Goal: Task Accomplishment & Management: Manage account settings

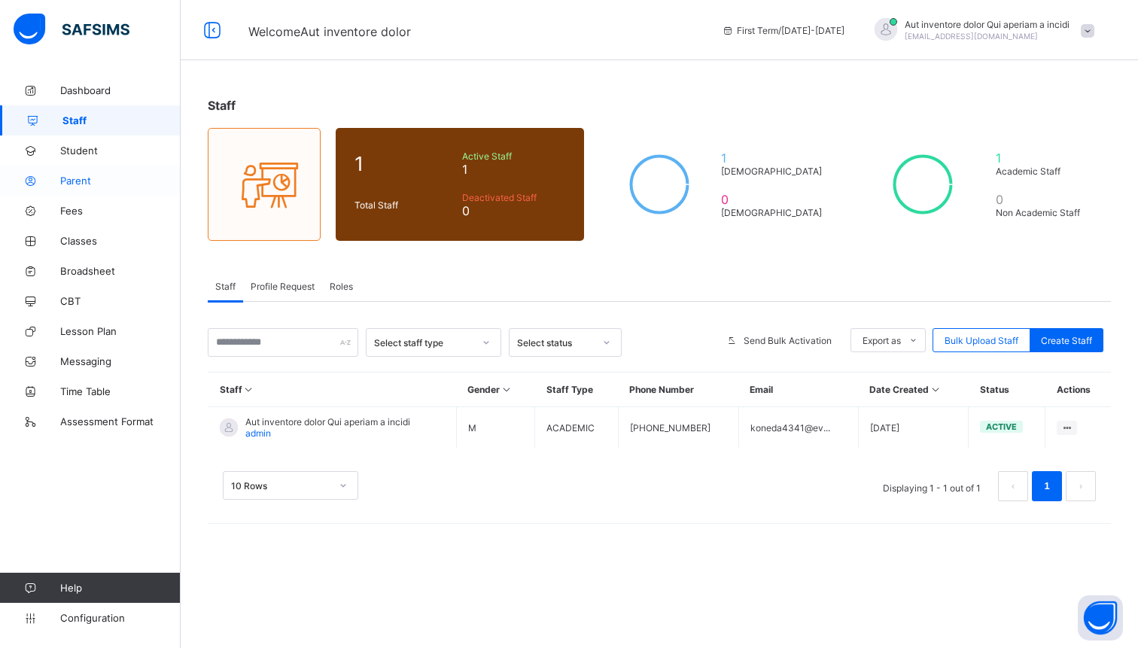
click at [84, 180] on span "Parent" at bounding box center [120, 181] width 120 height 12
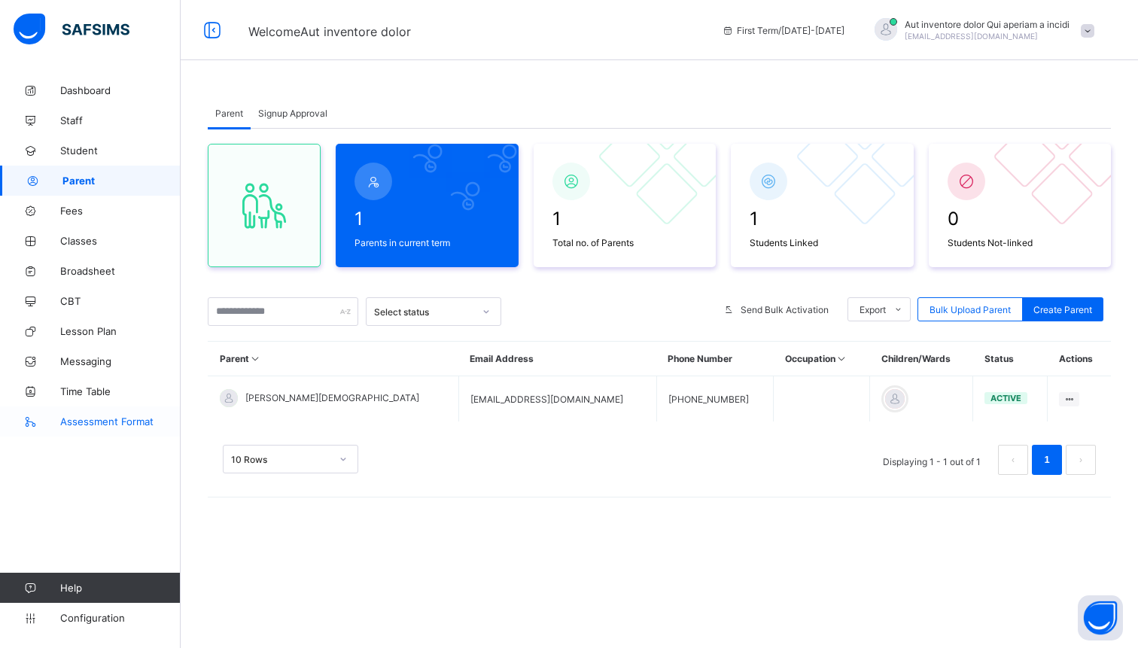
click at [123, 436] on link "Assessment Format" at bounding box center [90, 421] width 181 height 30
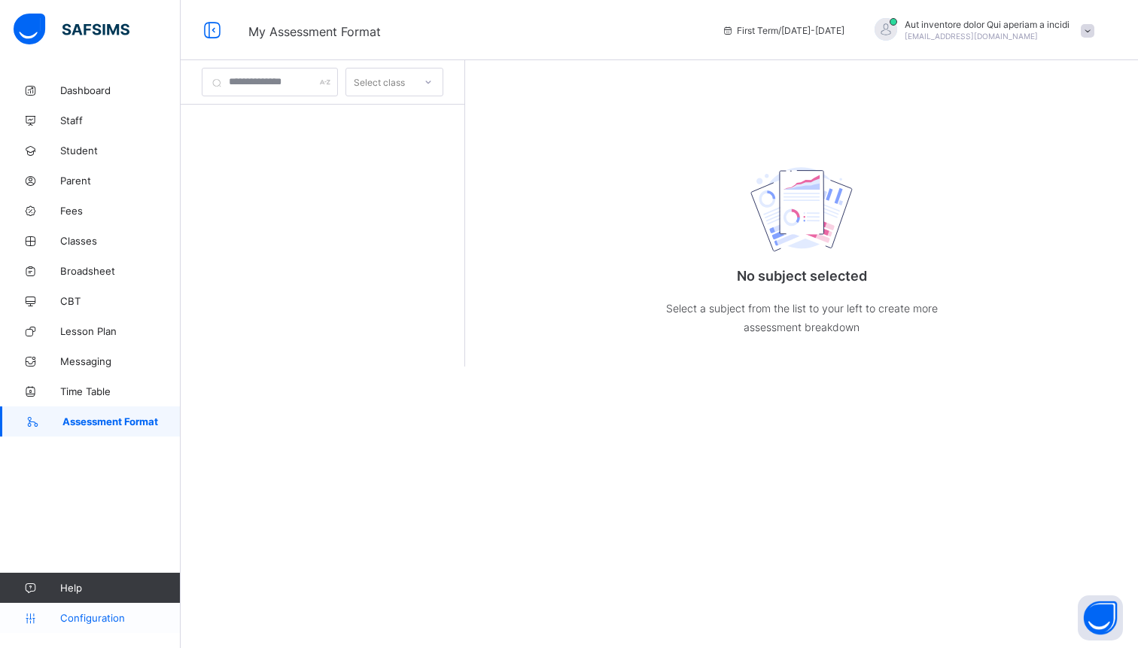
click at [96, 621] on span "Configuration" at bounding box center [120, 618] width 120 height 12
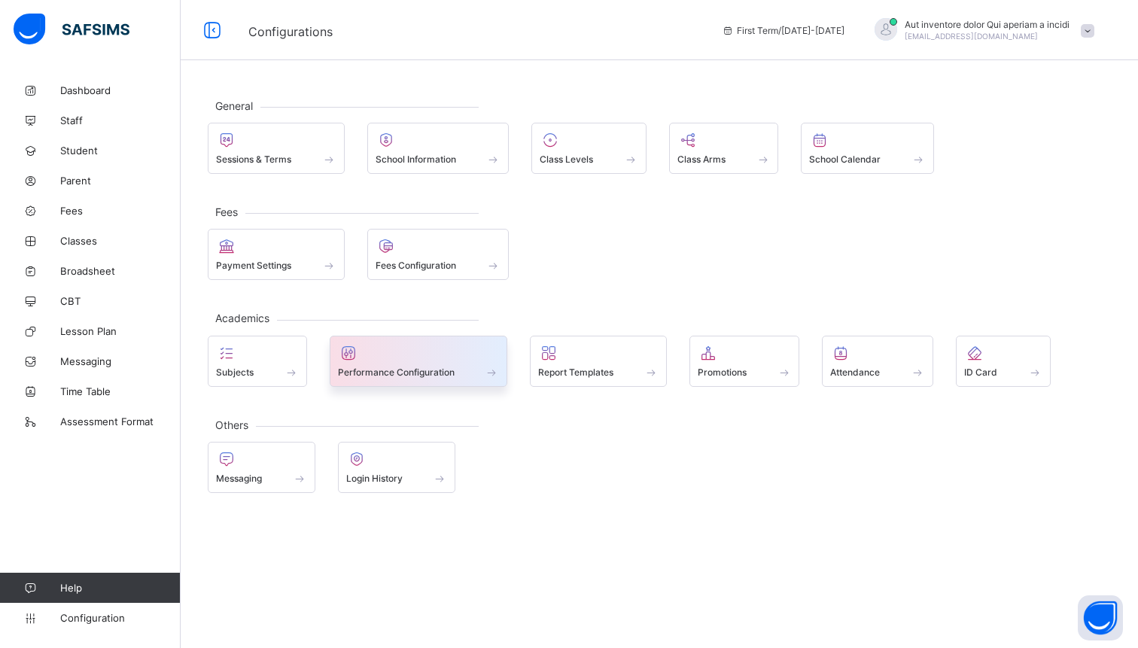
click at [379, 362] on span at bounding box center [419, 364] width 162 height 4
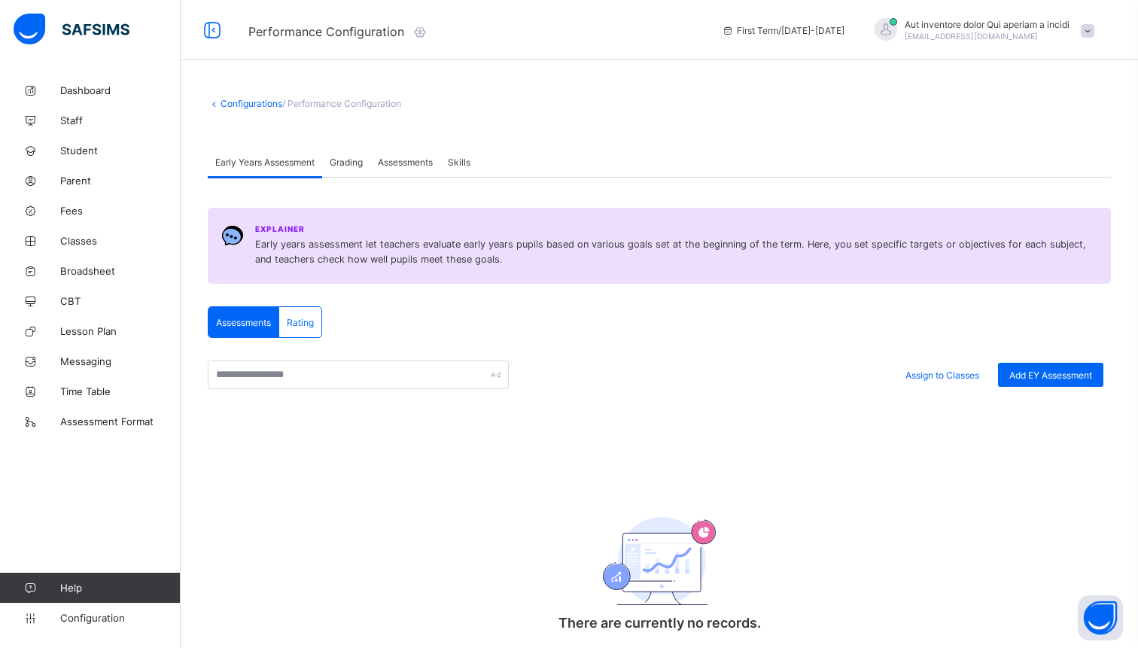
click at [412, 166] on span "Assessments" at bounding box center [405, 162] width 55 height 11
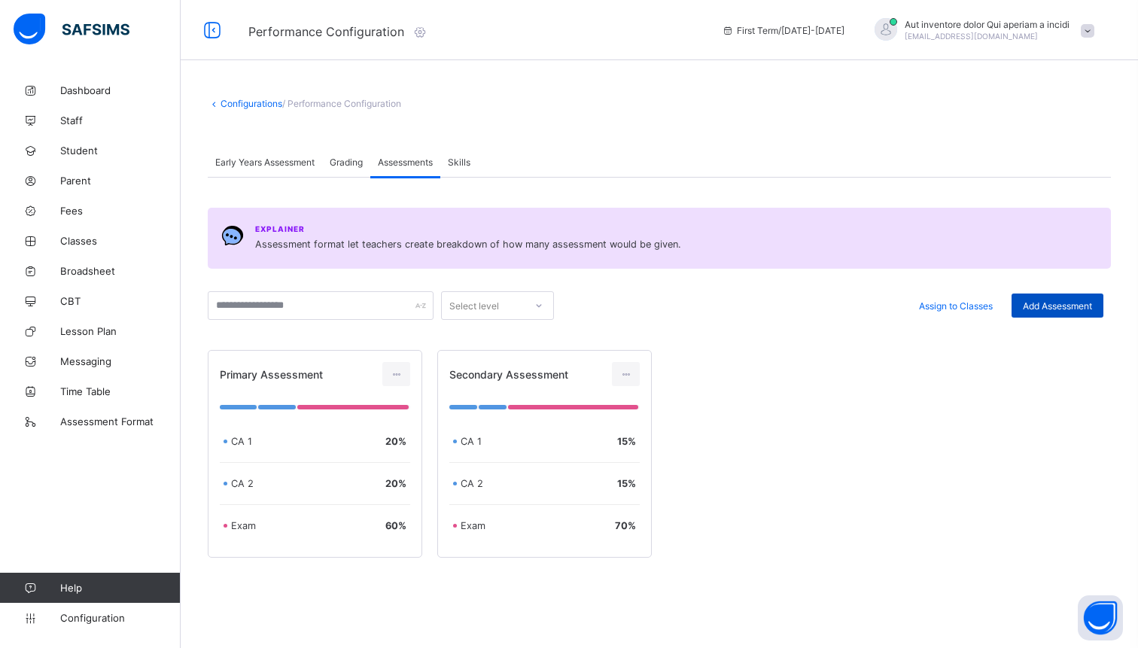
click at [1041, 300] on span "Add Assessment" at bounding box center [1057, 305] width 69 height 11
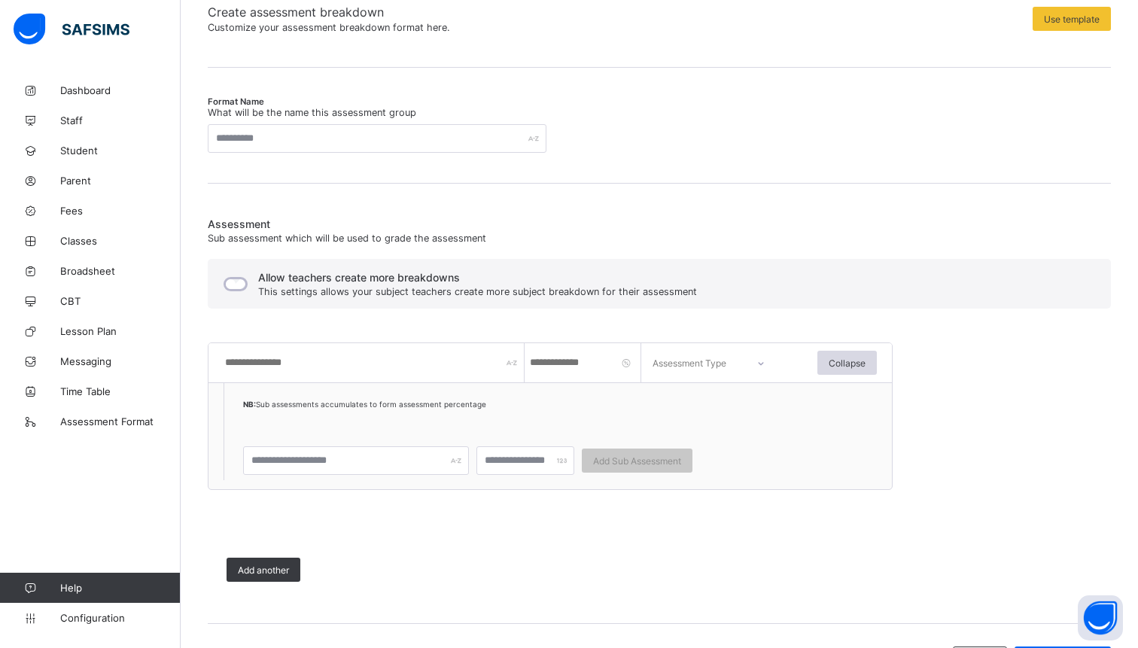
scroll to position [132, 0]
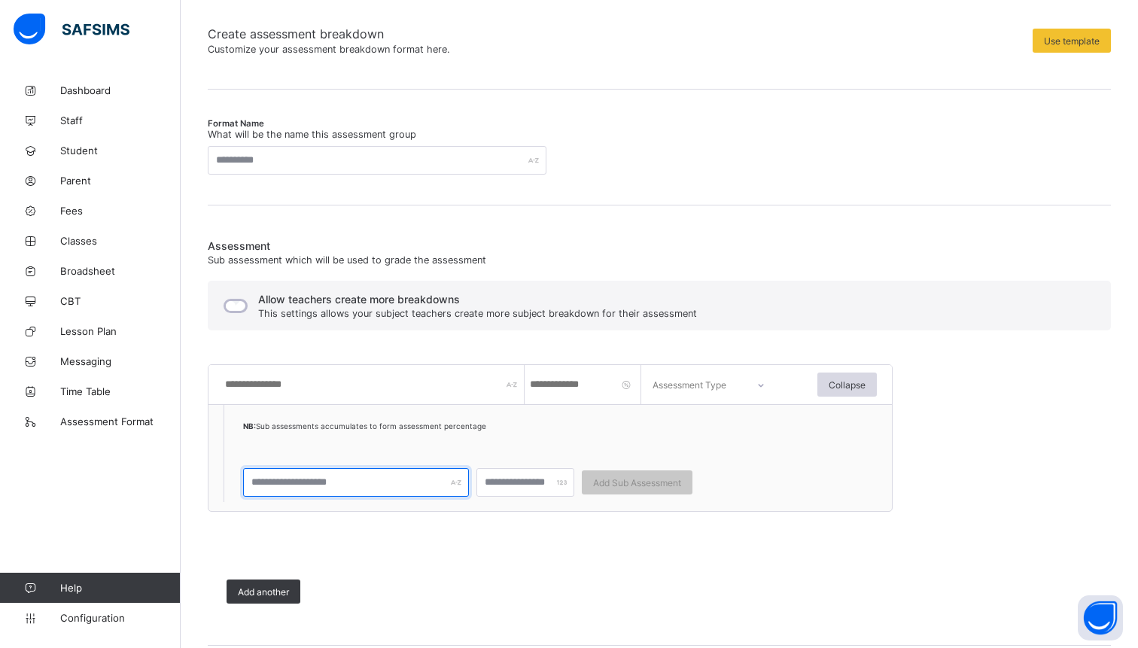
click at [403, 481] on input "text" at bounding box center [356, 482] width 226 height 29
type input "****"
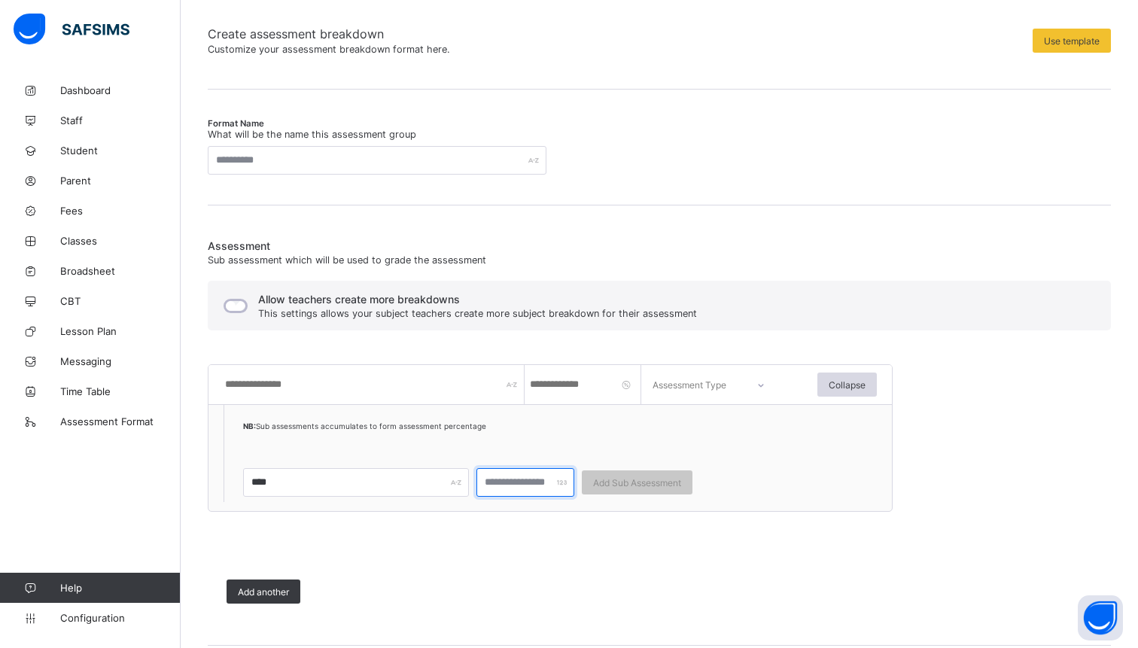
click at [518, 488] on input "number" at bounding box center [525, 482] width 98 height 29
type input "**"
click at [577, 380] on input "number" at bounding box center [584, 384] width 113 height 39
click at [378, 380] on input "text" at bounding box center [373, 384] width 301 height 39
click at [840, 386] on span "Collapse" at bounding box center [847, 384] width 37 height 11
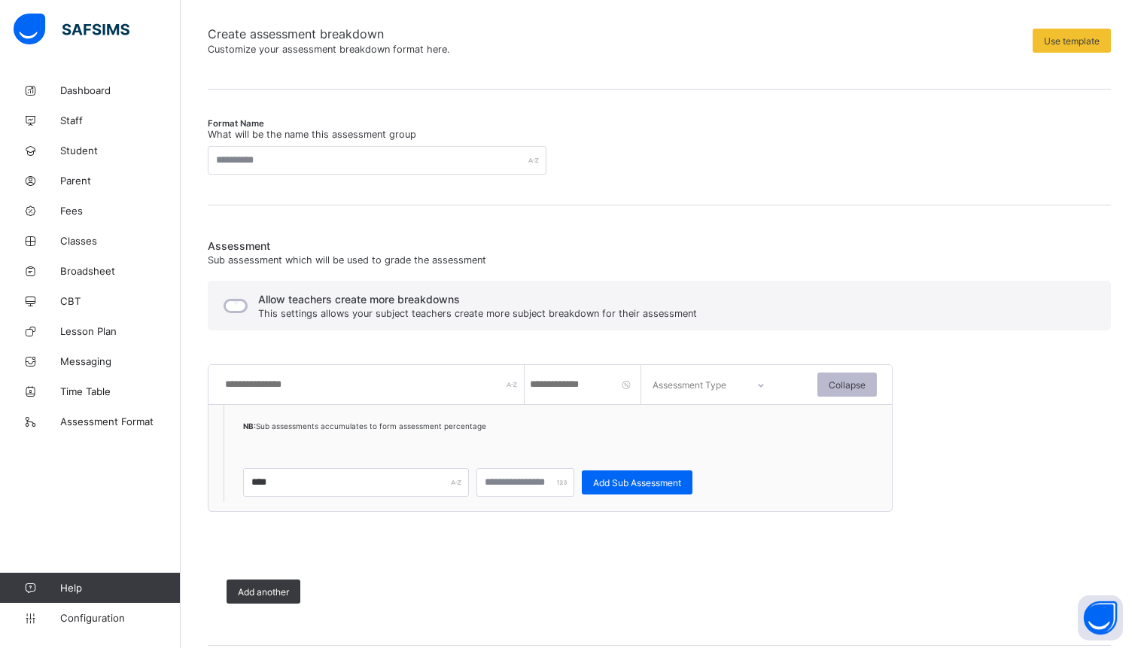
scroll to position [115, 0]
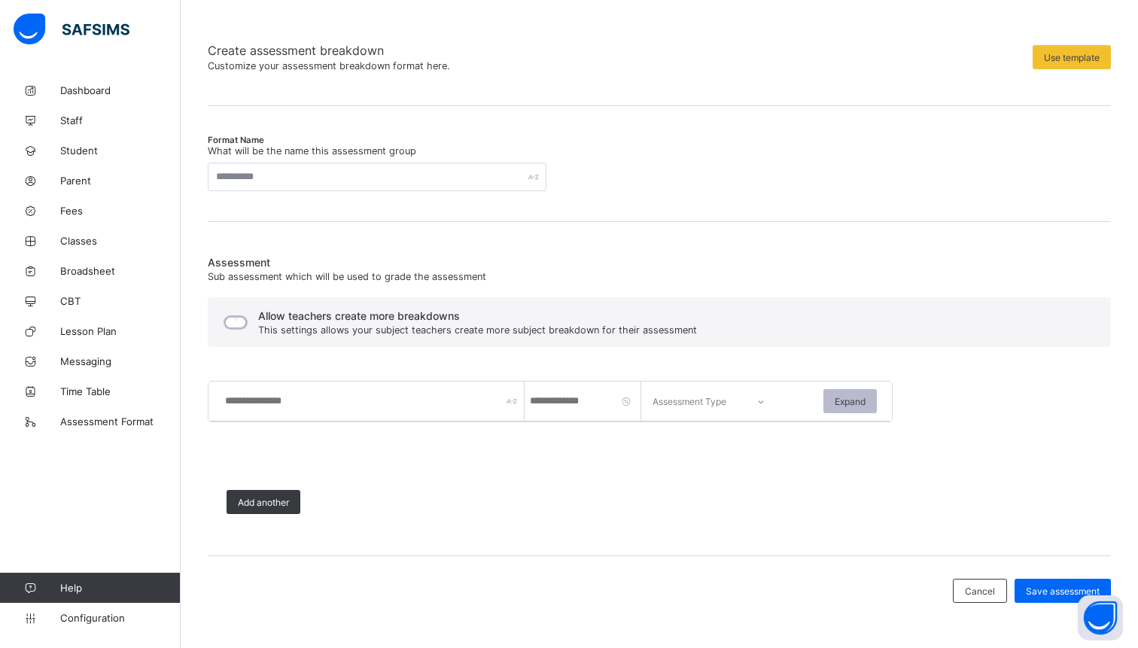
click at [840, 386] on div "Assessment Type Expand" at bounding box center [549, 401] width 653 height 39
click at [846, 396] on span "Expand" at bounding box center [850, 401] width 31 height 11
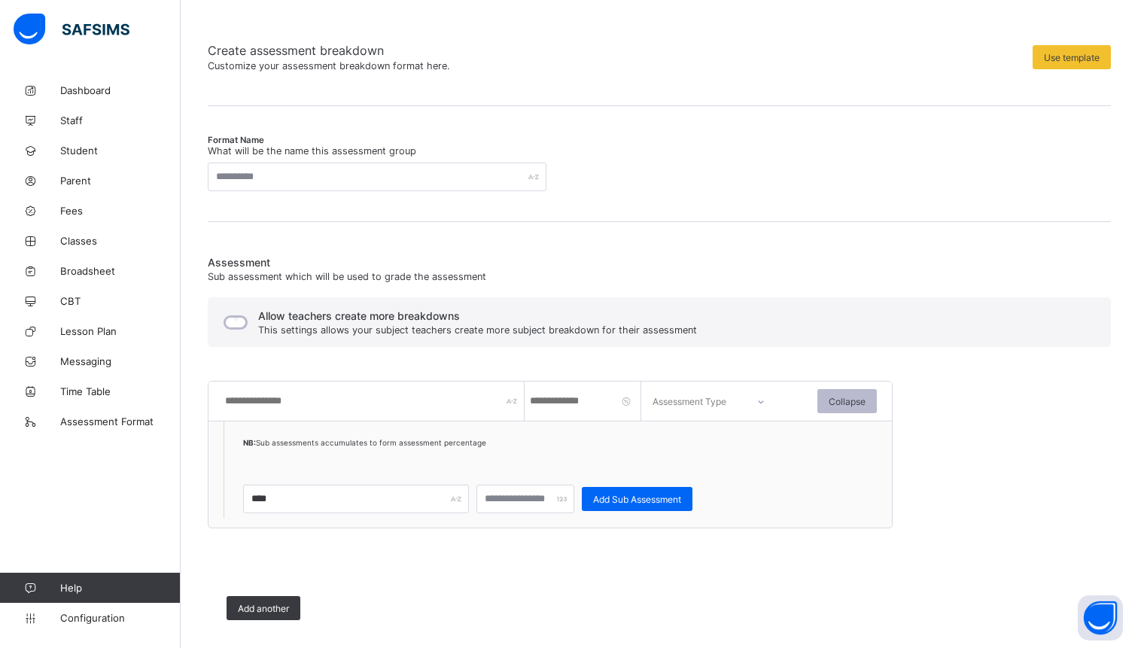
scroll to position [132, 0]
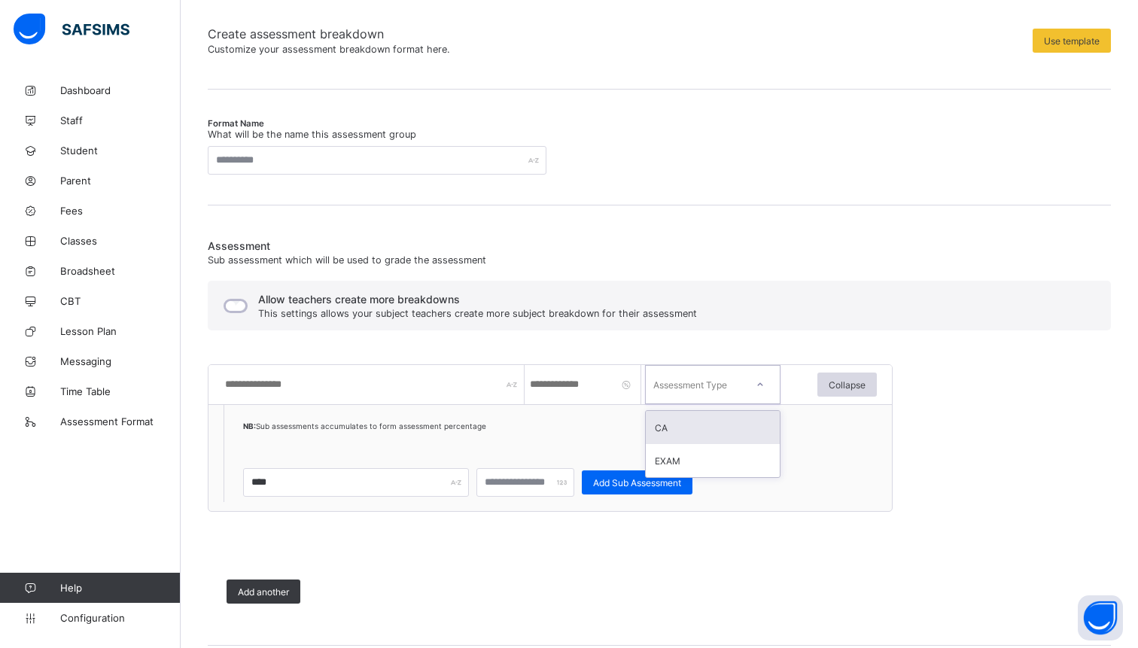
click at [760, 385] on icon at bounding box center [760, 384] width 9 height 15
click at [680, 436] on div "CA" at bounding box center [713, 427] width 134 height 33
click at [591, 381] on input "number" at bounding box center [584, 384] width 113 height 39
click at [418, 375] on input "text" at bounding box center [373, 384] width 301 height 39
type input "**"
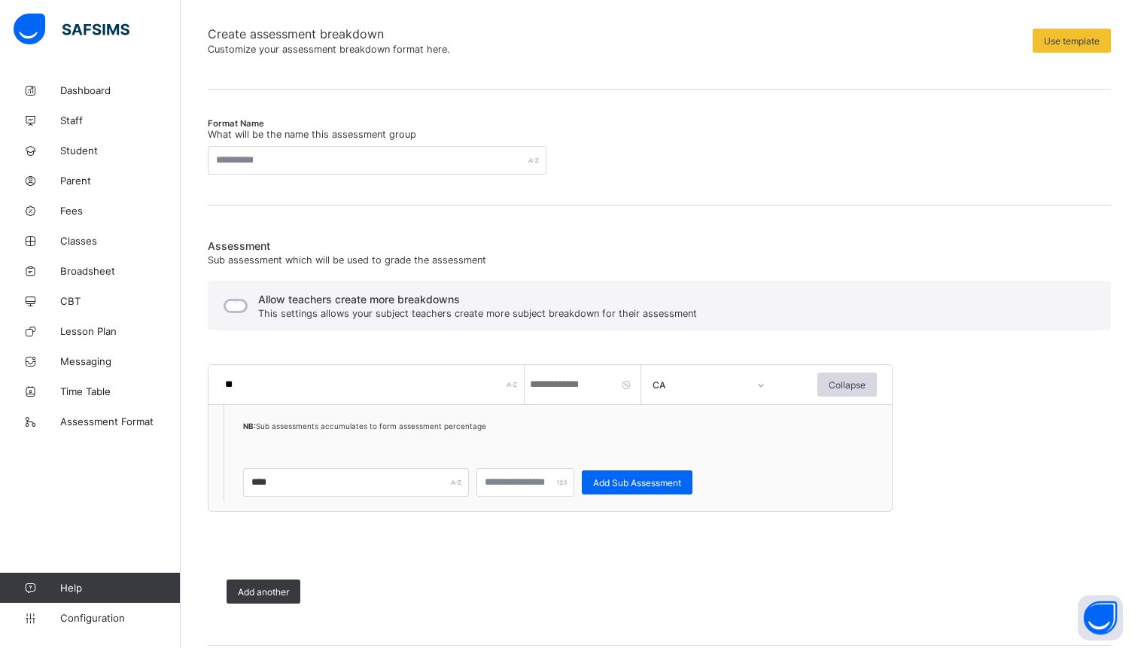
click at [561, 388] on input "number" at bounding box center [584, 384] width 113 height 39
type input "****"
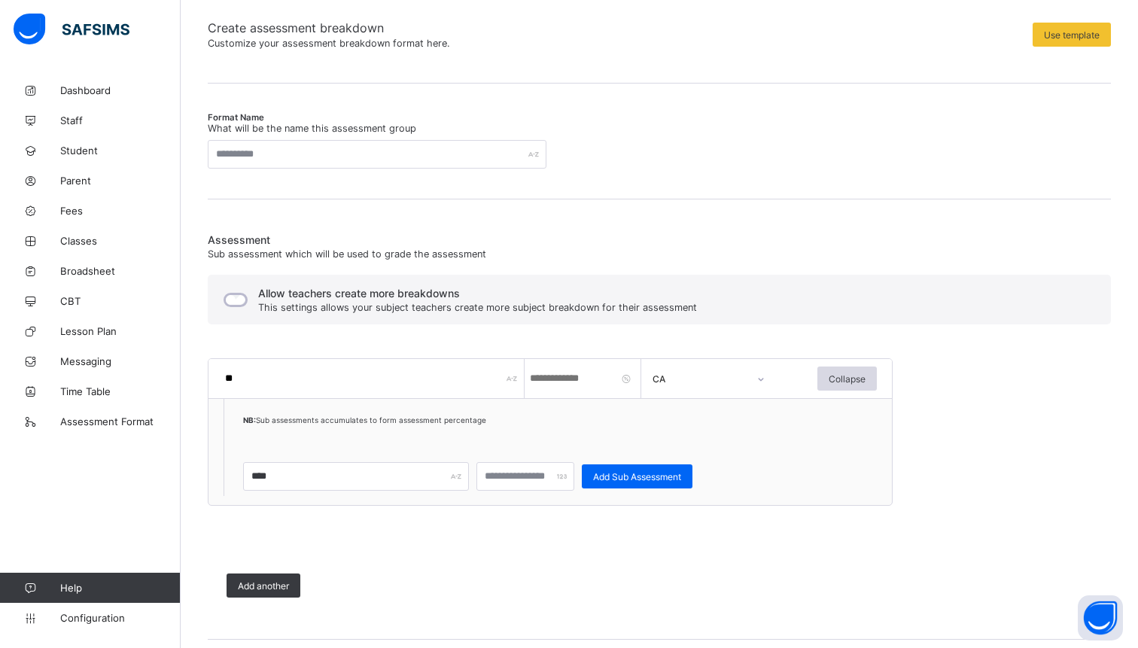
scroll to position [126, 0]
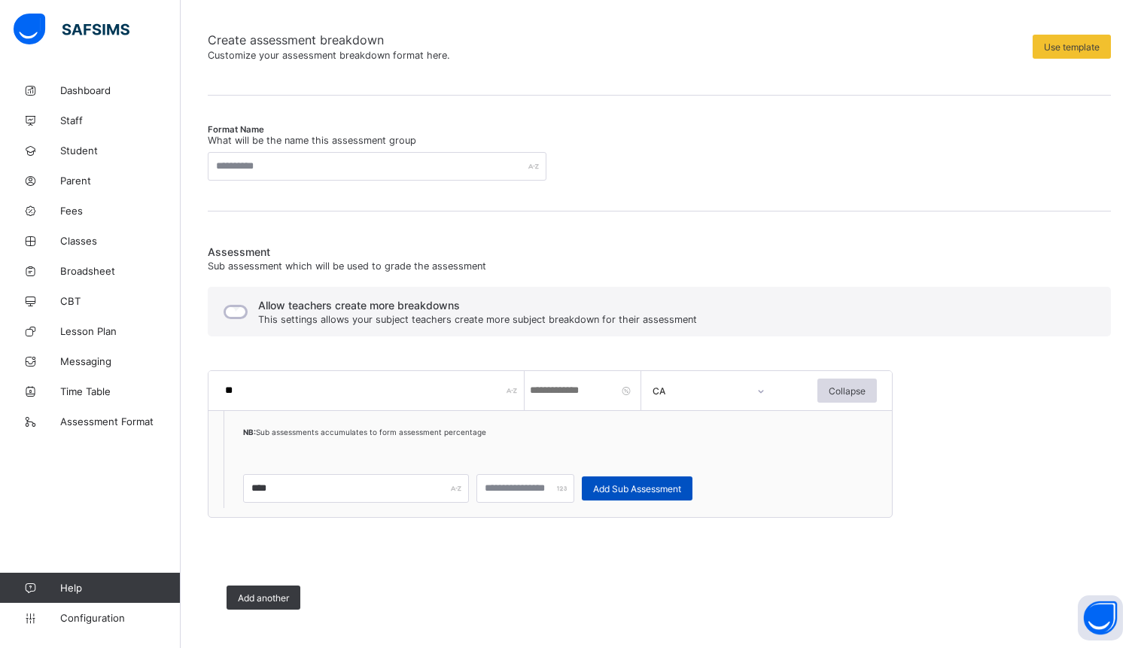
click at [642, 496] on div "Add Sub Assessment" at bounding box center [637, 488] width 111 height 24
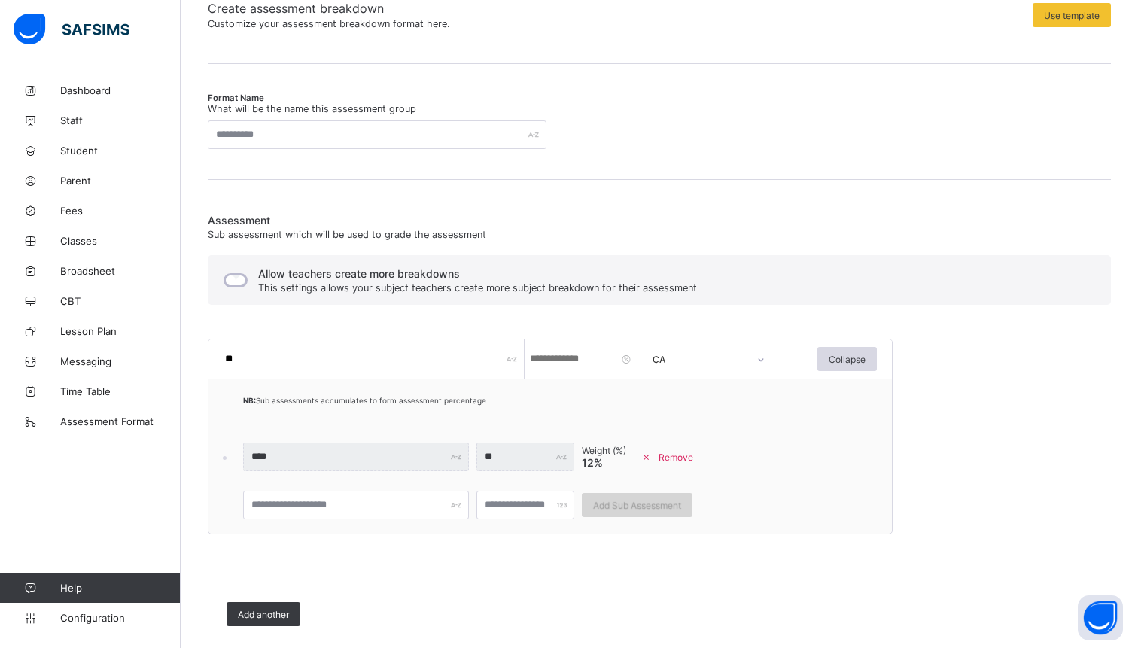
scroll to position [165, 0]
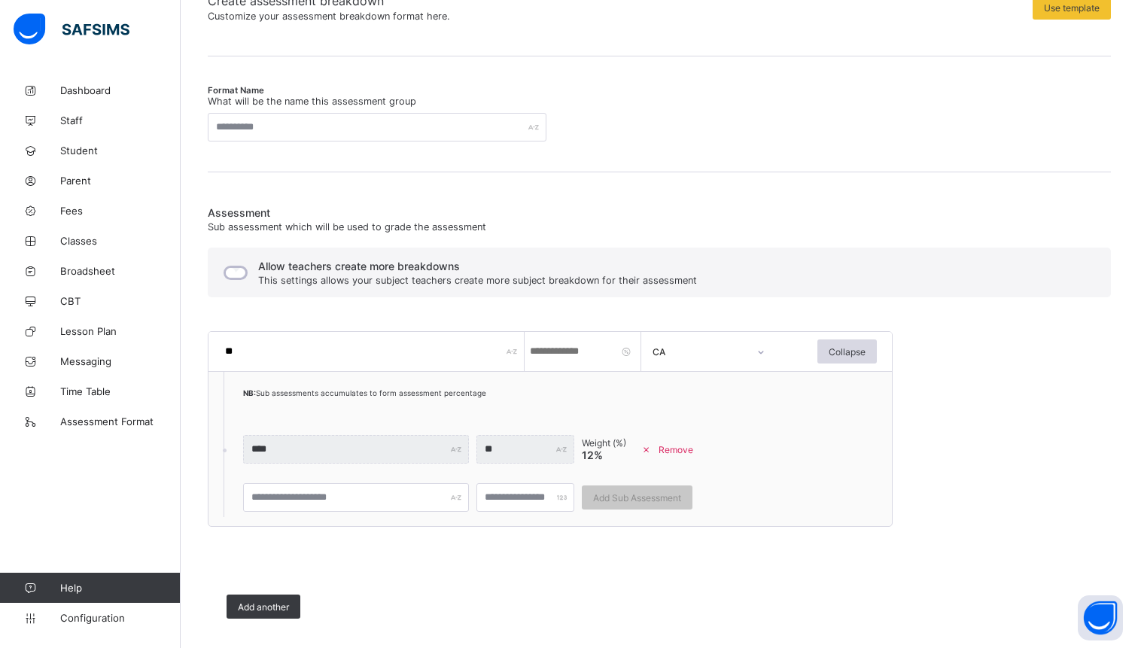
click at [564, 350] on input "****" at bounding box center [584, 351] width 113 height 39
click at [626, 354] on input "**" at bounding box center [584, 351] width 113 height 39
click at [567, 410] on div "NB: Sub assessments accumulates to form assessment percentage" at bounding box center [494, 402] width 502 height 30
click at [682, 449] on span "Remove" at bounding box center [675, 449] width 35 height 11
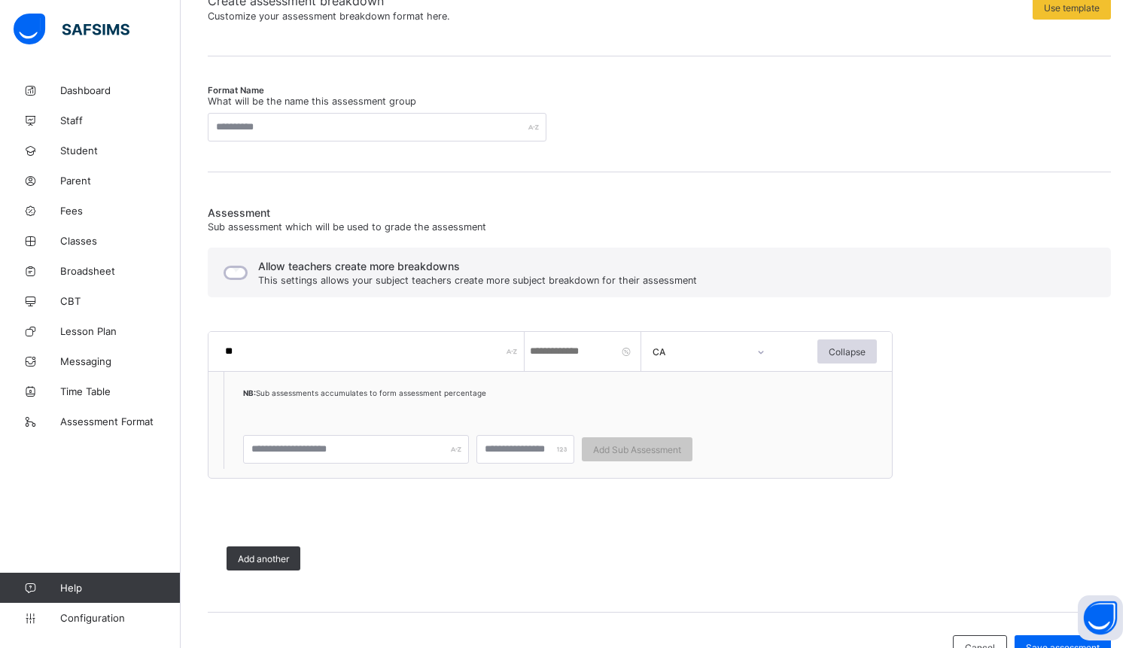
click at [566, 348] on input "**" at bounding box center [584, 351] width 113 height 39
type input "*"
type input "**"
click at [360, 458] on input "text" at bounding box center [356, 449] width 226 height 29
type input "**"
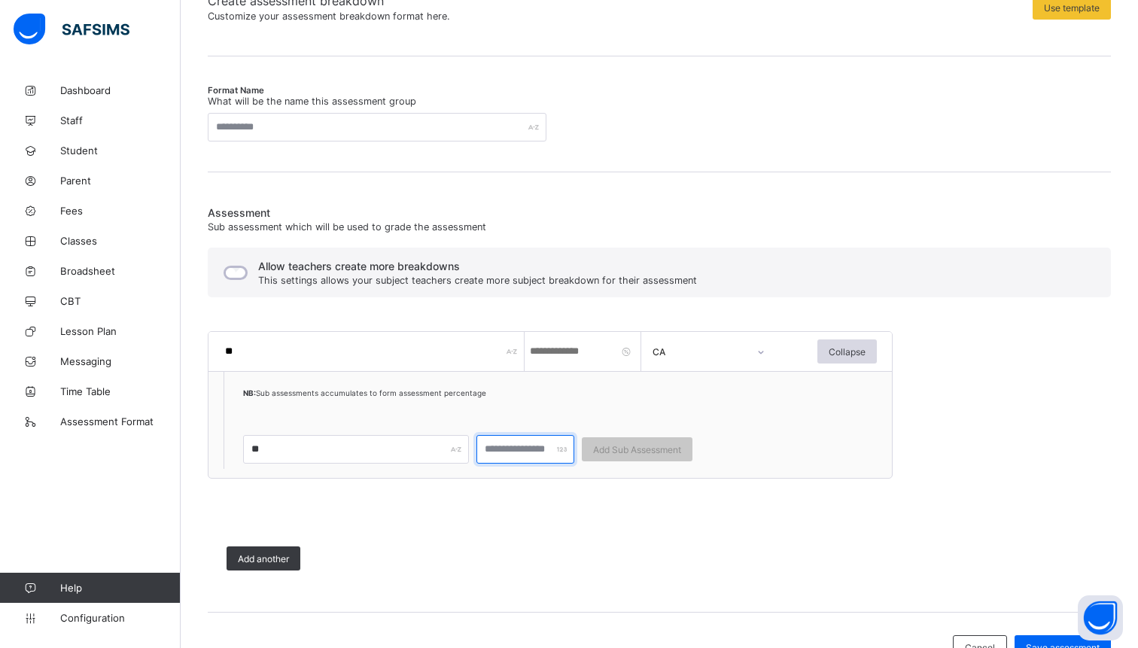
click at [496, 457] on input "number" at bounding box center [525, 449] width 98 height 29
type input "**"
click at [625, 450] on span "Add Sub Assessment" at bounding box center [637, 449] width 88 height 11
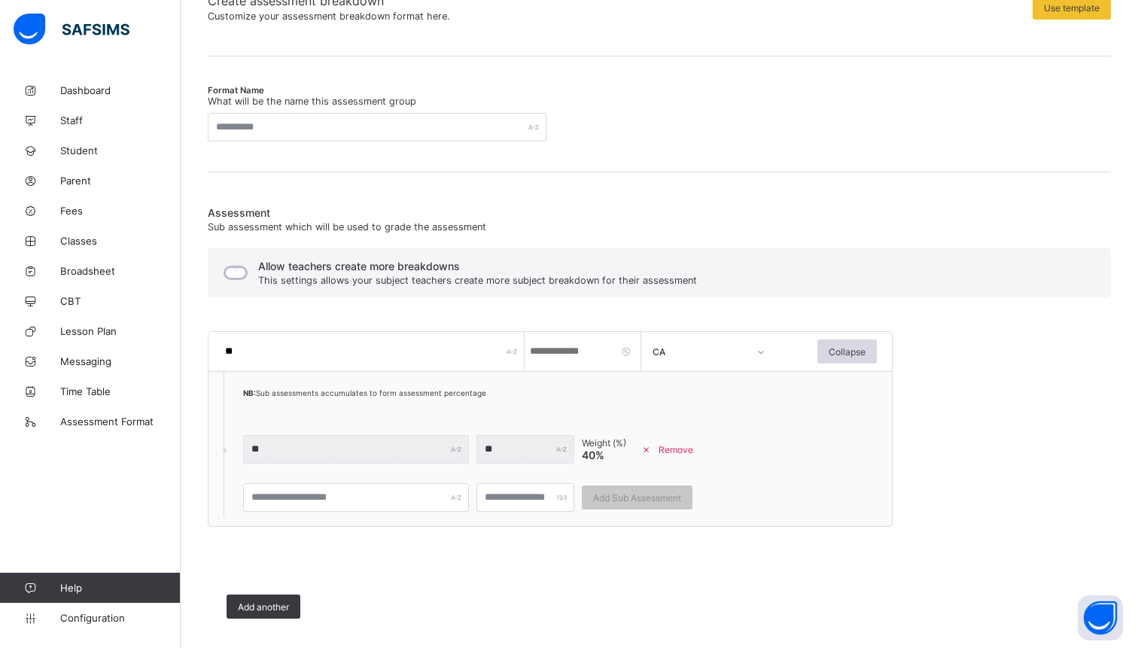
click at [667, 442] on div "Remove" at bounding box center [669, 449] width 71 height 24
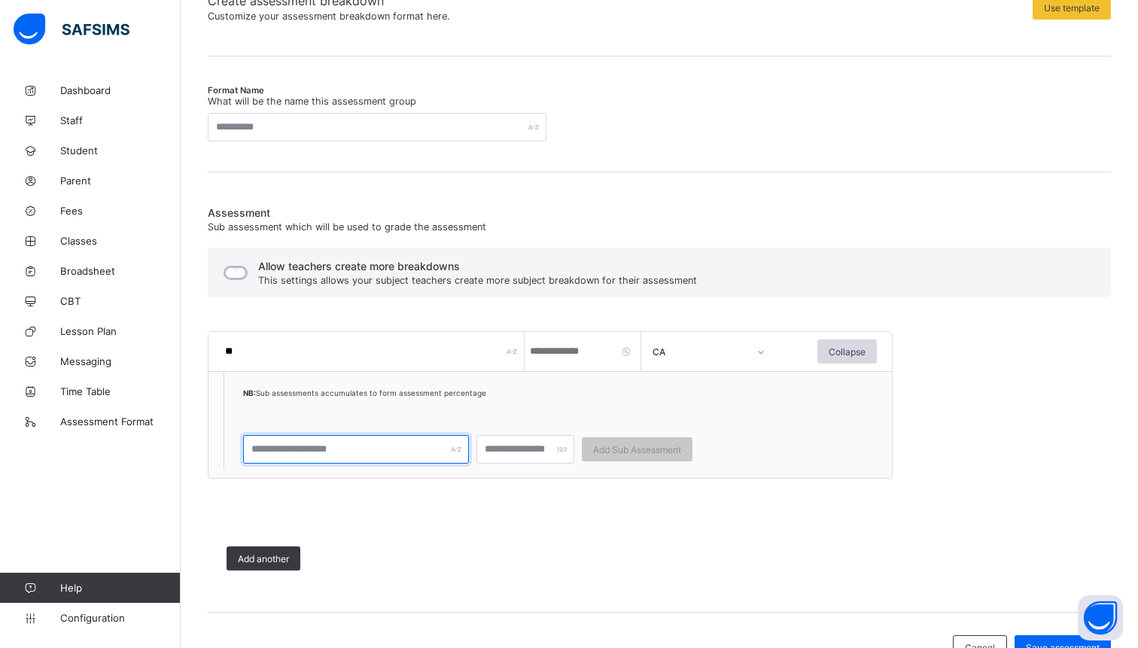
click at [337, 458] on input "text" at bounding box center [356, 449] width 226 height 29
type input "****"
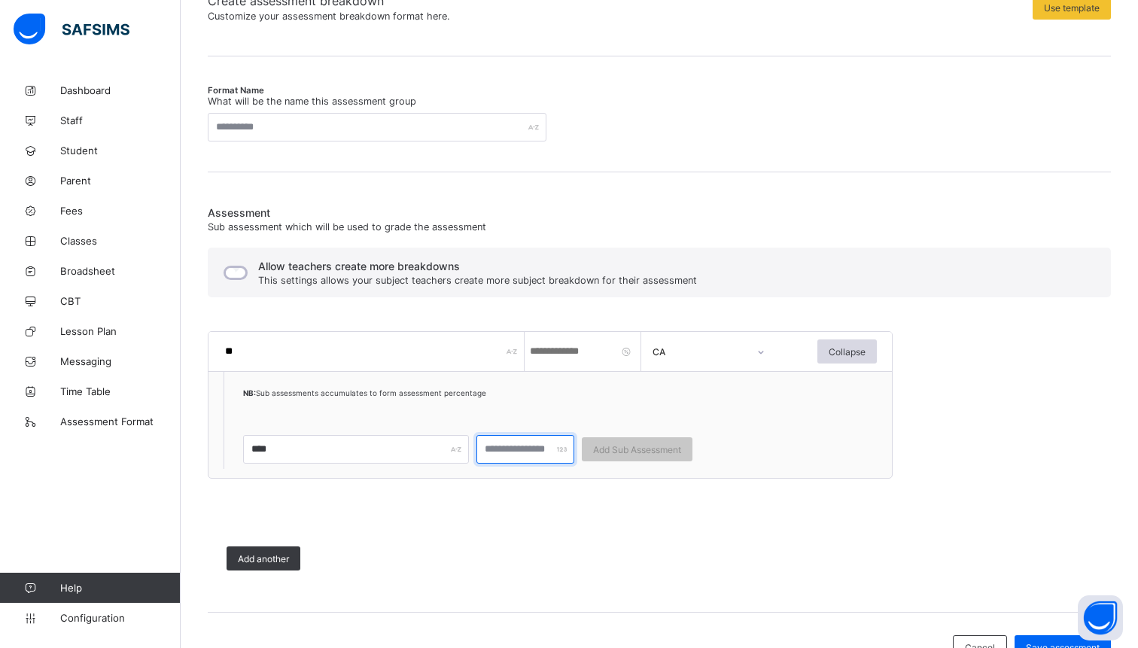
click at [518, 445] on input "number" at bounding box center [525, 449] width 98 height 29
type input "**"
click at [655, 452] on span "Add Sub Assessment" at bounding box center [637, 449] width 88 height 11
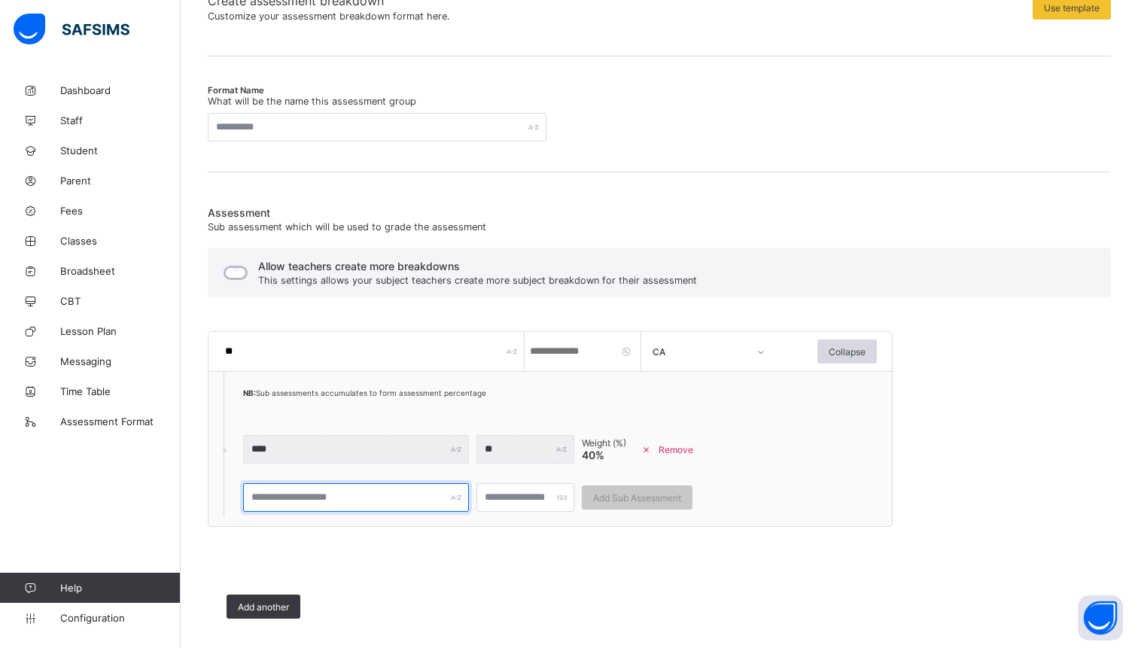
click at [315, 494] on input "text" at bounding box center [356, 497] width 226 height 29
type input "****"
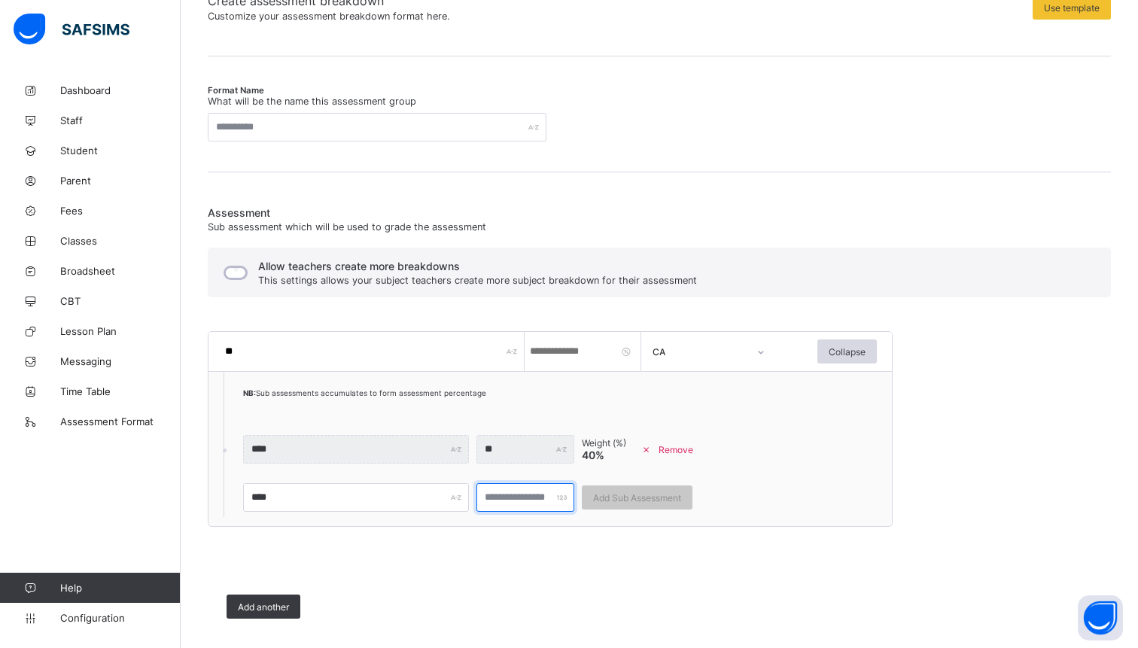
click at [517, 500] on input "number" at bounding box center [525, 497] width 98 height 29
type input "**"
click at [637, 499] on span "Add Sub Assessment" at bounding box center [637, 497] width 88 height 11
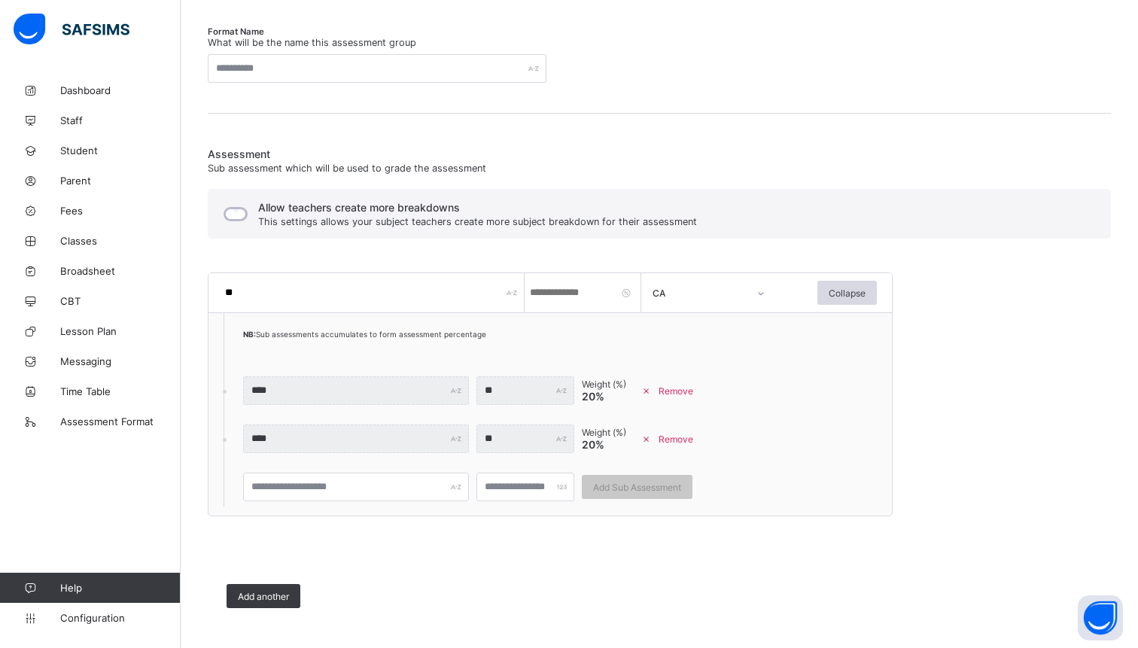
scroll to position [318, 0]
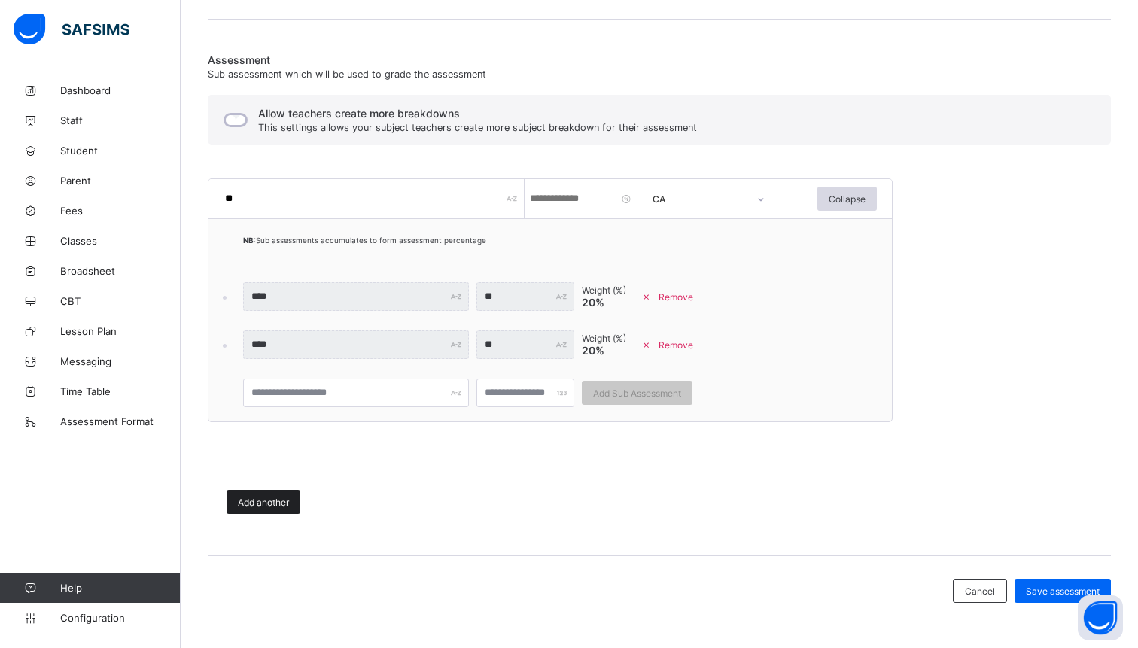
click at [267, 499] on span "Add another" at bounding box center [263, 502] width 51 height 11
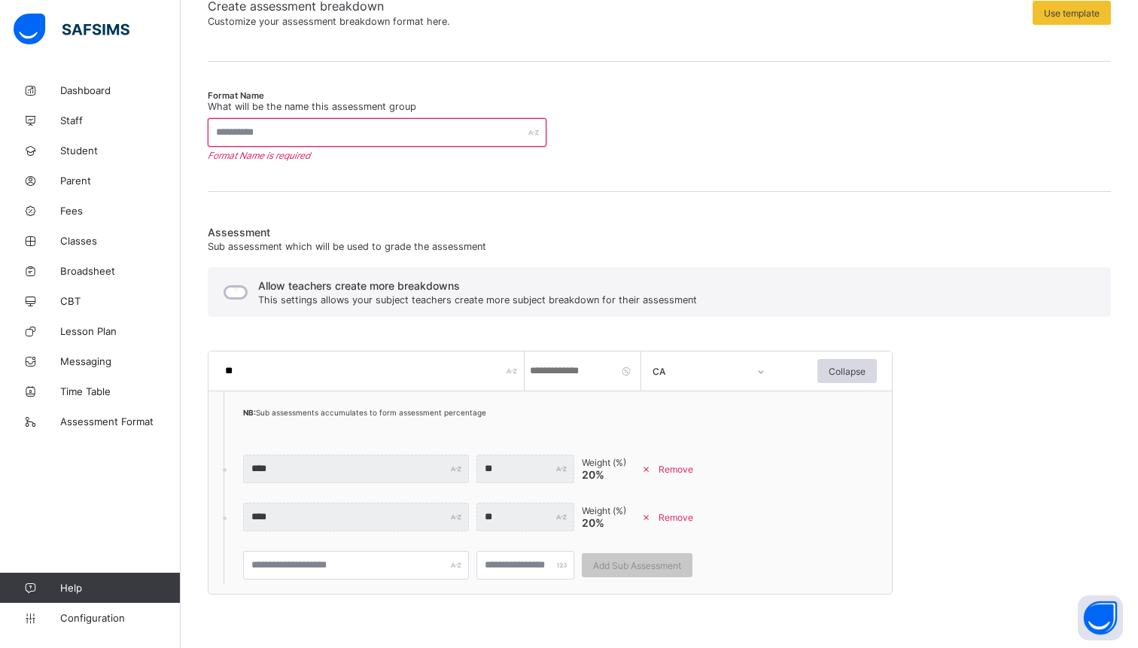
scroll to position [155, 0]
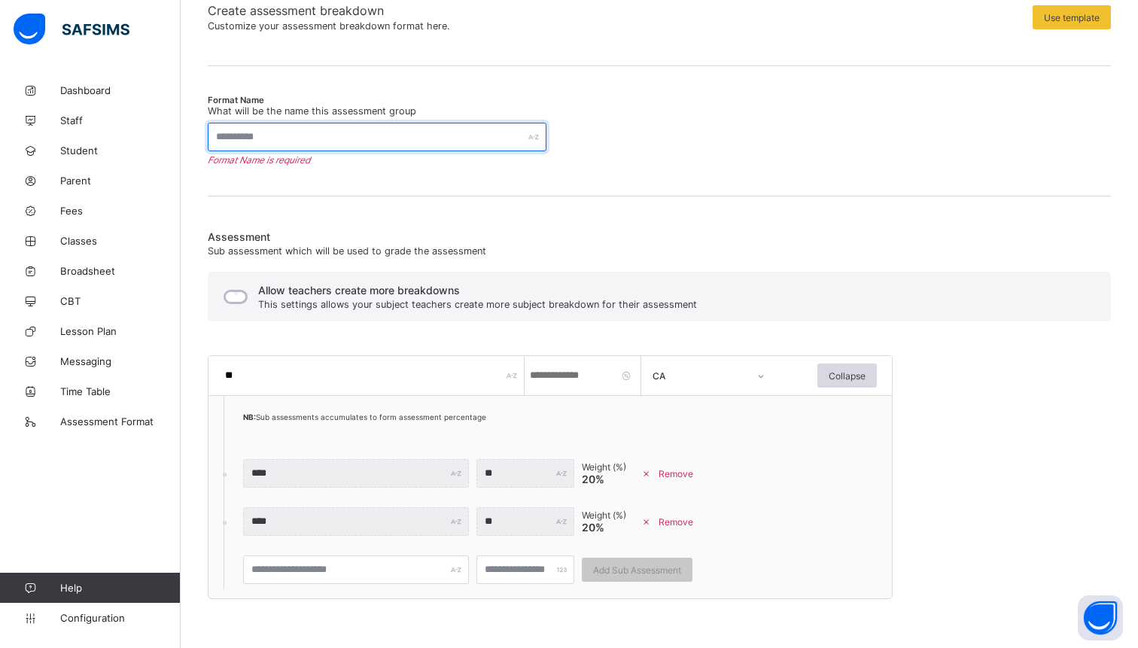
click at [413, 134] on input "text" at bounding box center [377, 137] width 339 height 29
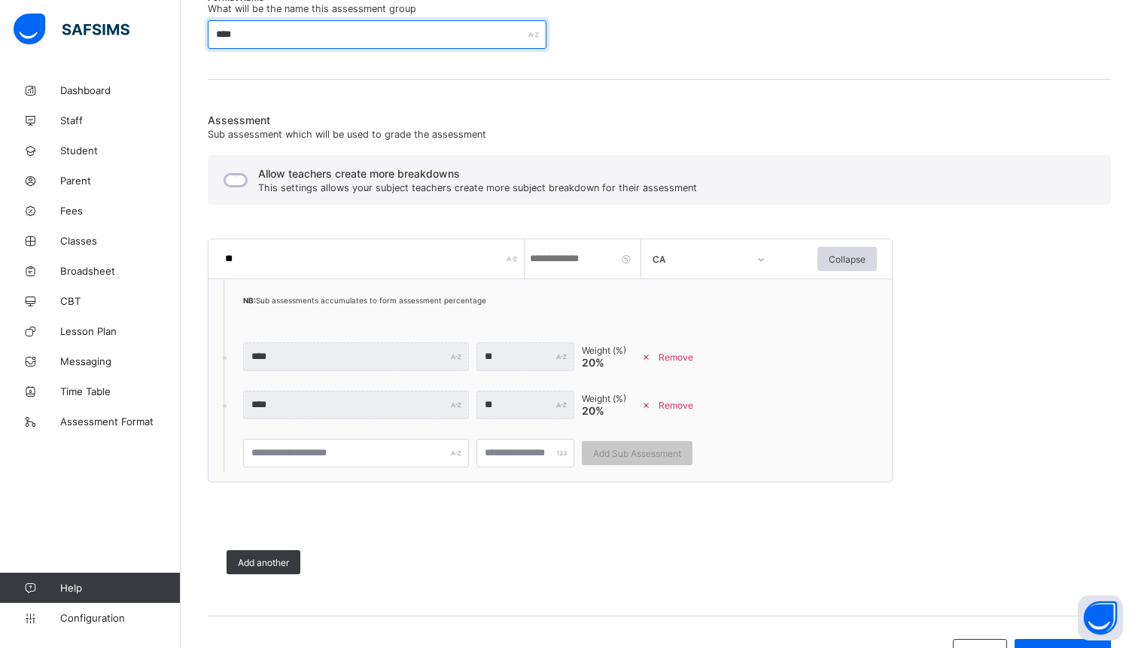
scroll to position [318, 0]
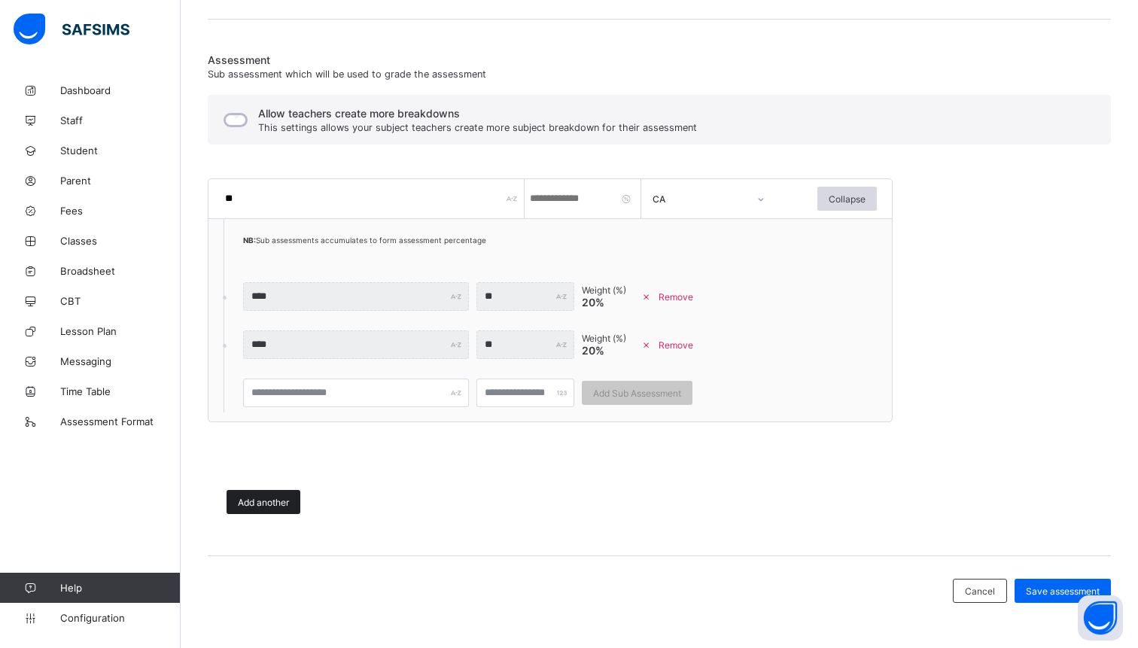
click at [261, 510] on div "Add another" at bounding box center [264, 502] width 74 height 24
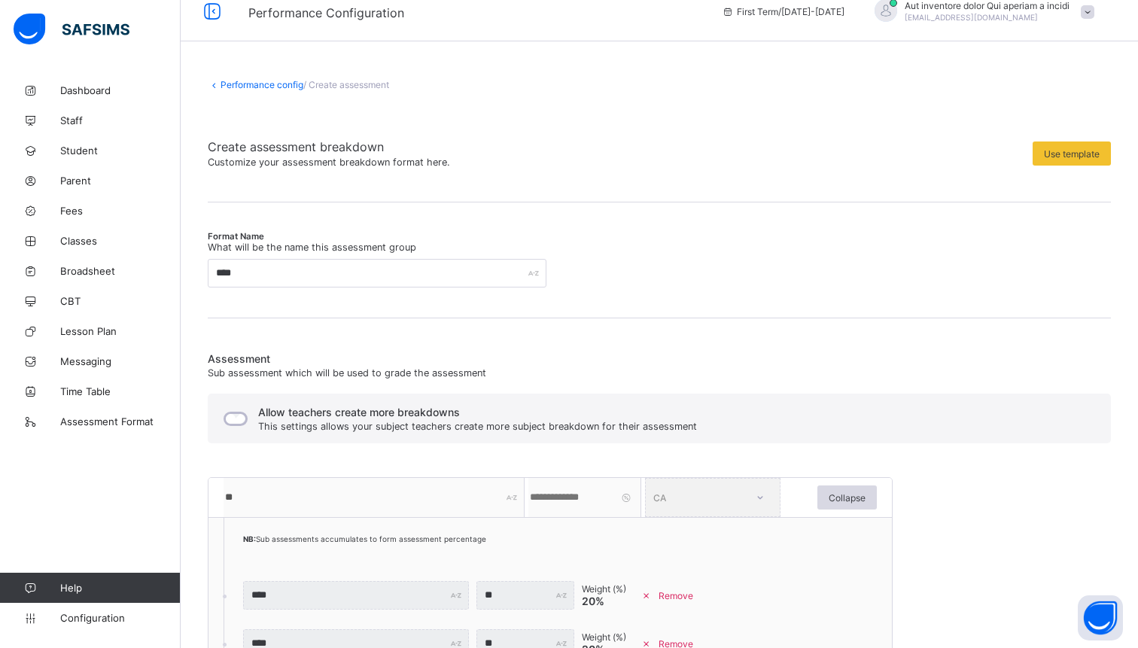
scroll to position [0, 0]
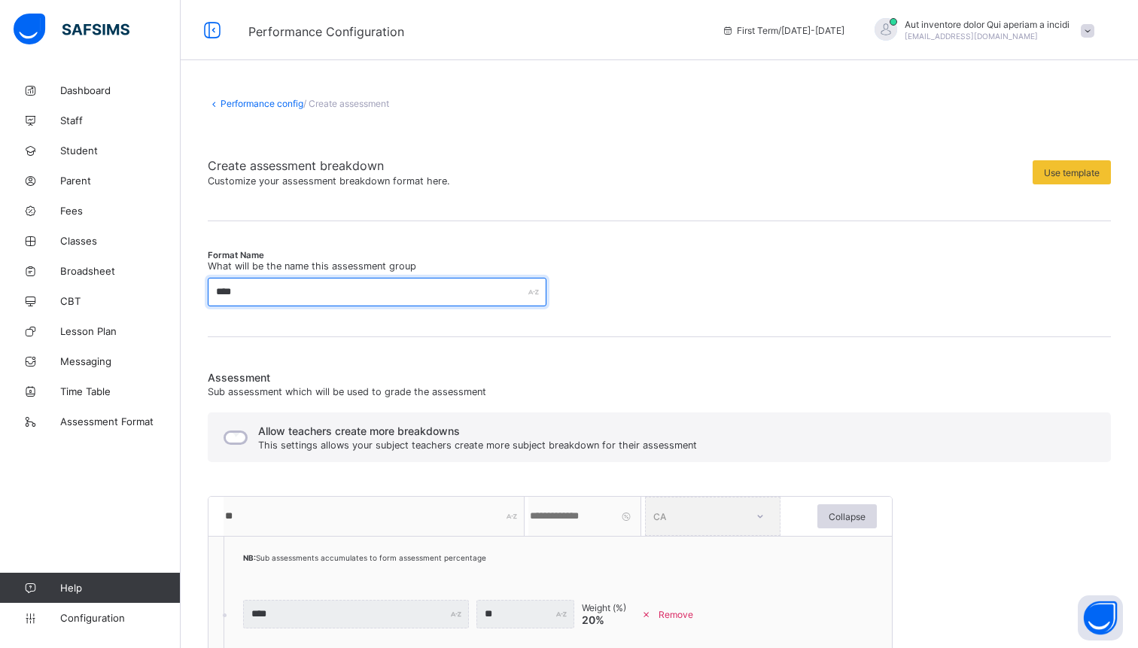
click at [224, 293] on input "****" at bounding box center [377, 292] width 339 height 29
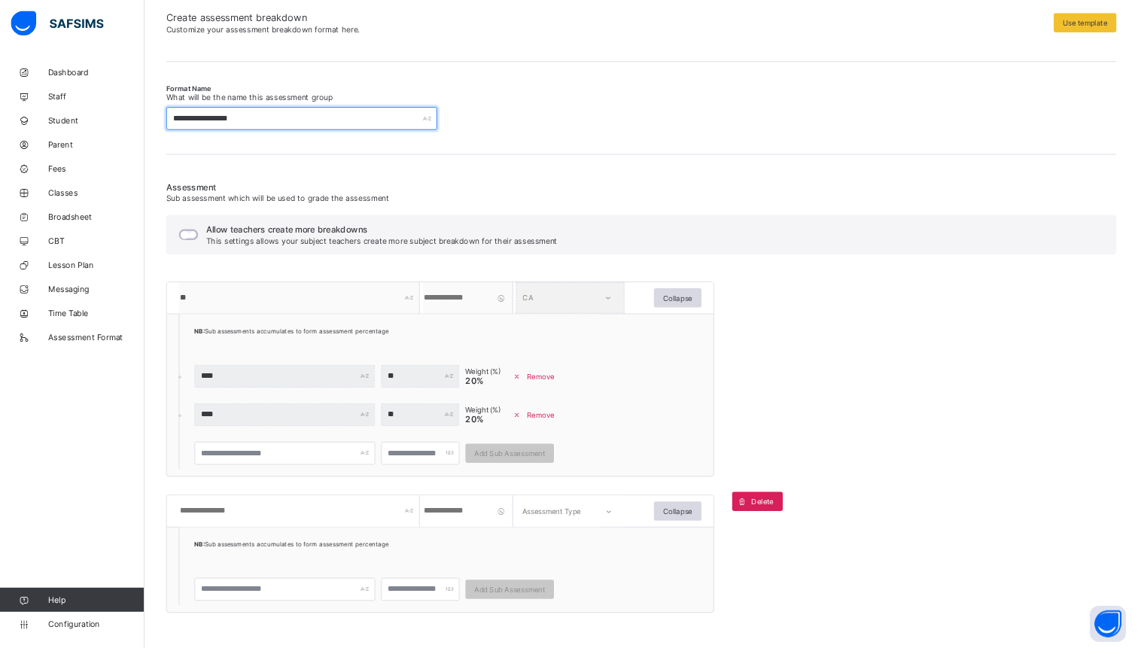
scroll to position [144, 0]
type input "**********"
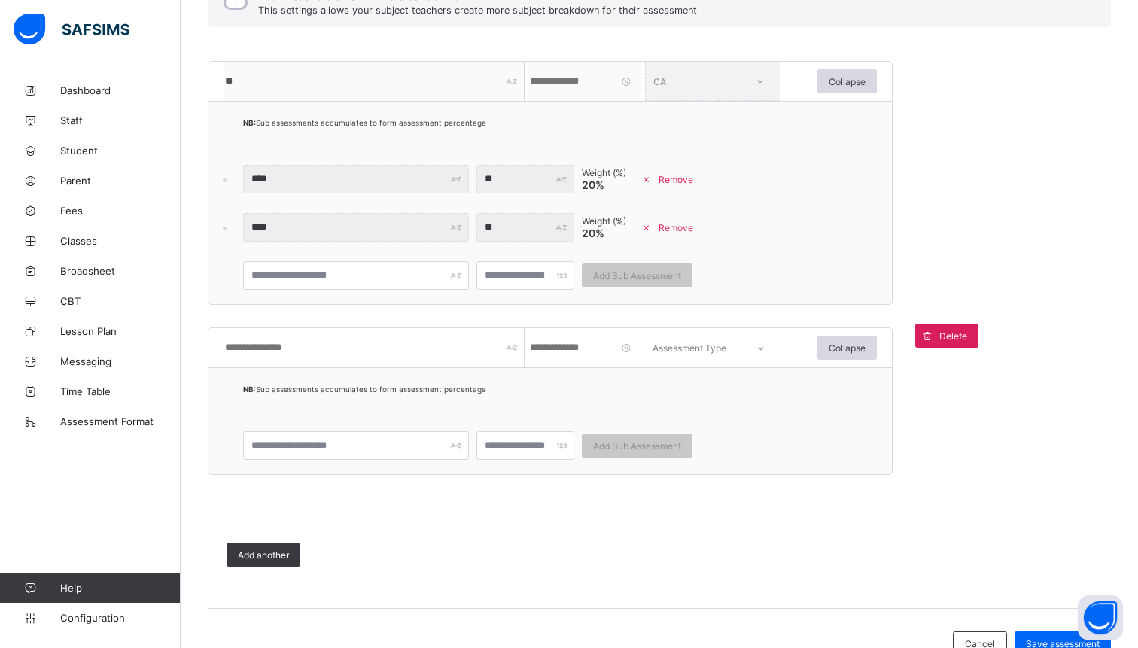
scroll to position [441, 0]
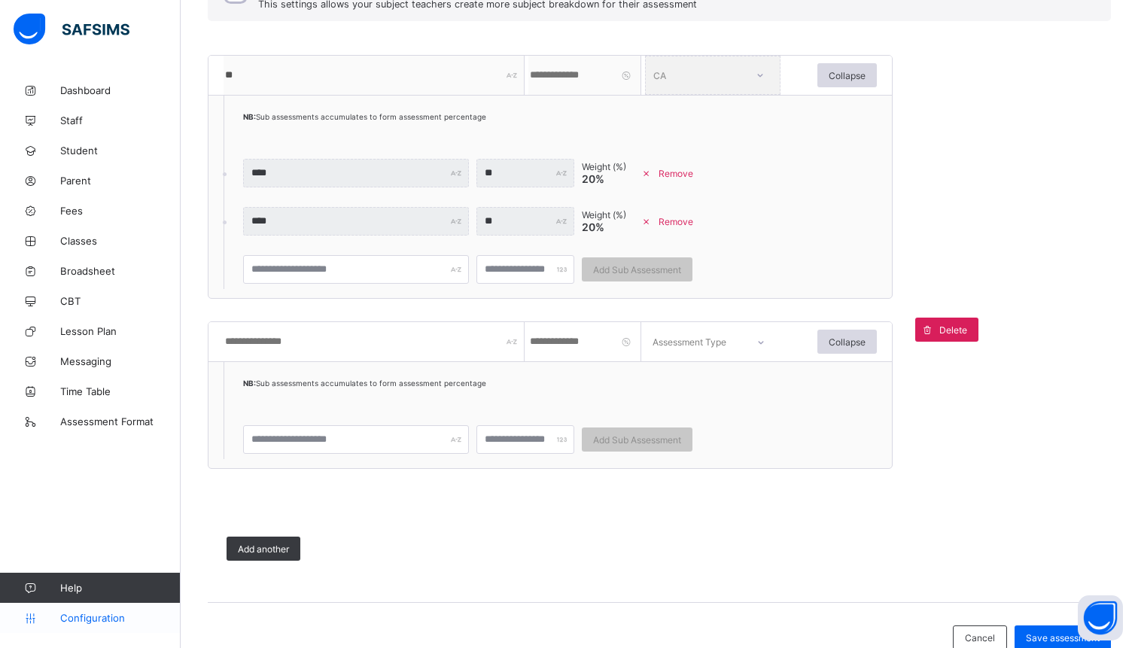
click at [109, 616] on span "Configuration" at bounding box center [120, 618] width 120 height 12
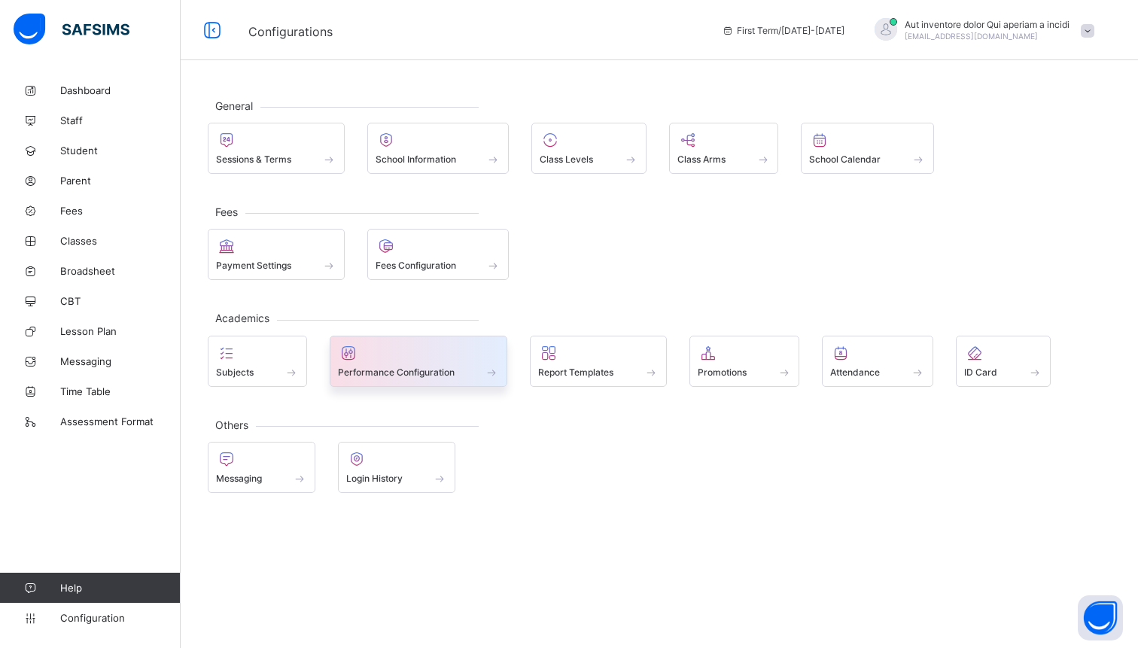
click at [452, 379] on div "Performance Configuration" at bounding box center [419, 361] width 178 height 51
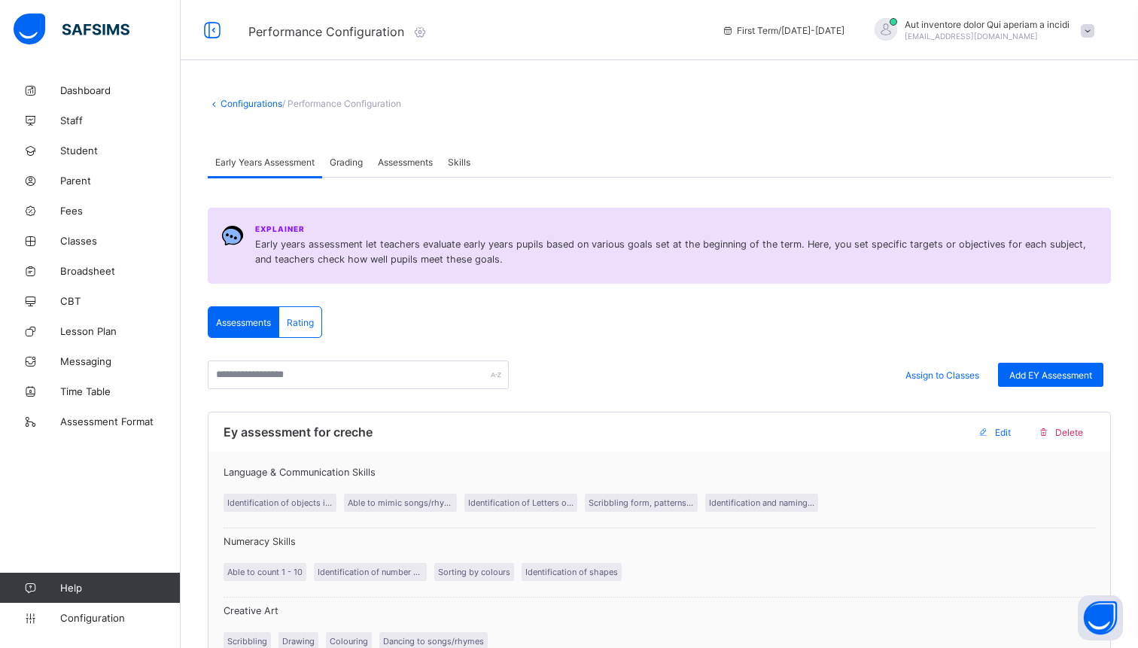
click at [409, 157] on span "Assessments" at bounding box center [405, 162] width 55 height 11
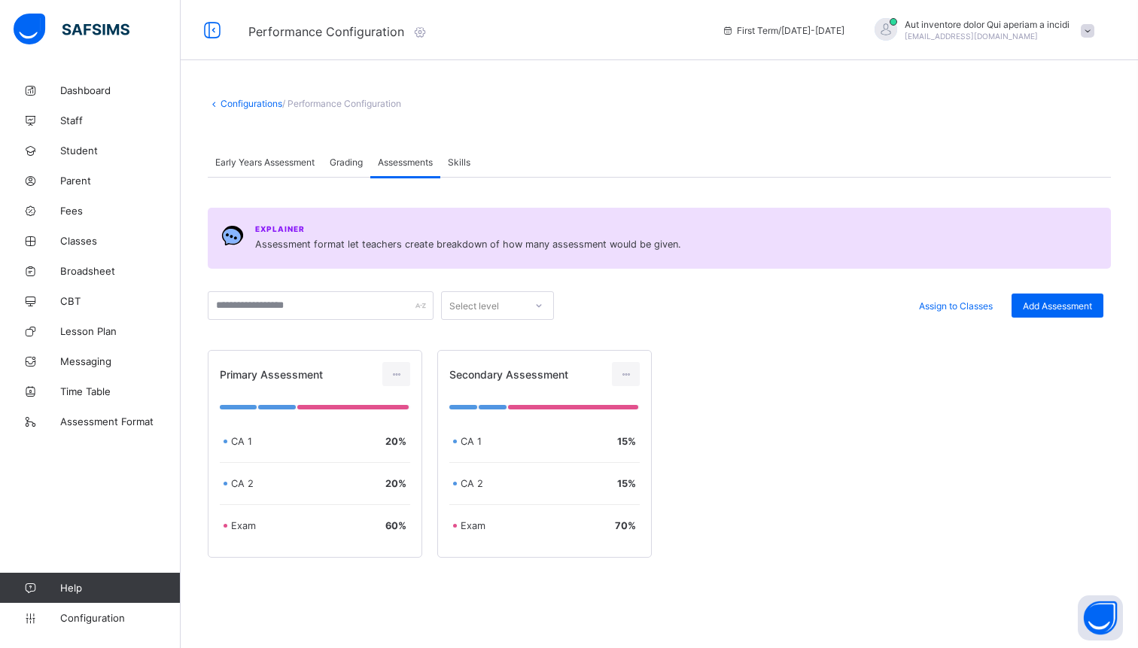
click at [531, 303] on div at bounding box center [539, 305] width 26 height 24
click at [633, 367] on div at bounding box center [626, 374] width 28 height 24
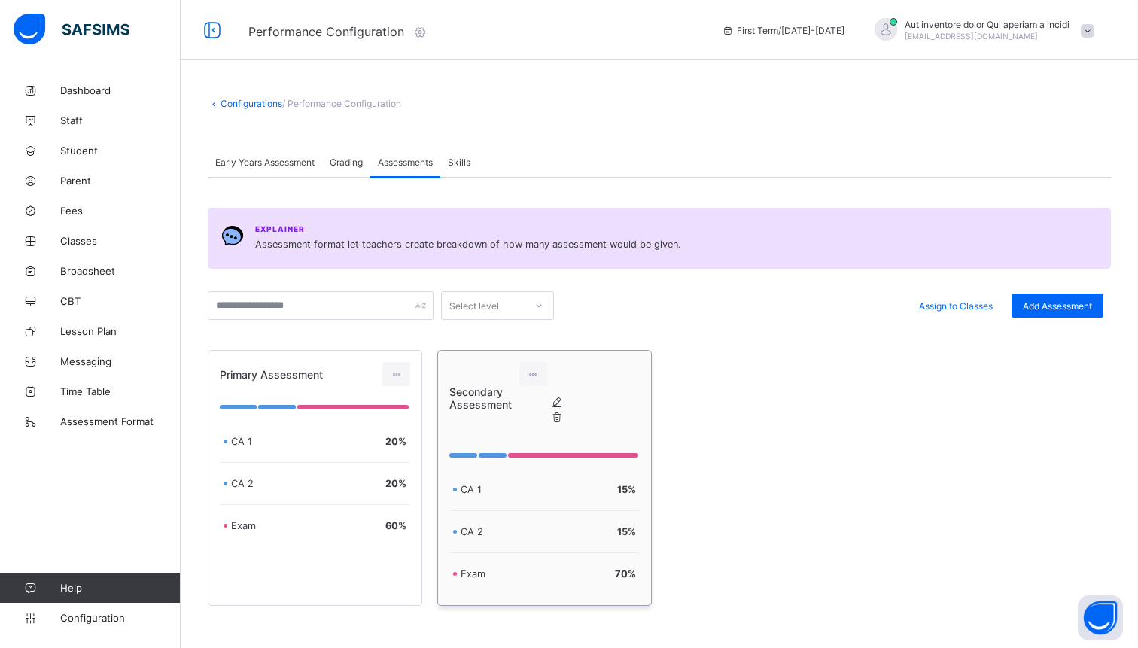
click at [572, 410] on div "Edit Assessment" at bounding box center [572, 402] width 0 height 15
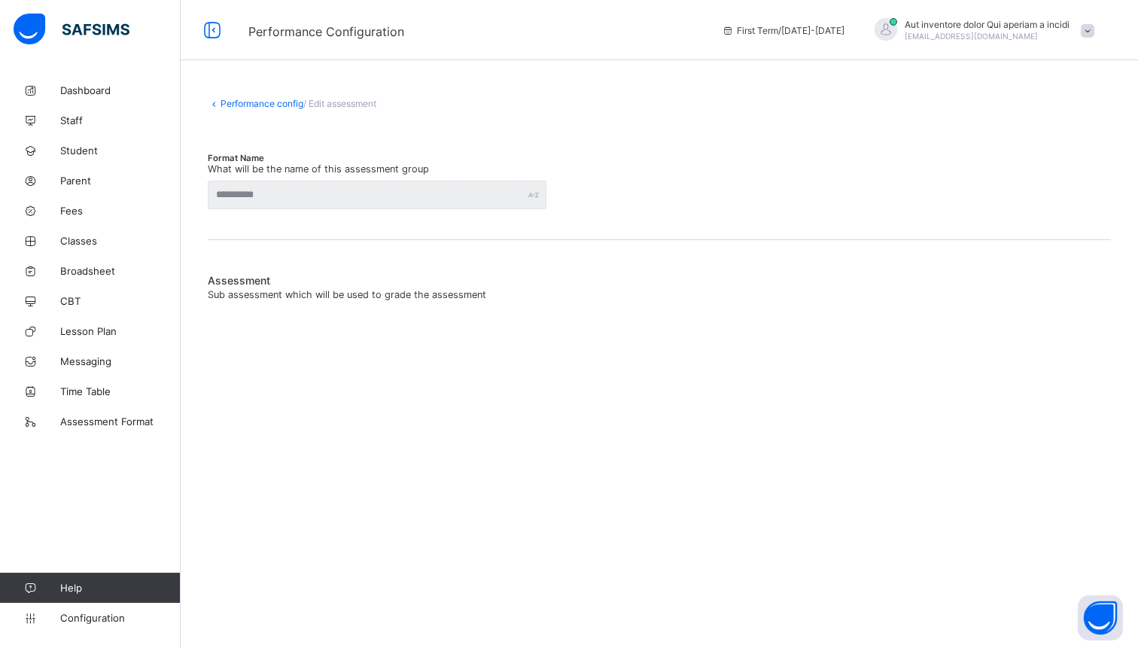
type input "**********"
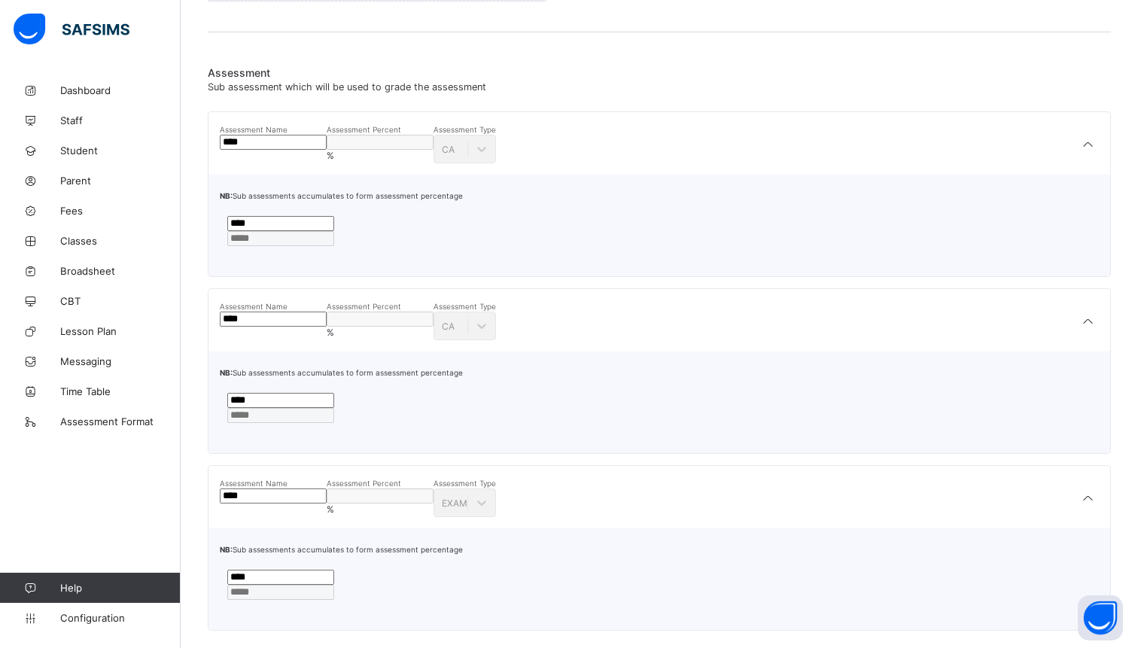
scroll to position [192, 0]
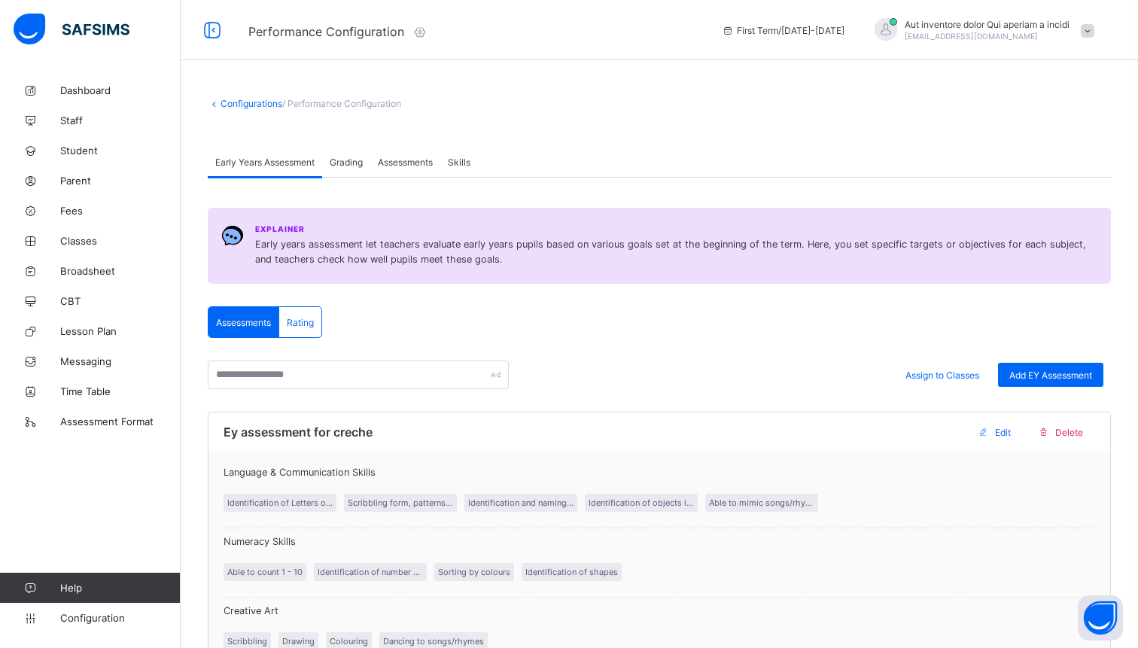
click at [422, 166] on span "Assessments" at bounding box center [405, 162] width 55 height 11
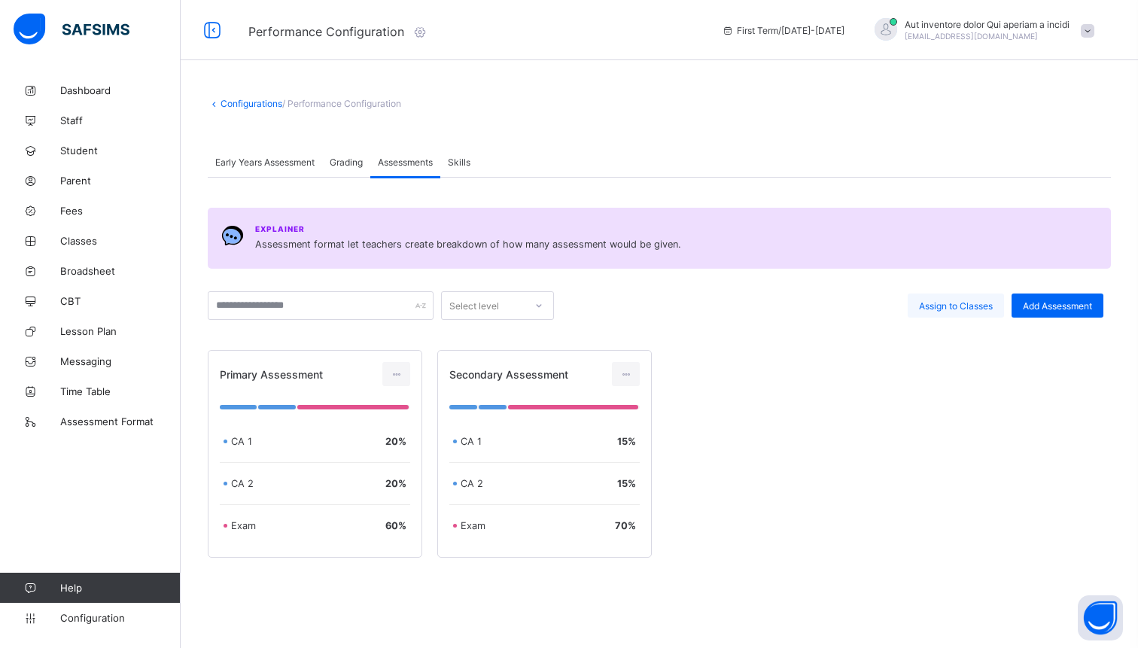
click at [962, 305] on span "Assign to Classes" at bounding box center [956, 305] width 74 height 11
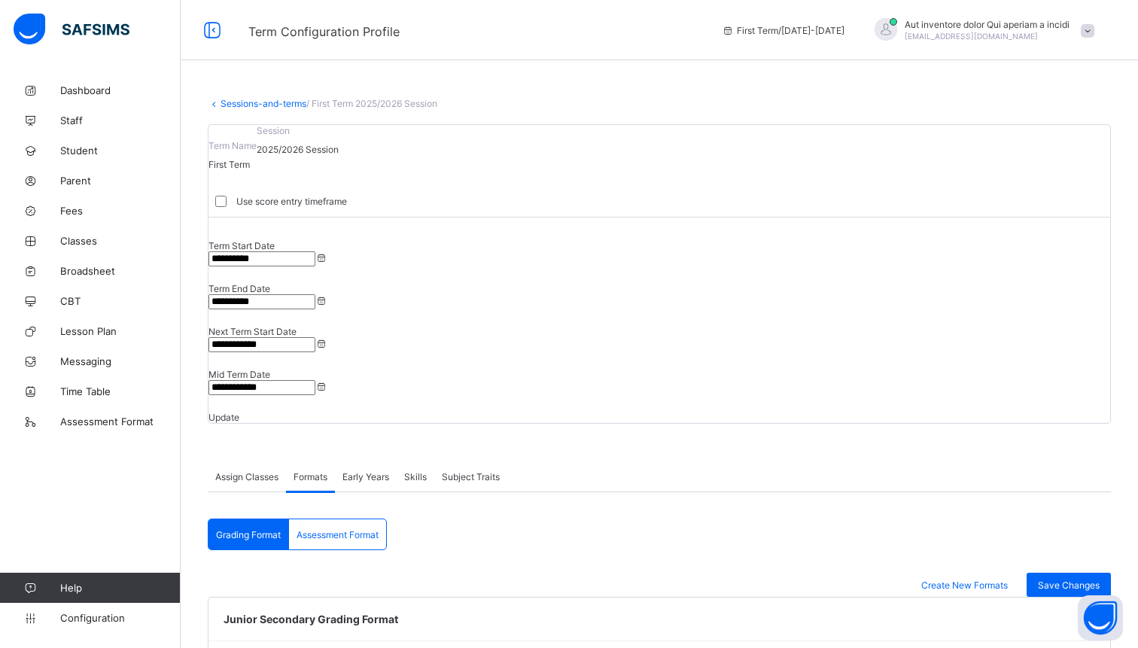
click at [357, 519] on div "Assessment Format" at bounding box center [337, 534] width 97 height 30
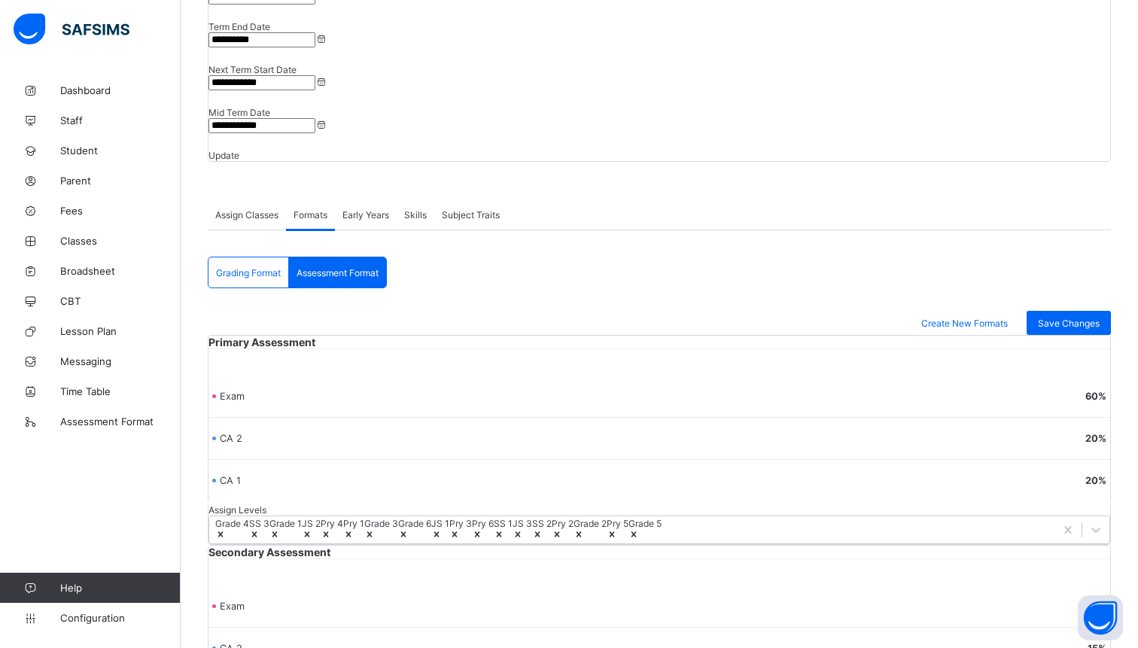
scroll to position [266, 0]
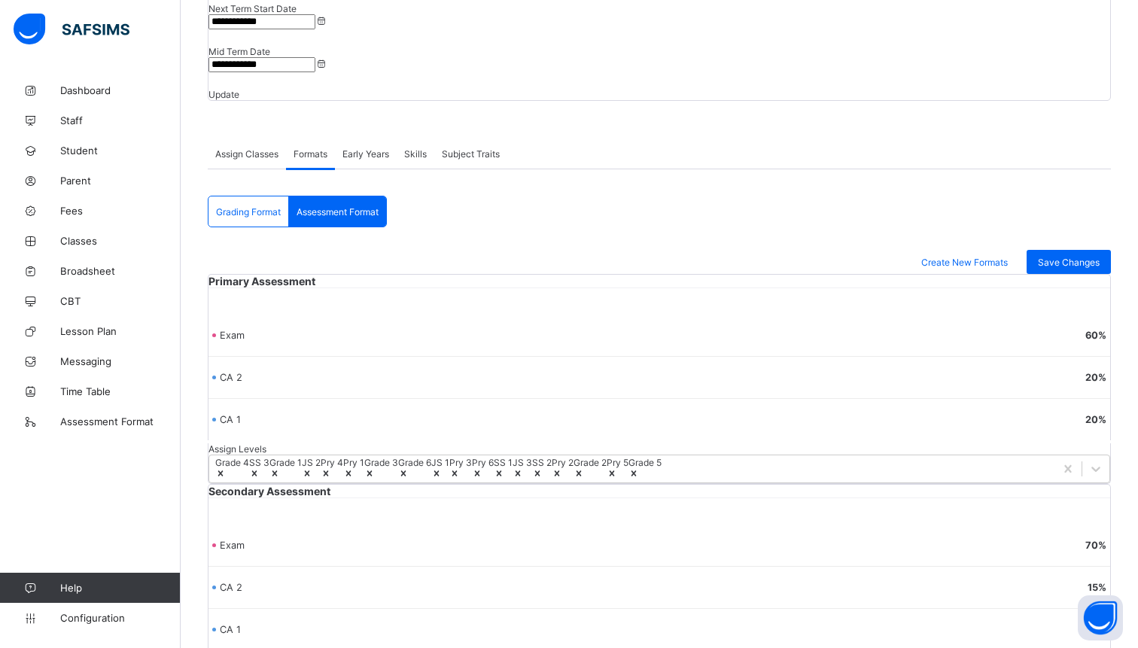
click at [771, 527] on div "Primary Assessment Exam 60 % CA 2 20 % CA 1 20 % Assign Levels Grade 4 SS 3 Gra…" at bounding box center [659, 484] width 903 height 420
click at [739, 433] on div "Primary Assessment Exam 60 % CA 2 20 % CA 1 20 % Assign Levels Grade 4 SS 3 Gra…" at bounding box center [659, 484] width 903 height 420
click at [628, 479] on icon at bounding box center [633, 473] width 11 height 11
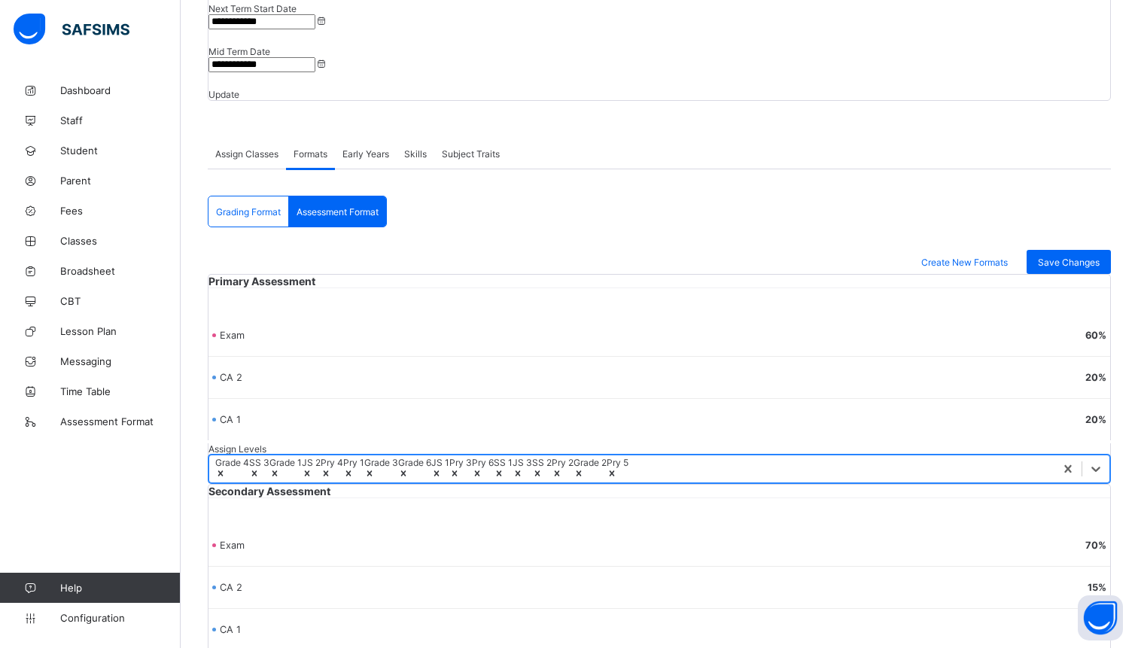
click at [607, 479] on icon at bounding box center [612, 473] width 11 height 11
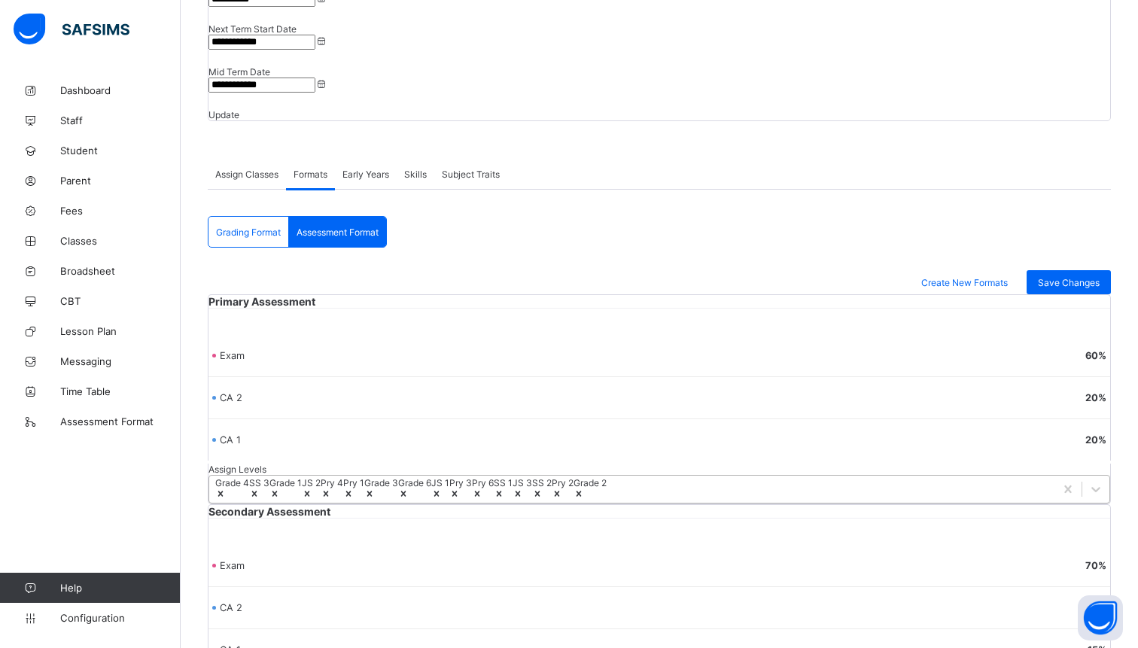
click at [642, 586] on div "Secondary Assessment Exam 70 % CA 2 15 % CA 1 15 % Assign Levels option Pry 5, …" at bounding box center [659, 609] width 903 height 210
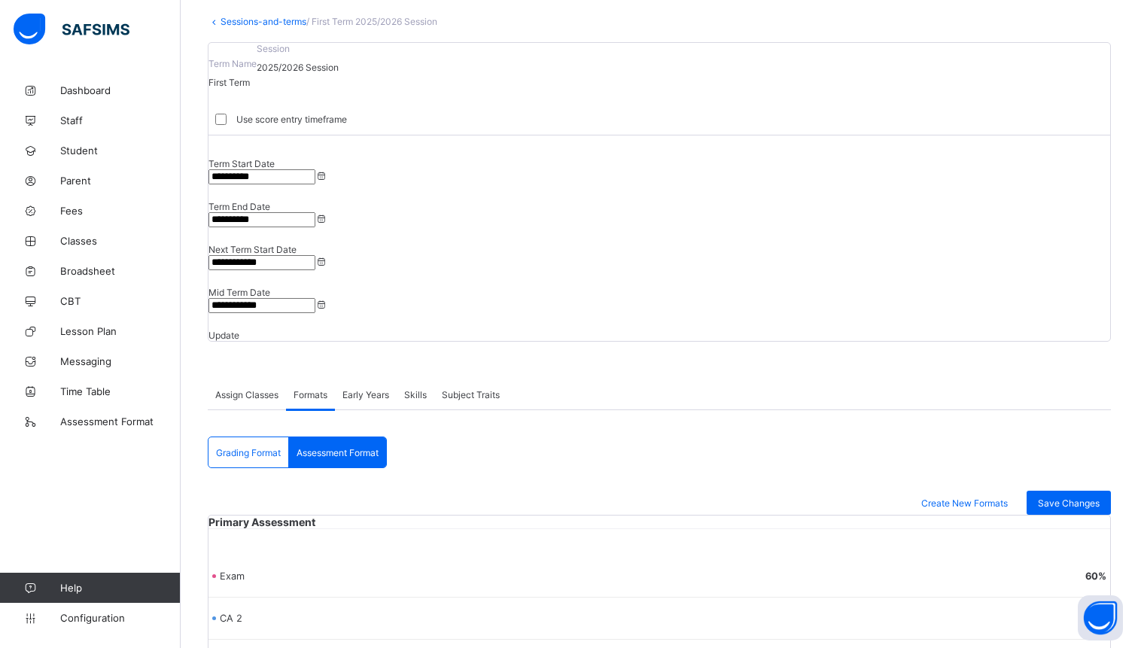
scroll to position [0, 0]
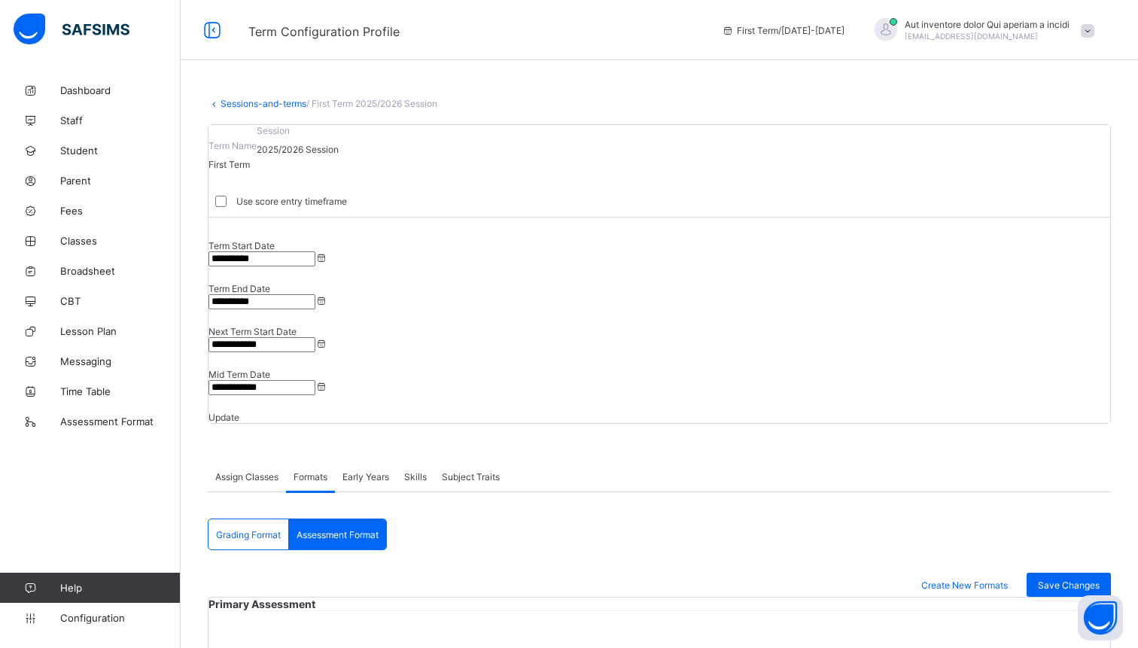
click at [261, 461] on div "Assign Classes" at bounding box center [247, 476] width 78 height 30
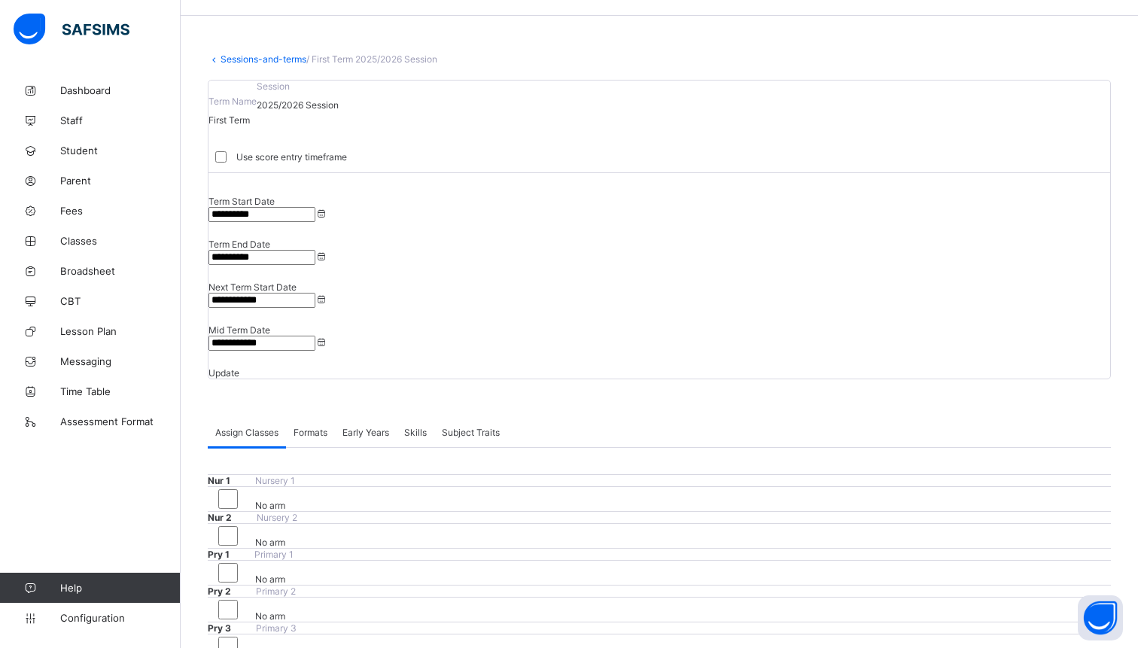
scroll to position [11, 0]
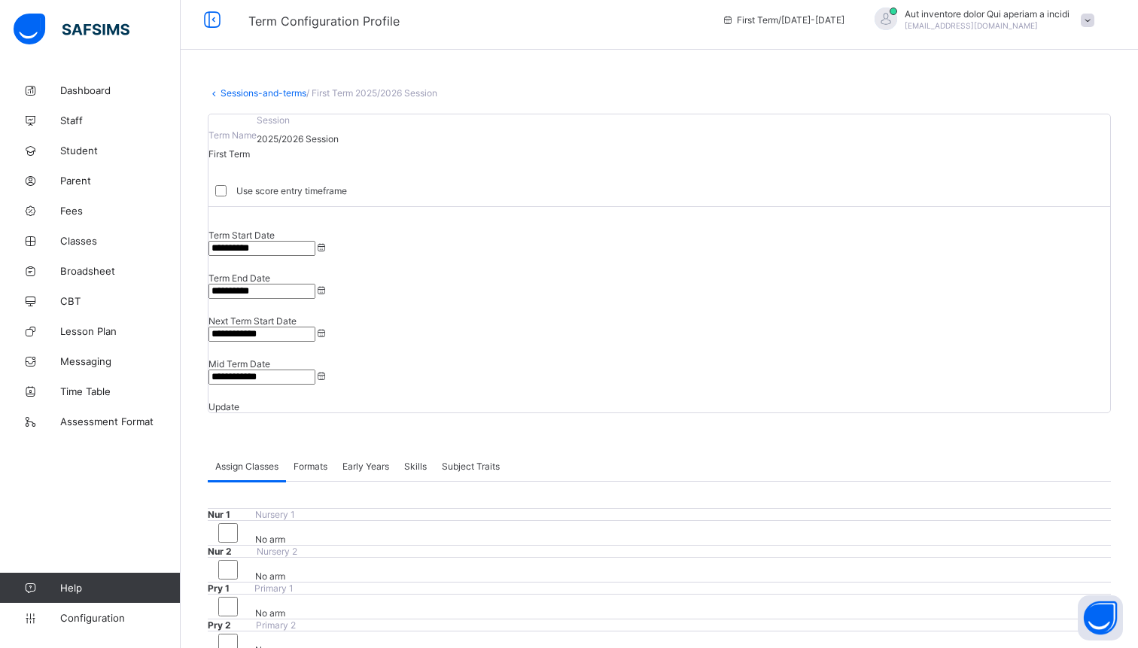
click at [316, 461] on span "Formats" at bounding box center [310, 466] width 34 height 11
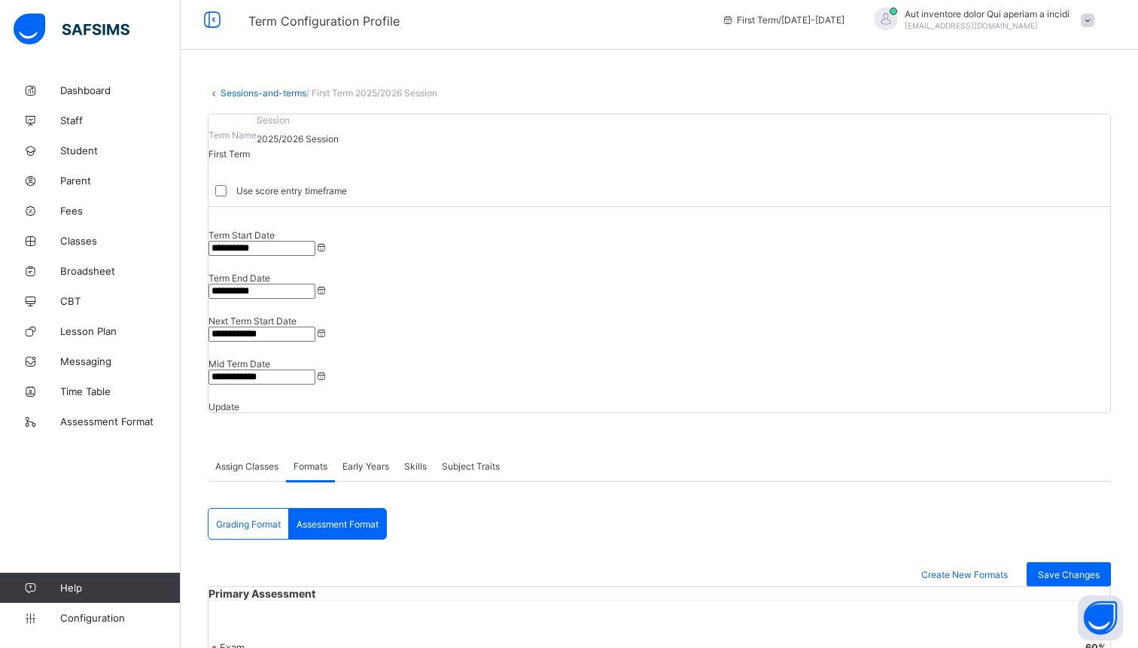
click at [266, 518] on span "Grading Format" at bounding box center [248, 523] width 65 height 11
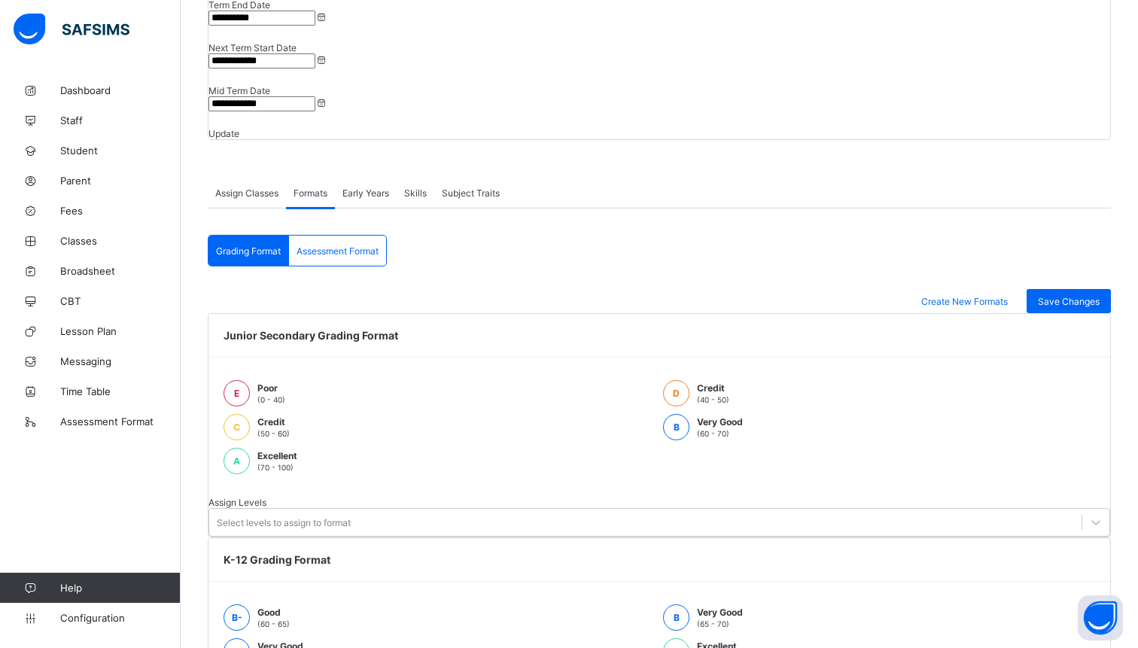
scroll to position [286, 0]
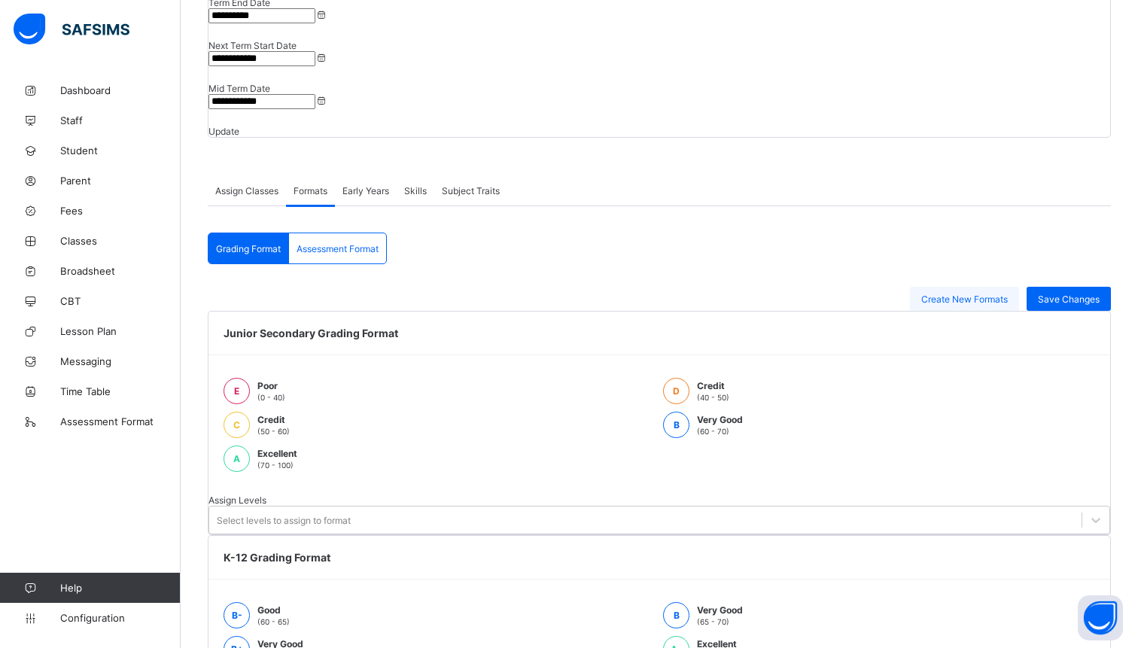
click at [946, 293] on span "Create New Formats" at bounding box center [964, 298] width 87 height 11
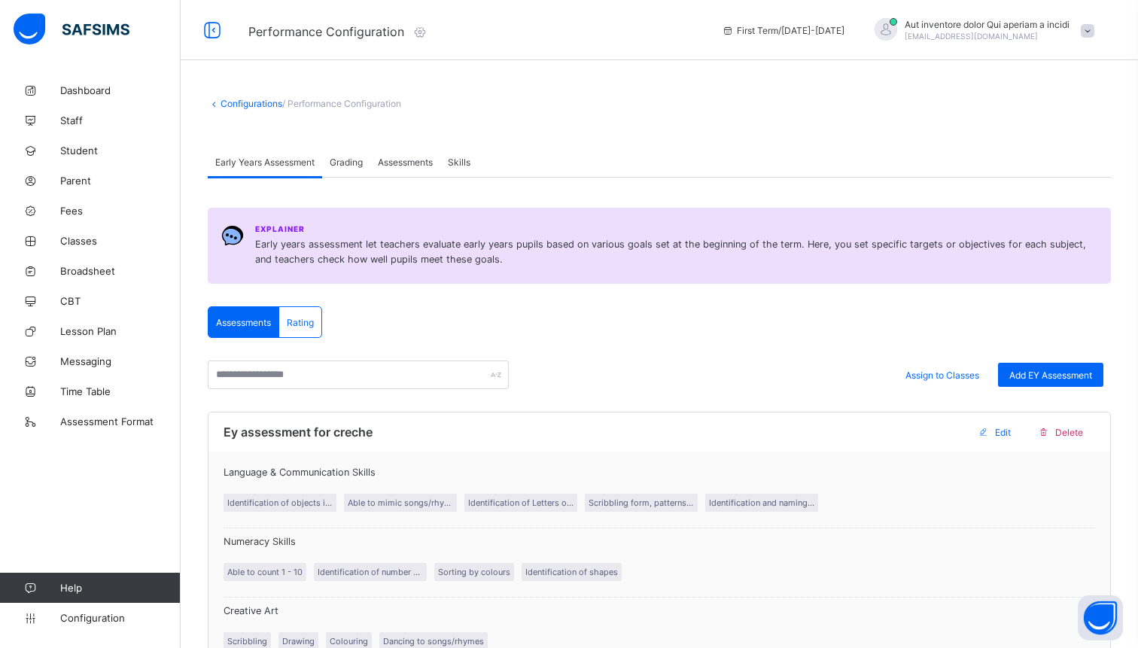
click at [342, 162] on span "Grading" at bounding box center [346, 162] width 33 height 11
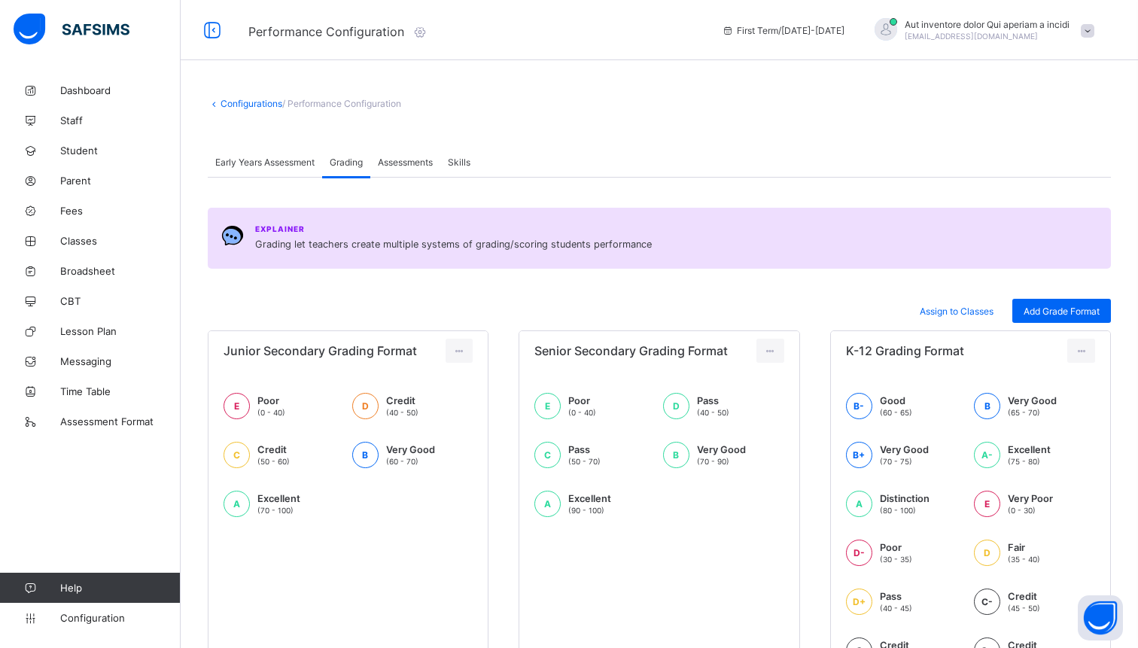
click at [281, 160] on span "Early Years Assessment" at bounding box center [264, 162] width 99 height 11
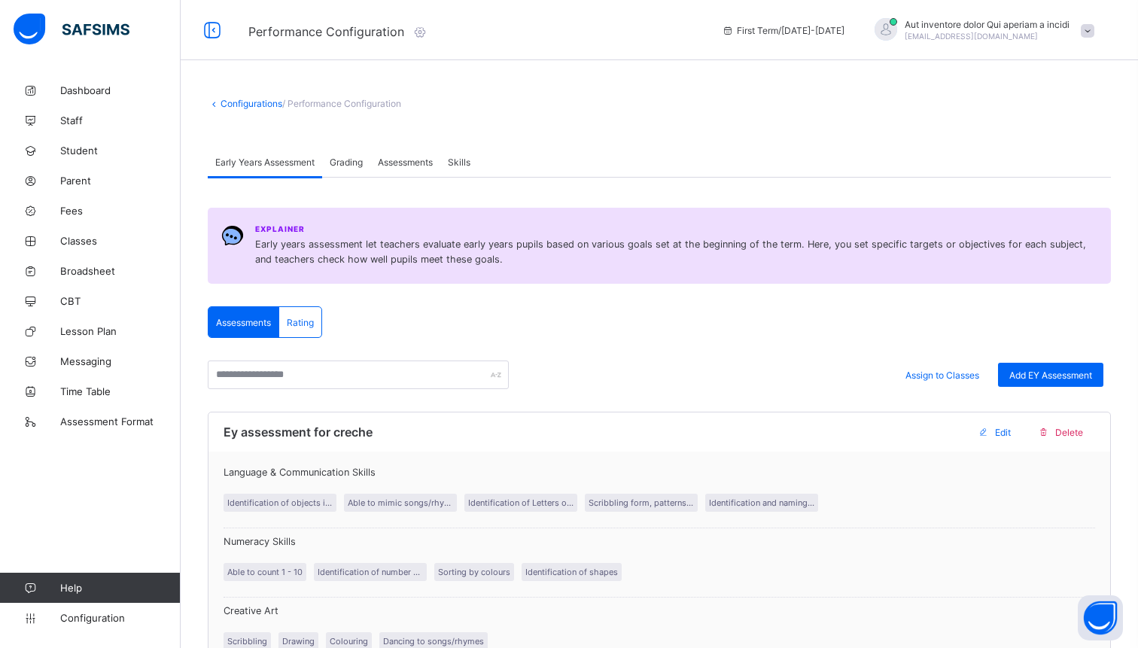
click at [348, 165] on span "Grading" at bounding box center [346, 162] width 33 height 11
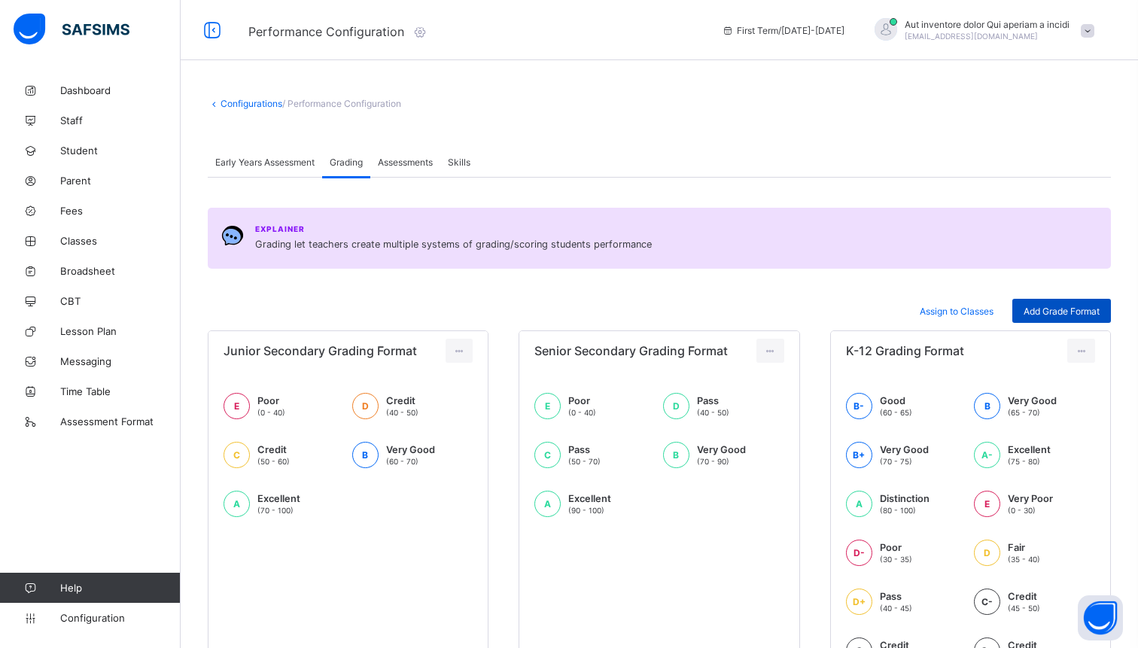
click at [1066, 310] on span "Add Grade Format" at bounding box center [1061, 311] width 76 height 11
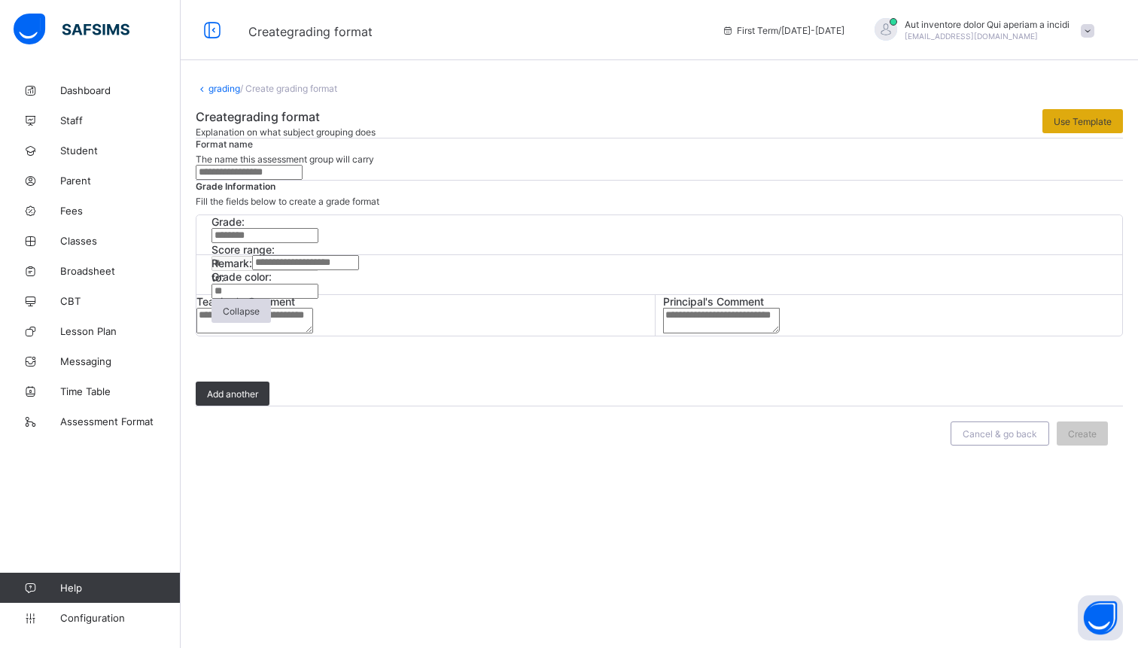
click at [1066, 128] on div "Use Template" at bounding box center [1082, 121] width 81 height 24
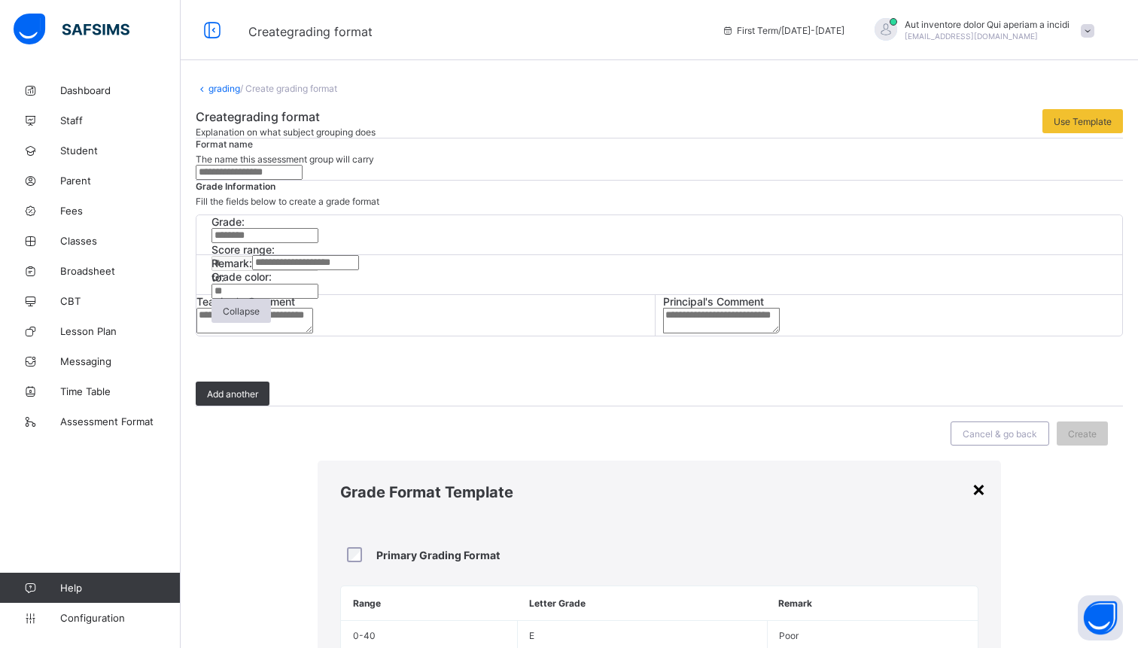
click at [971, 476] on div "×" at bounding box center [978, 489] width 14 height 26
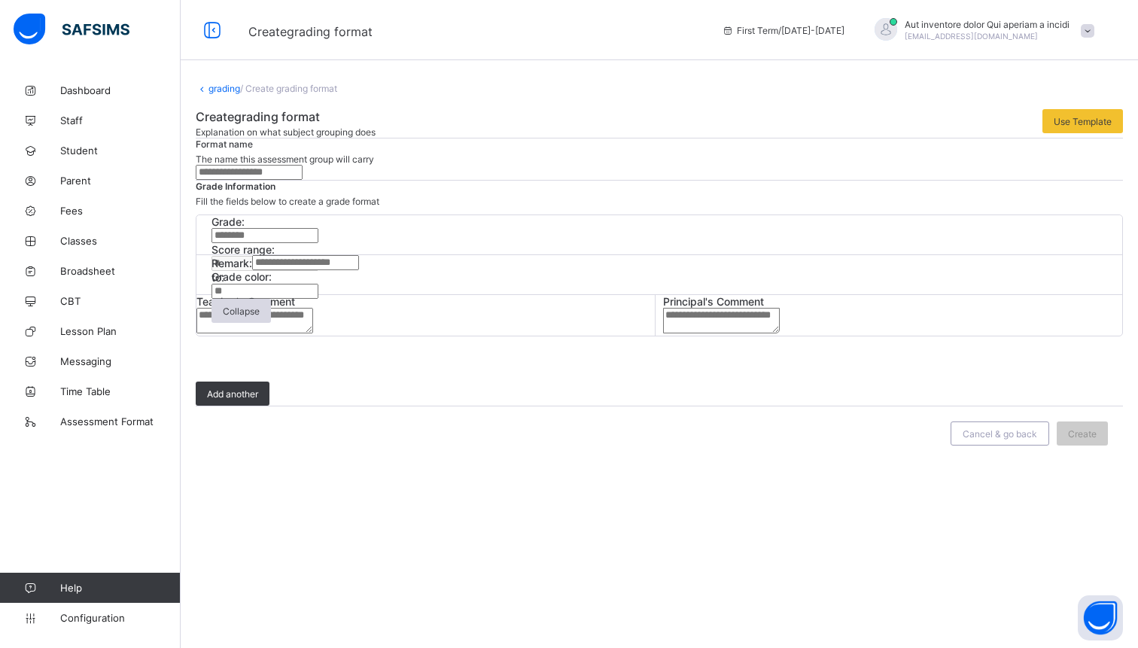
click at [224, 93] on link "grading" at bounding box center [224, 88] width 32 height 11
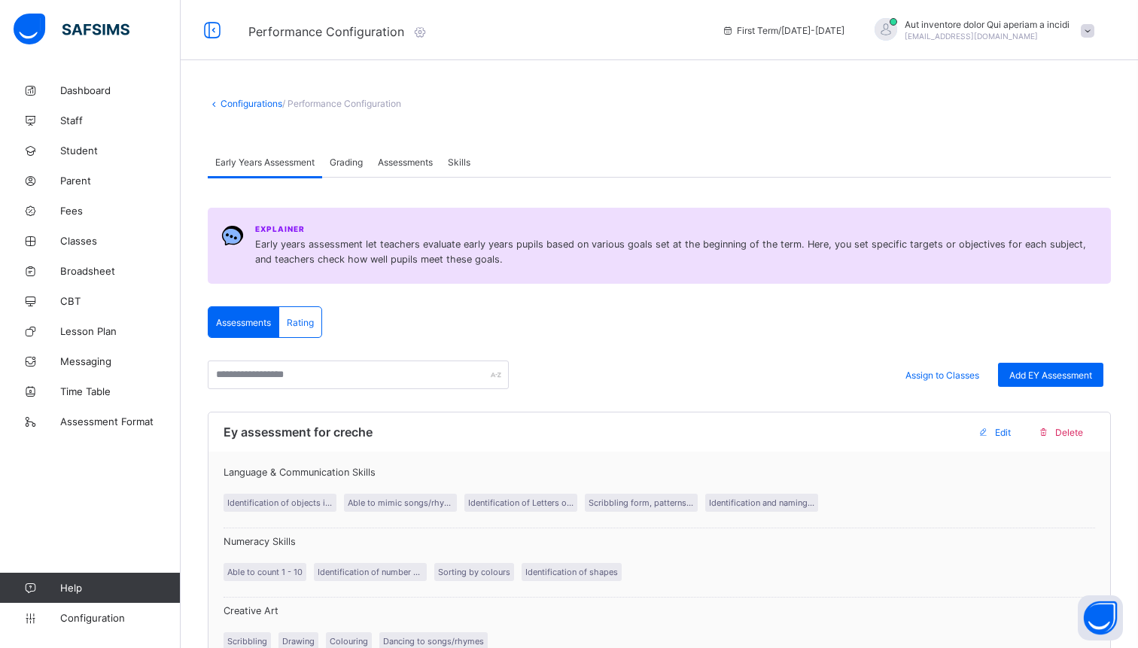
click at [354, 157] on span "Grading" at bounding box center [346, 162] width 33 height 11
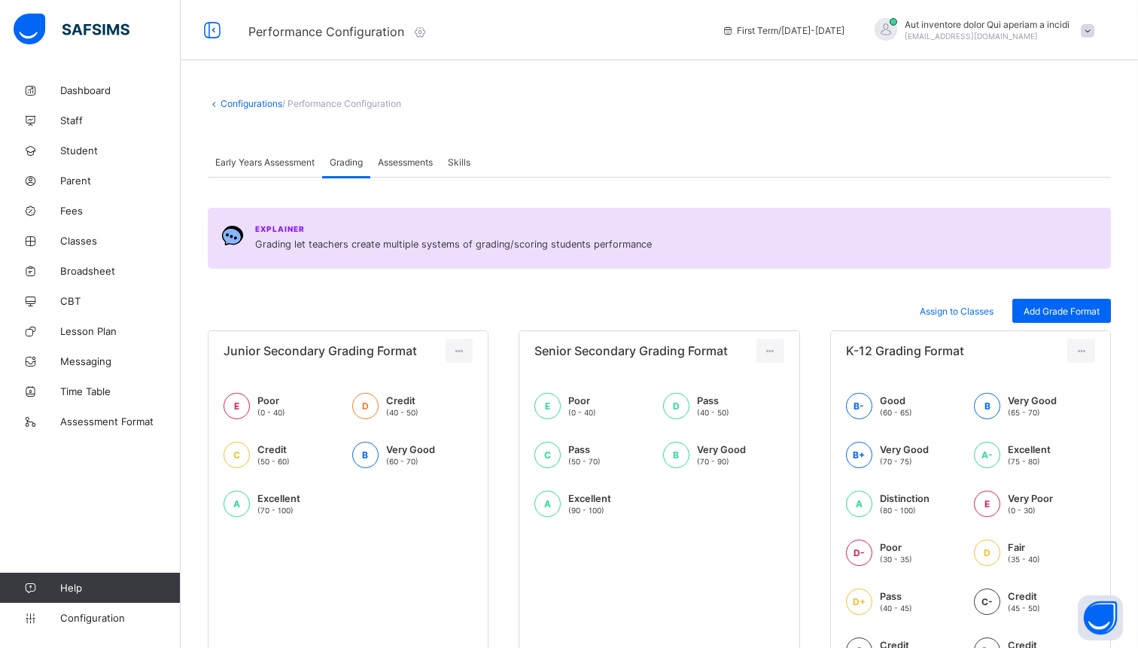
click at [424, 171] on div "Assessments" at bounding box center [405, 162] width 70 height 30
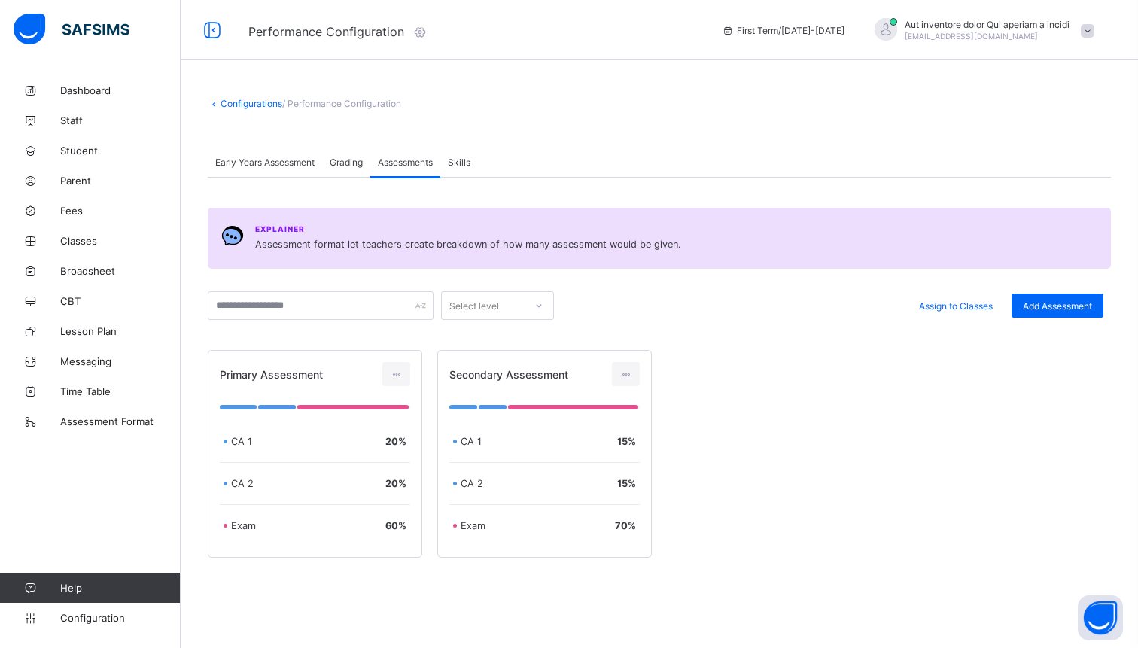
click at [457, 160] on span "Skills" at bounding box center [459, 162] width 23 height 11
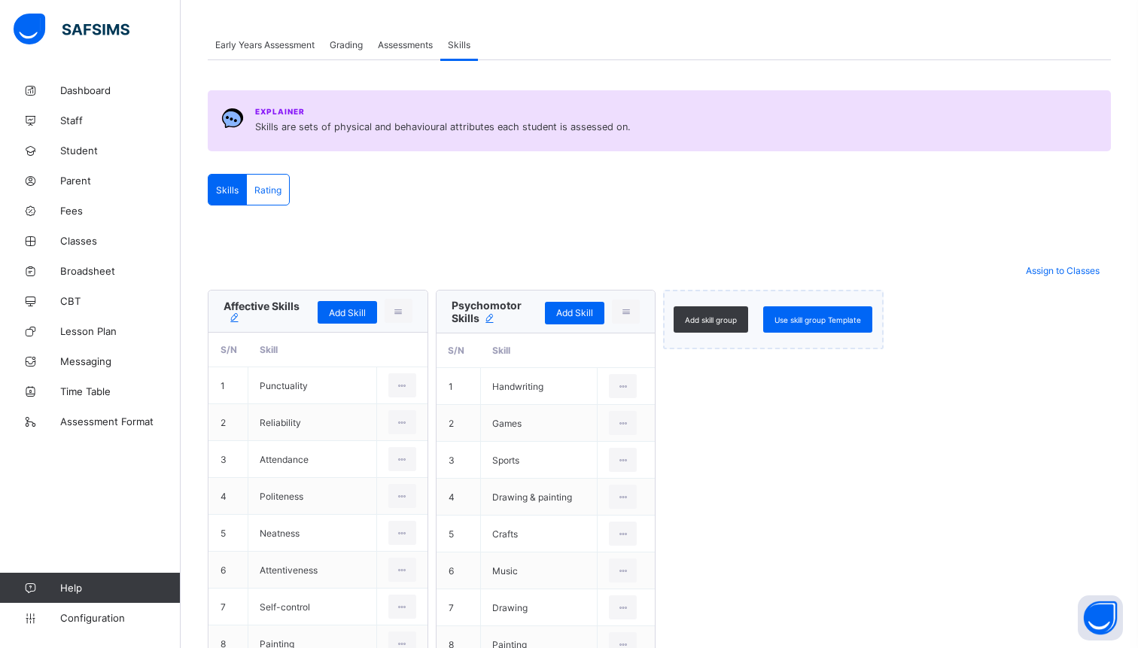
scroll to position [91, 0]
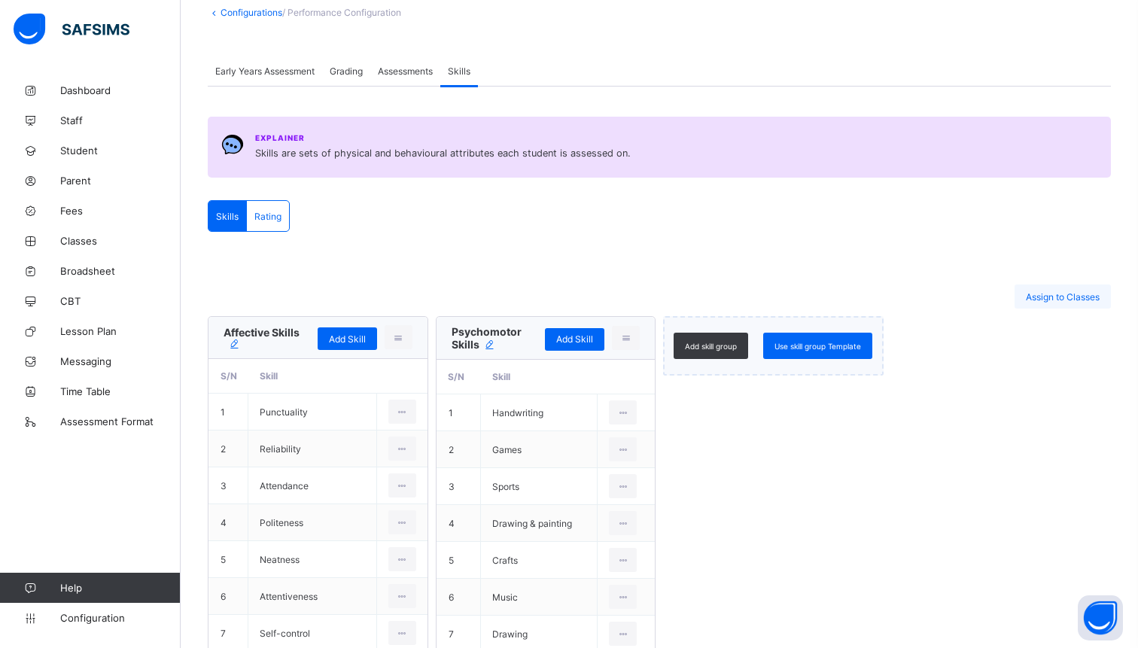
click at [1058, 299] on span "Assign to Classes" at bounding box center [1063, 296] width 74 height 11
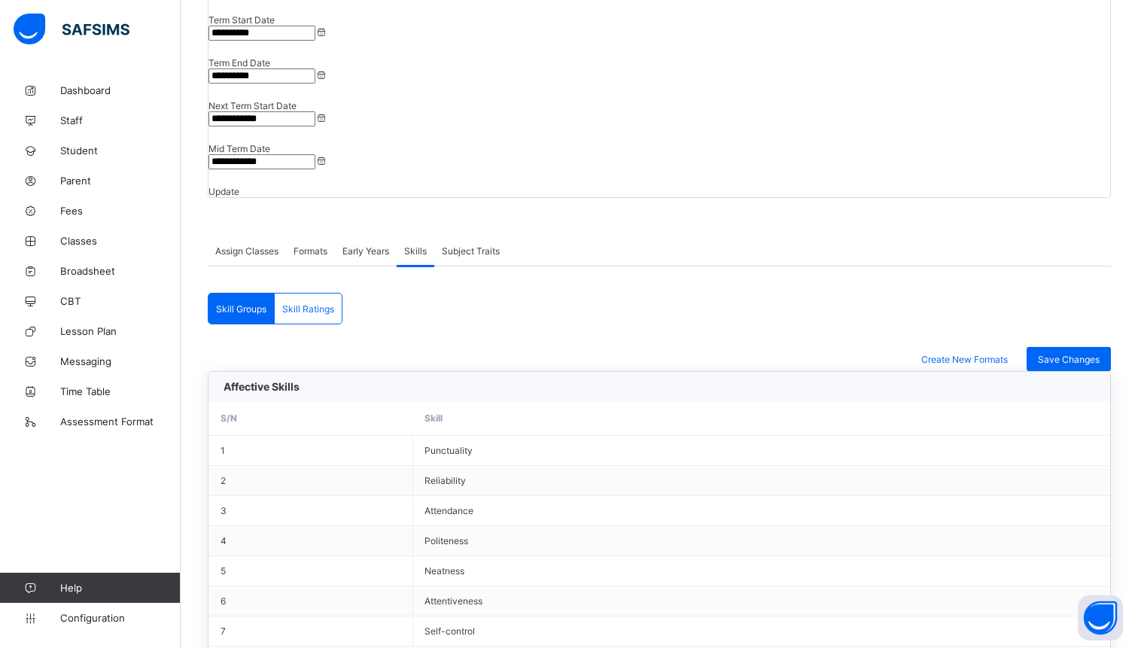
scroll to position [221, 0]
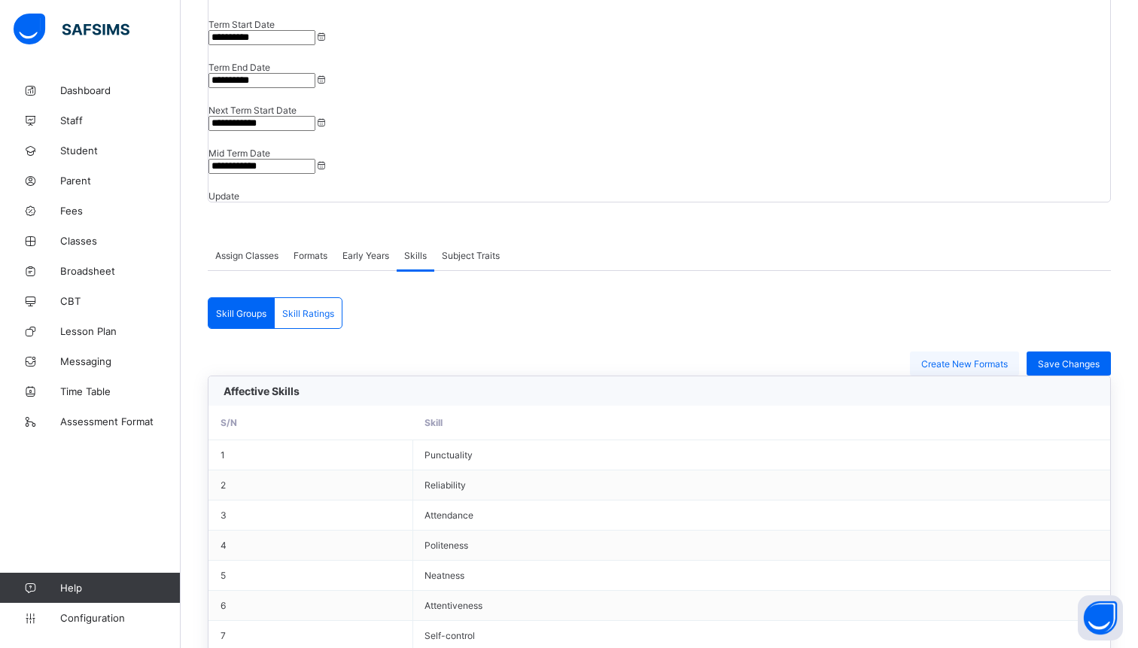
click at [977, 358] on span "Create New Formats" at bounding box center [964, 363] width 87 height 11
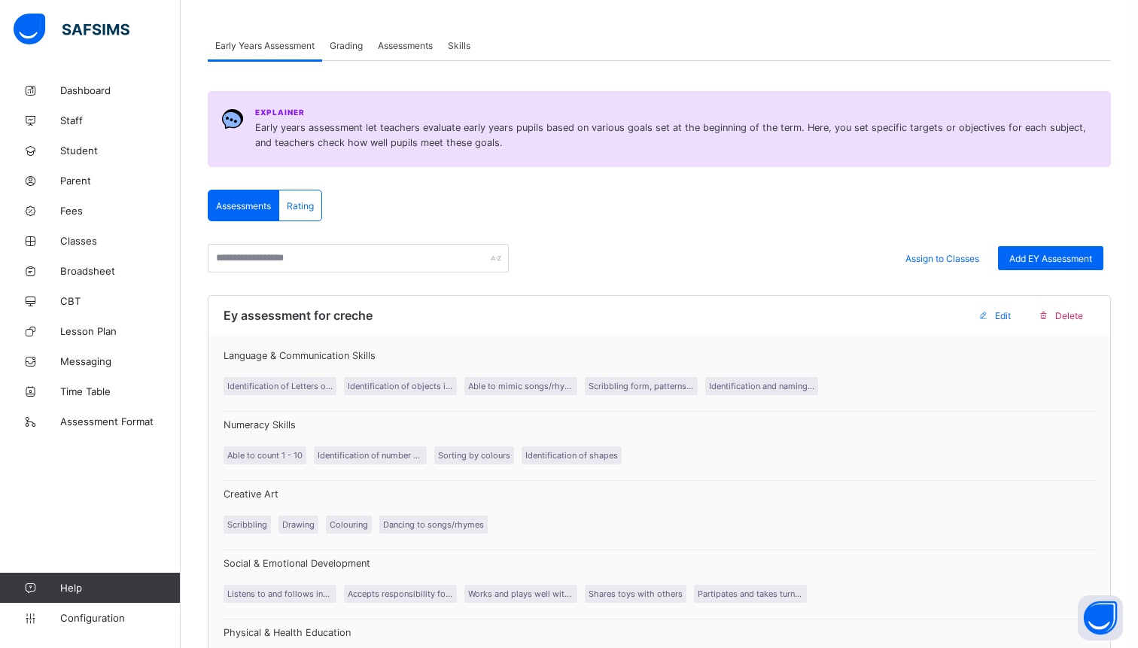
scroll to position [120, 0]
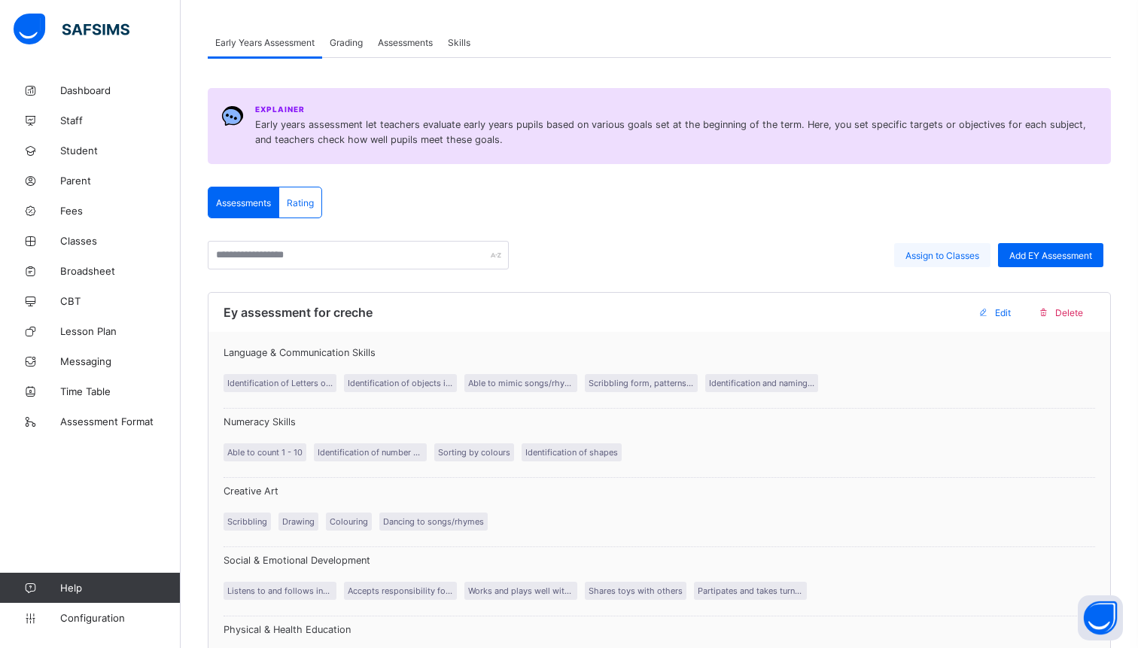
click at [957, 256] on span "Assign to Classes" at bounding box center [942, 255] width 74 height 11
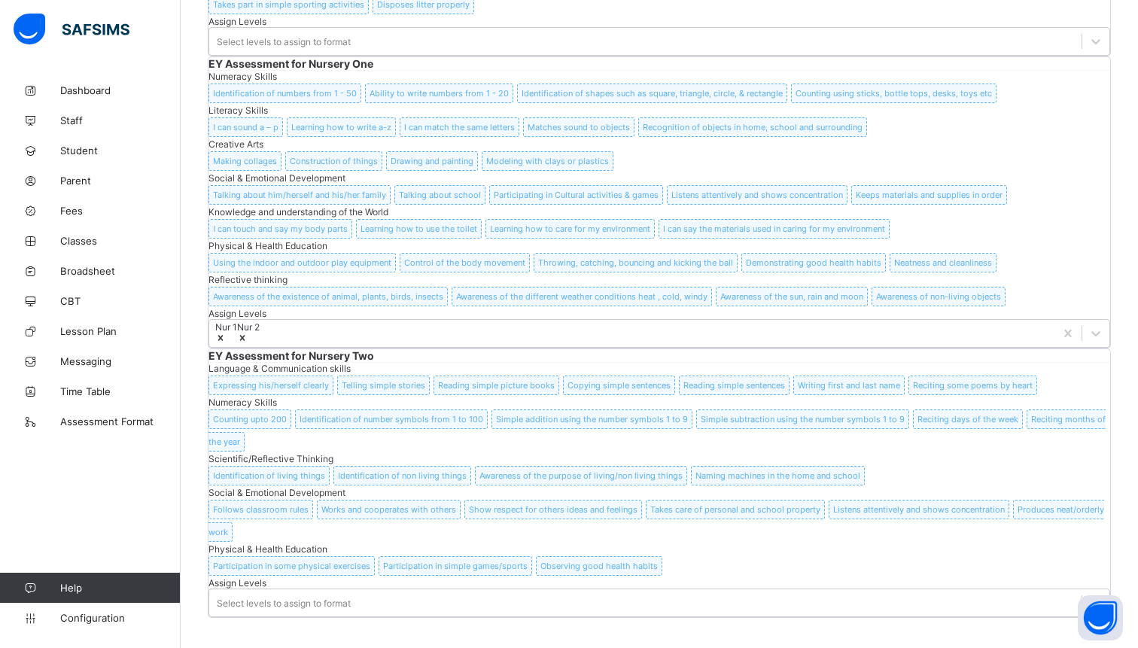
scroll to position [920, 0]
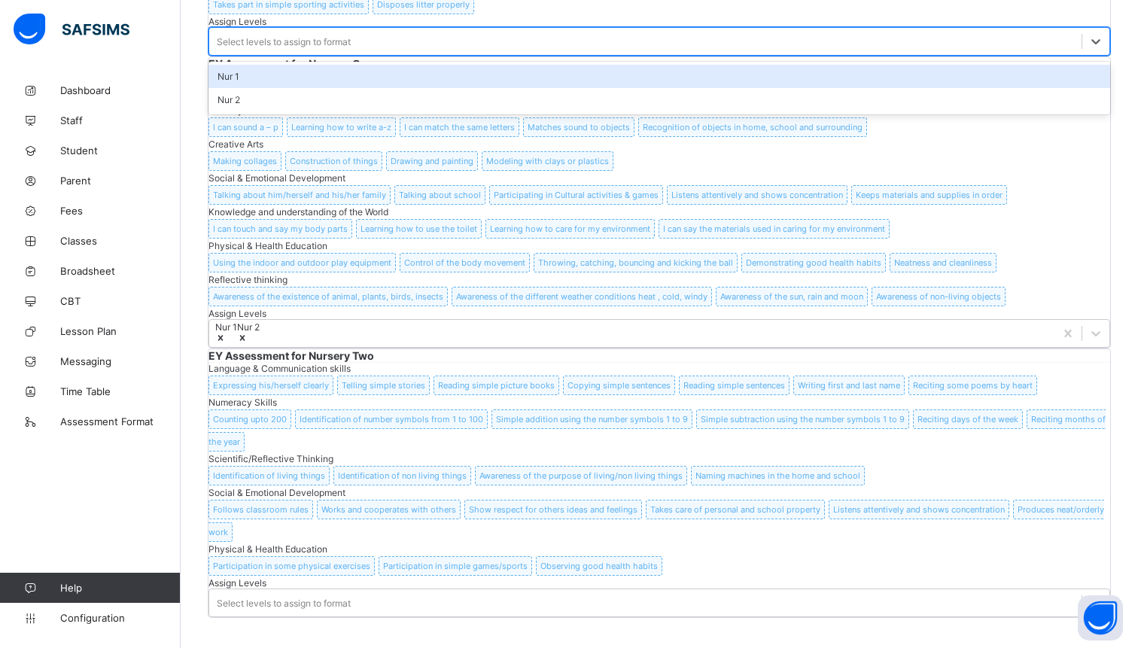
click at [327, 47] on div "Select levels to assign to format" at bounding box center [284, 41] width 134 height 11
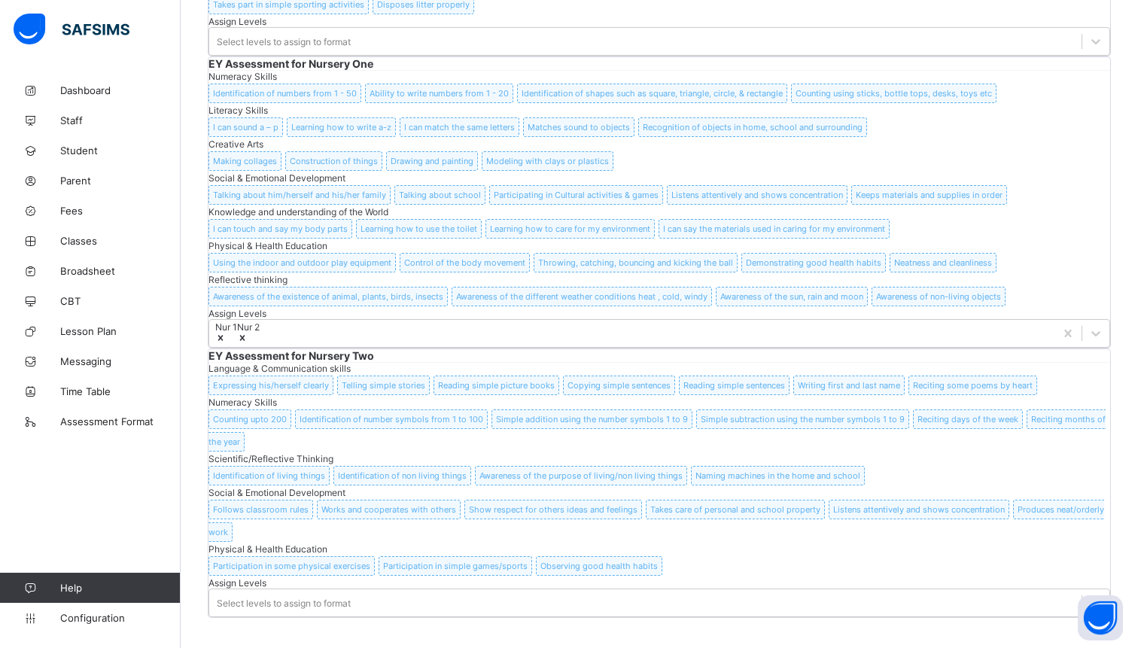
scroll to position [858, 0]
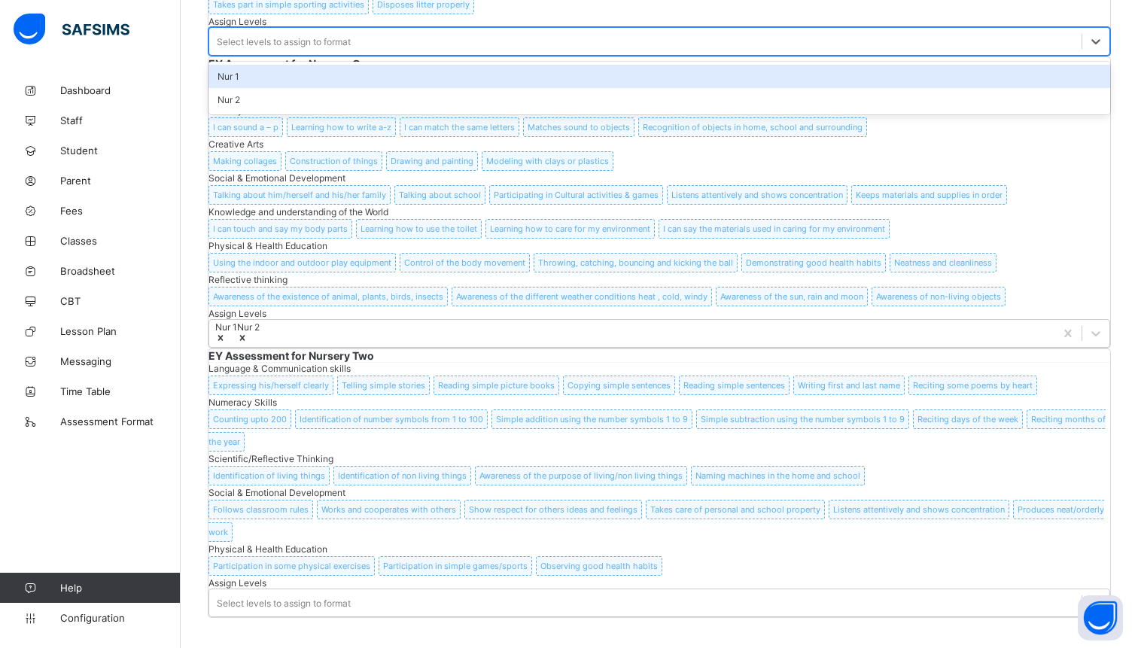
click at [311, 47] on div "Select levels to assign to format" at bounding box center [284, 41] width 134 height 11
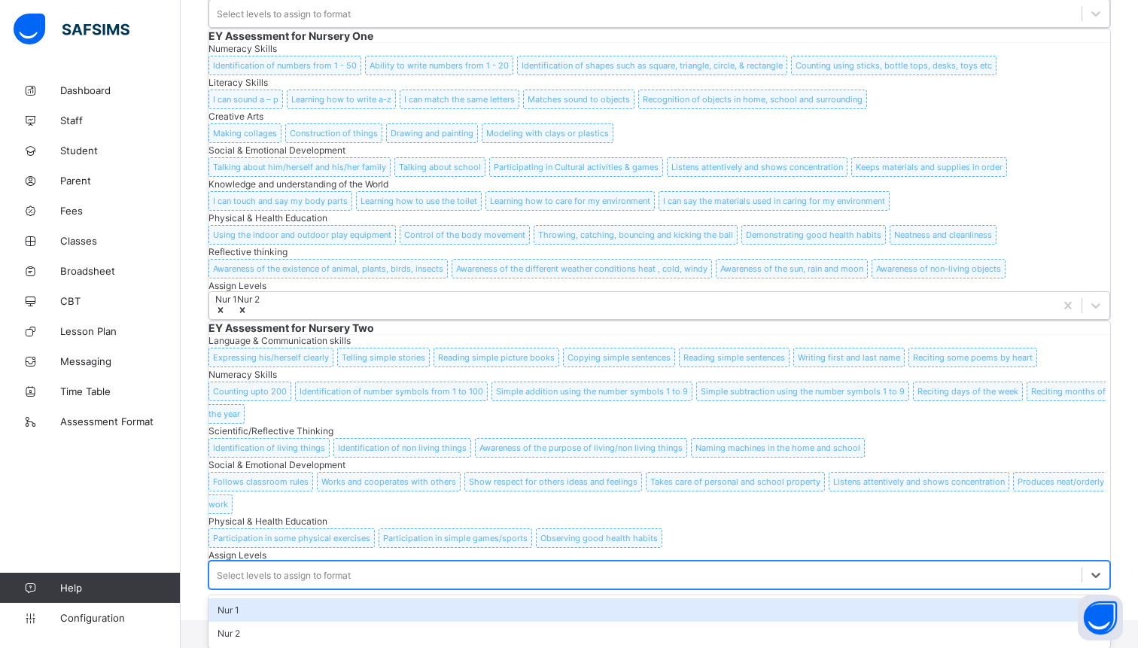
click at [351, 570] on div "Select levels to assign to format" at bounding box center [284, 575] width 134 height 11
click at [652, 406] on div "EY Assessment for Creche Language & Communication Skills Identification of Lett…" at bounding box center [659, 197] width 903 height 786
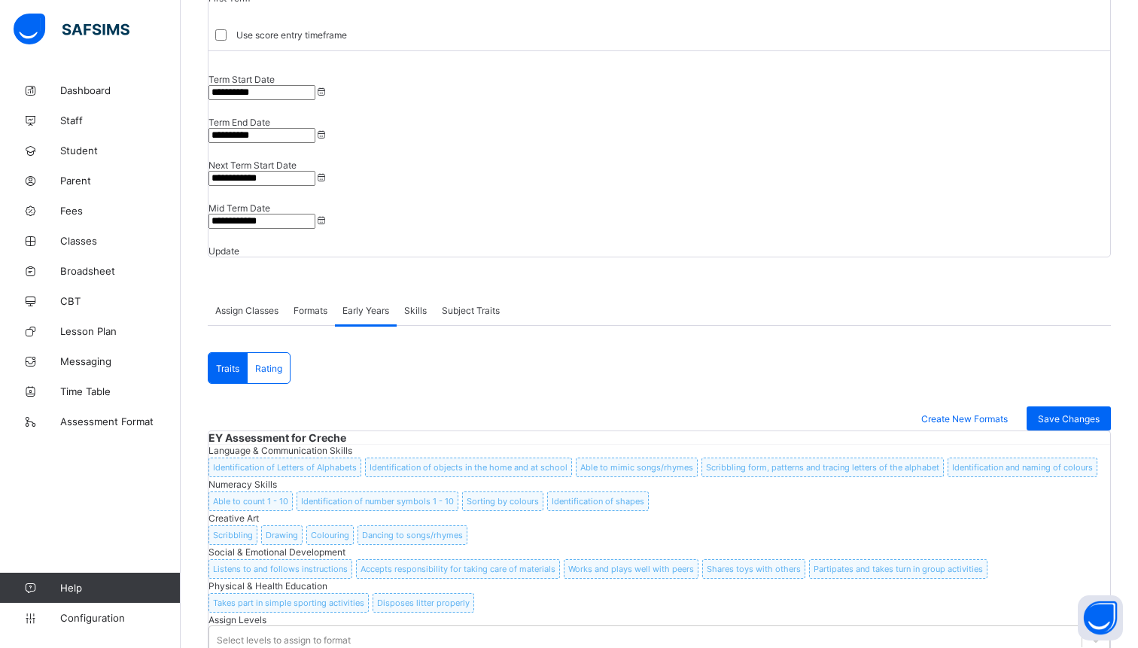
scroll to position [176, 0]
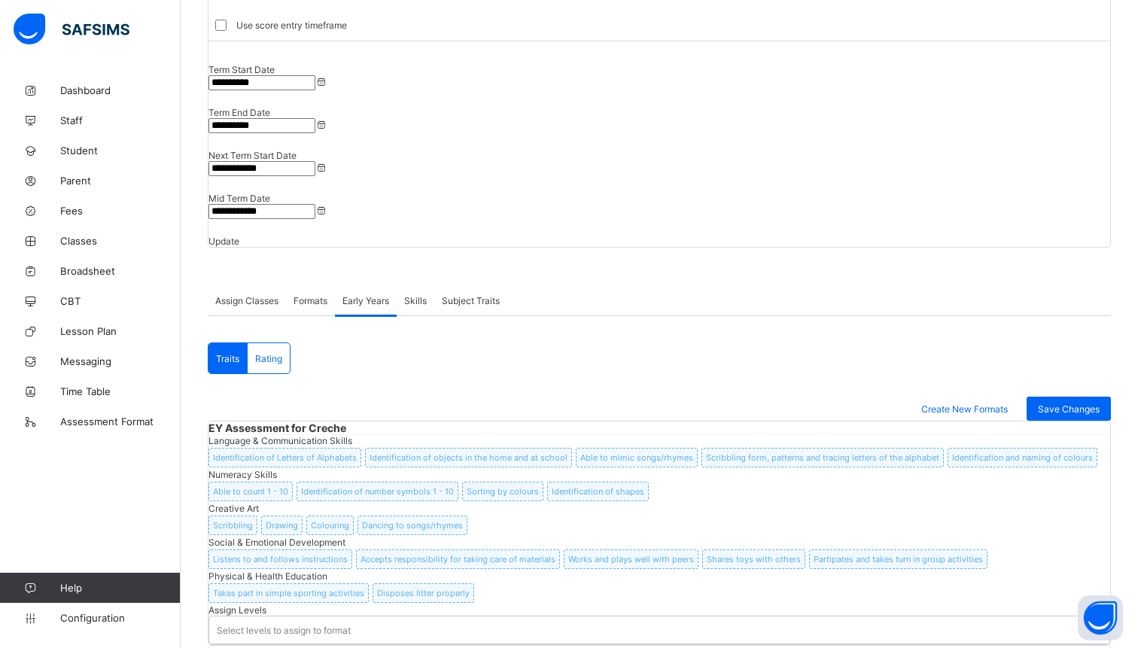
click at [269, 353] on span "Rating" at bounding box center [268, 358] width 27 height 11
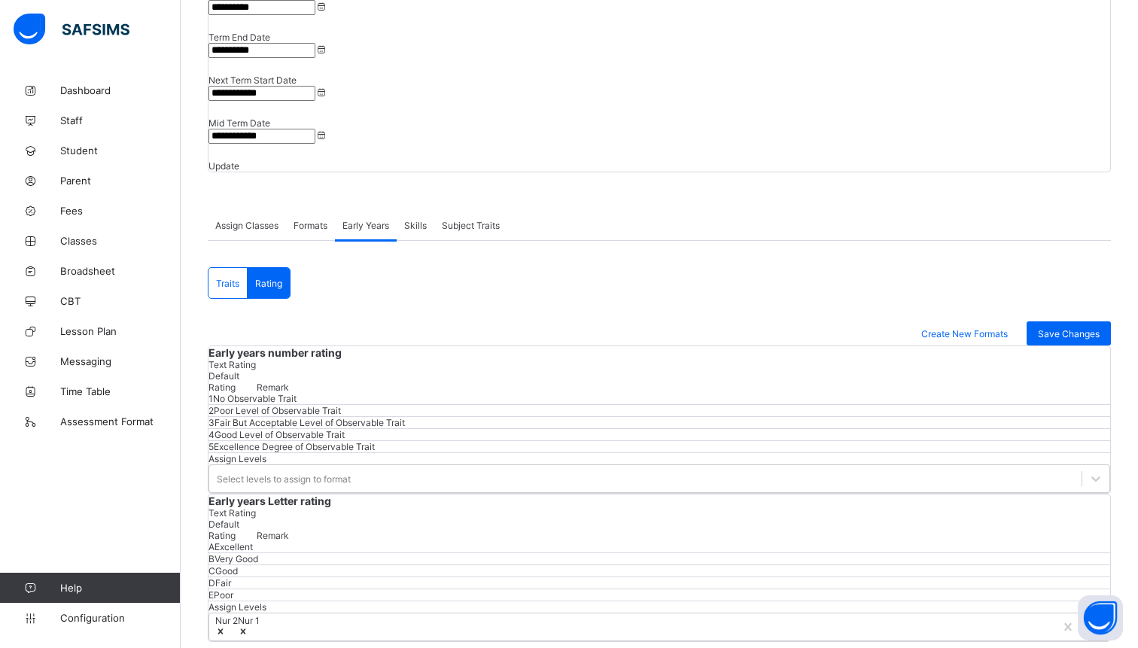
scroll to position [269, 0]
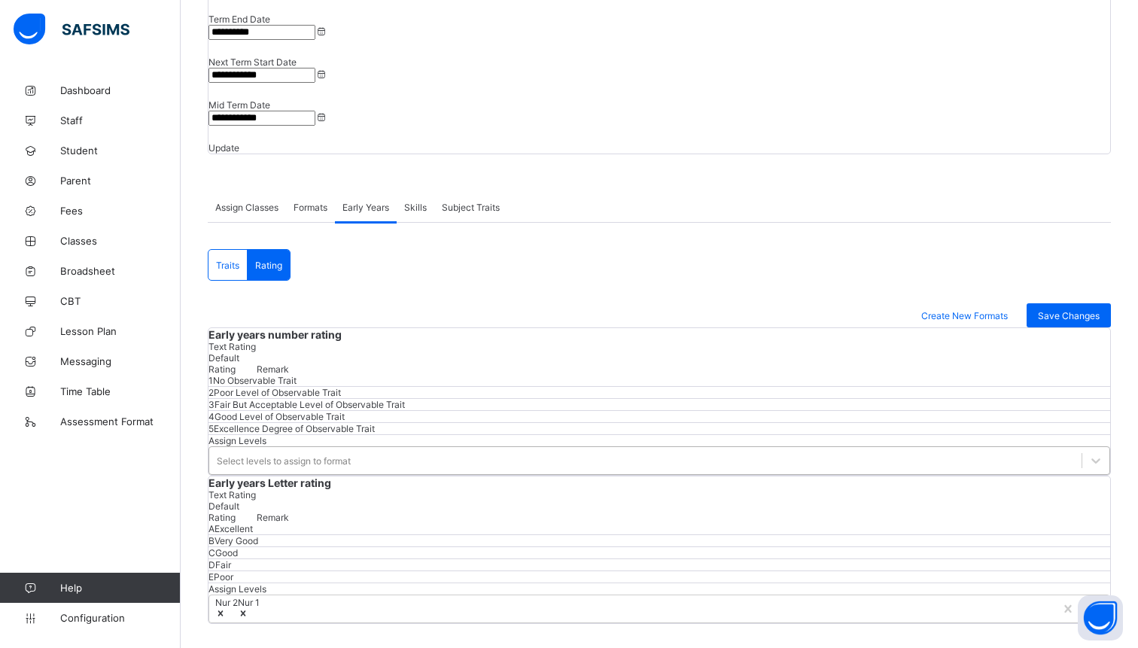
click at [312, 467] on div "Select levels to assign to format" at bounding box center [284, 460] width 134 height 11
click at [332, 476] on div "Early years number rating Text Rating Default Rating Remark 1 No Observable Tra…" at bounding box center [659, 401] width 903 height 148
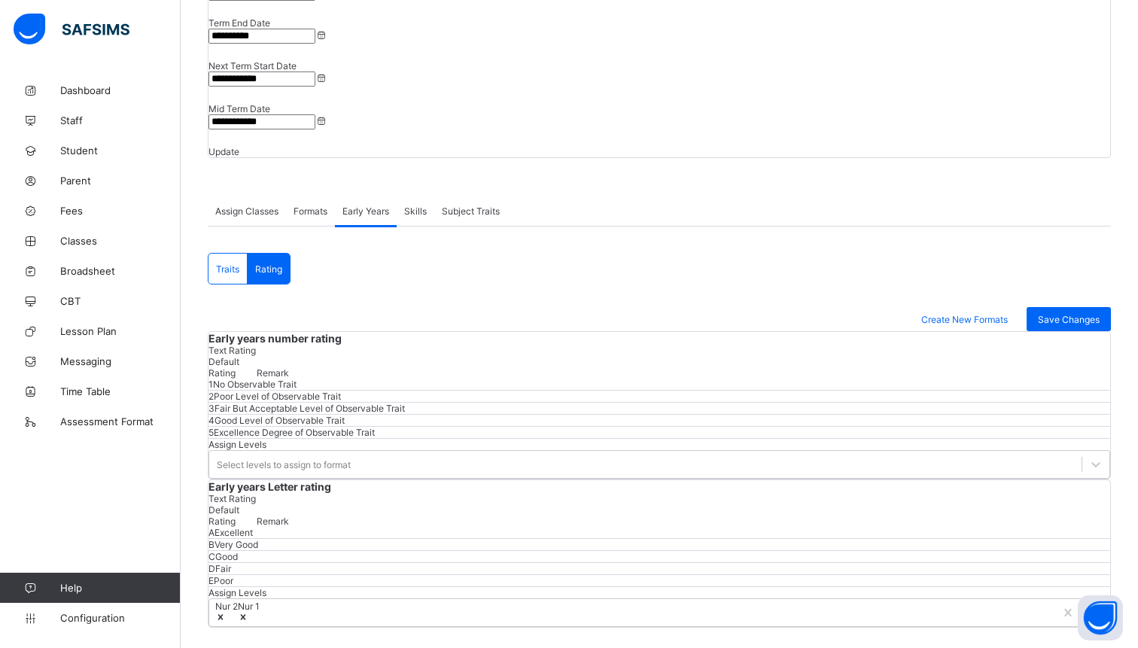
click at [230, 254] on div "Traits" at bounding box center [227, 269] width 39 height 30
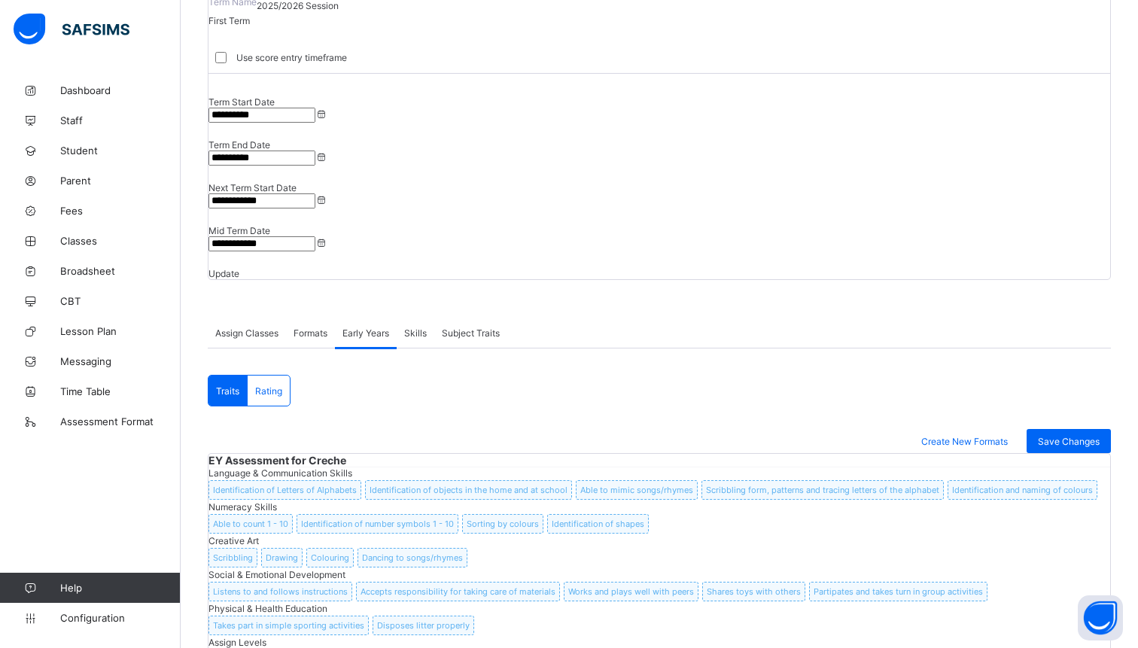
scroll to position [117, 0]
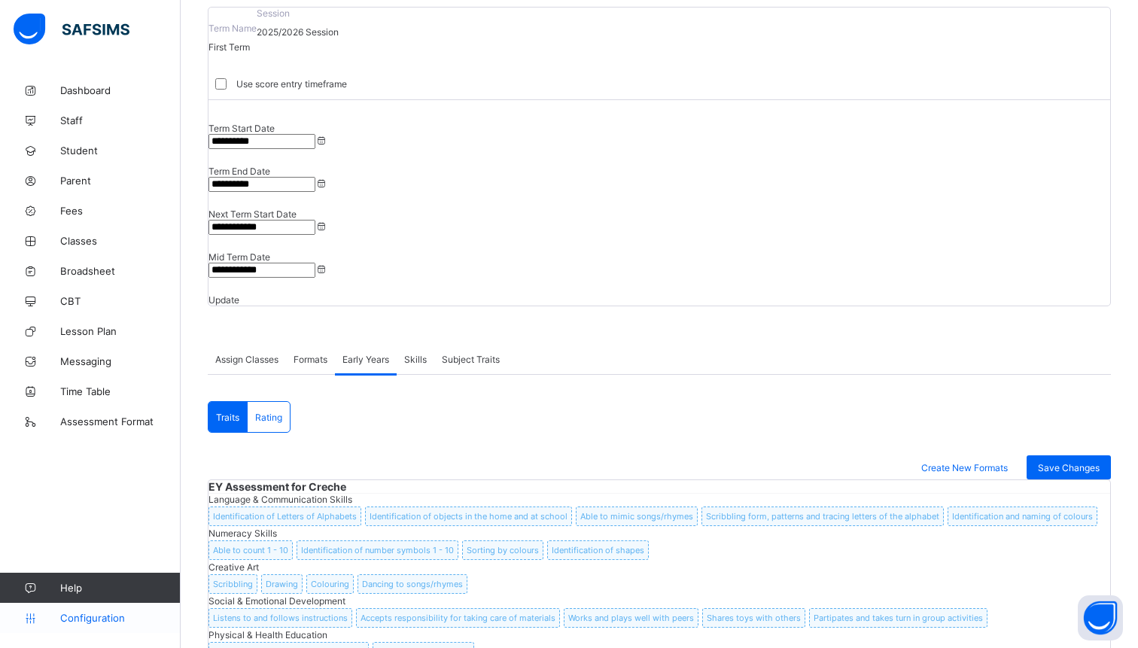
click at [93, 619] on span "Configuration" at bounding box center [120, 618] width 120 height 12
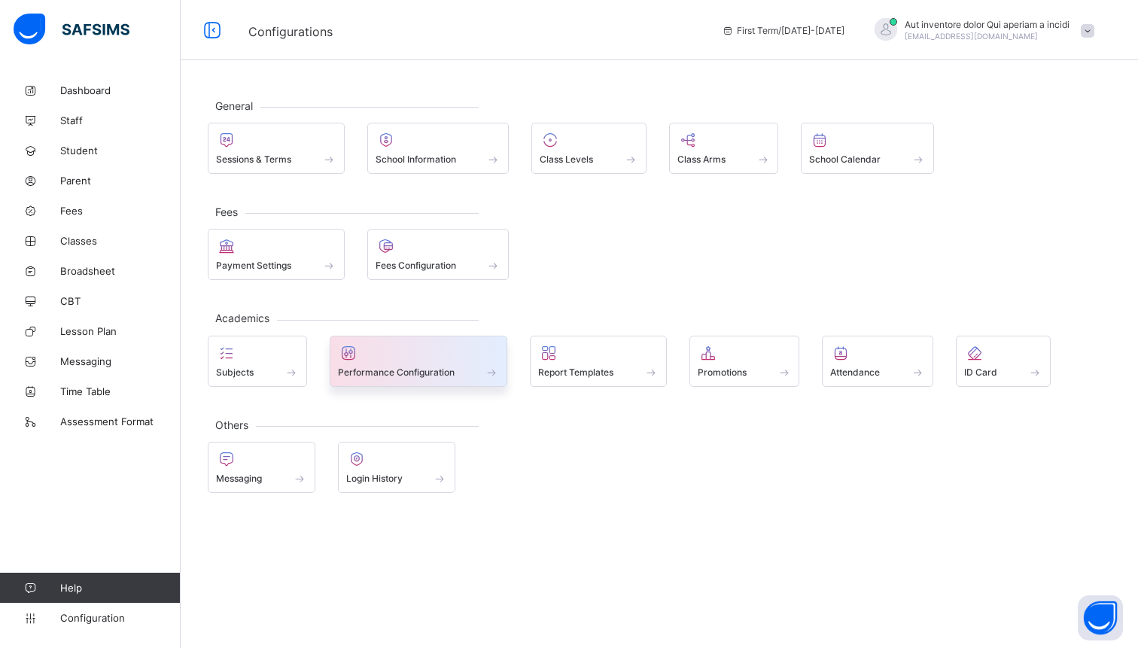
click at [375, 360] on div at bounding box center [419, 353] width 162 height 18
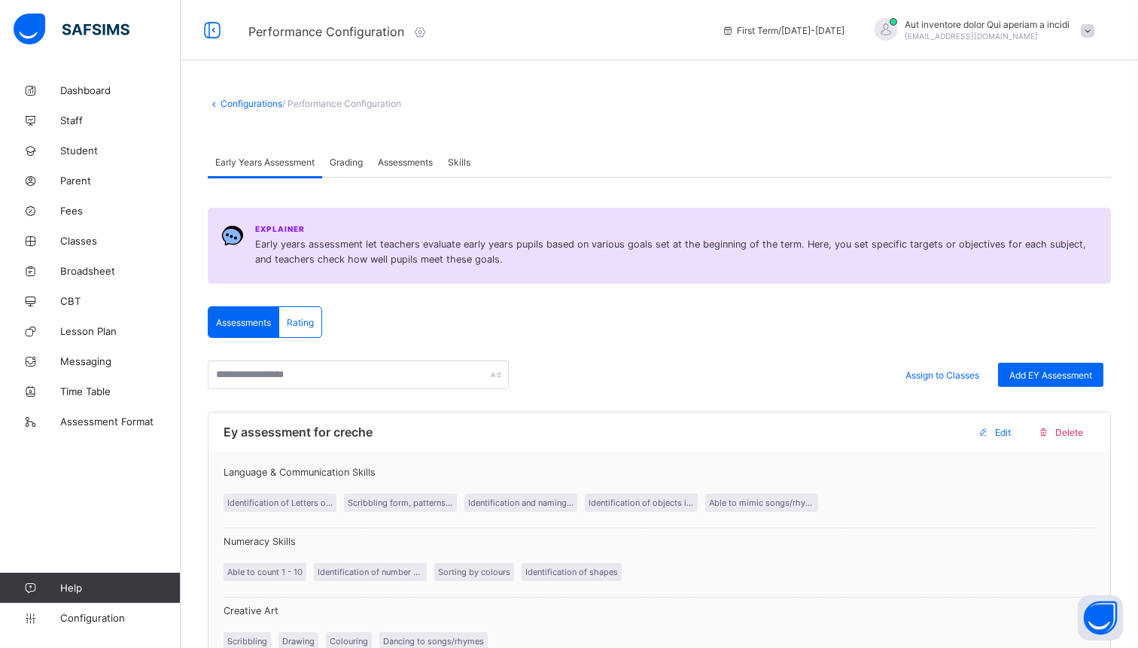
click at [406, 157] on span "Assessments" at bounding box center [405, 162] width 55 height 11
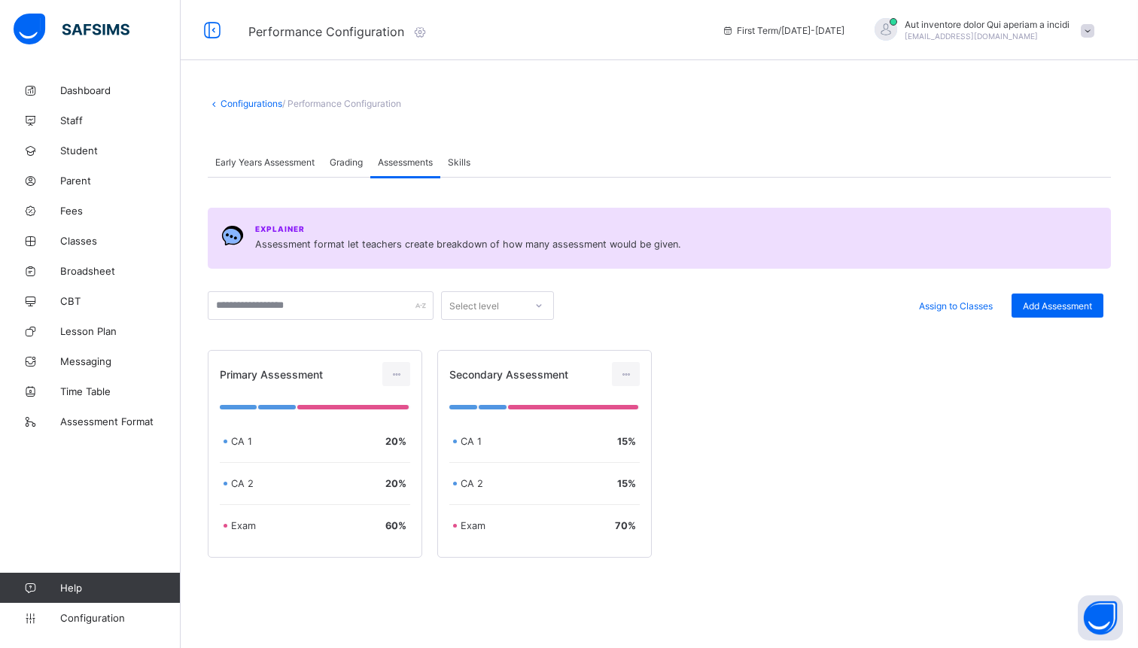
click at [354, 169] on div "Grading" at bounding box center [346, 162] width 48 height 30
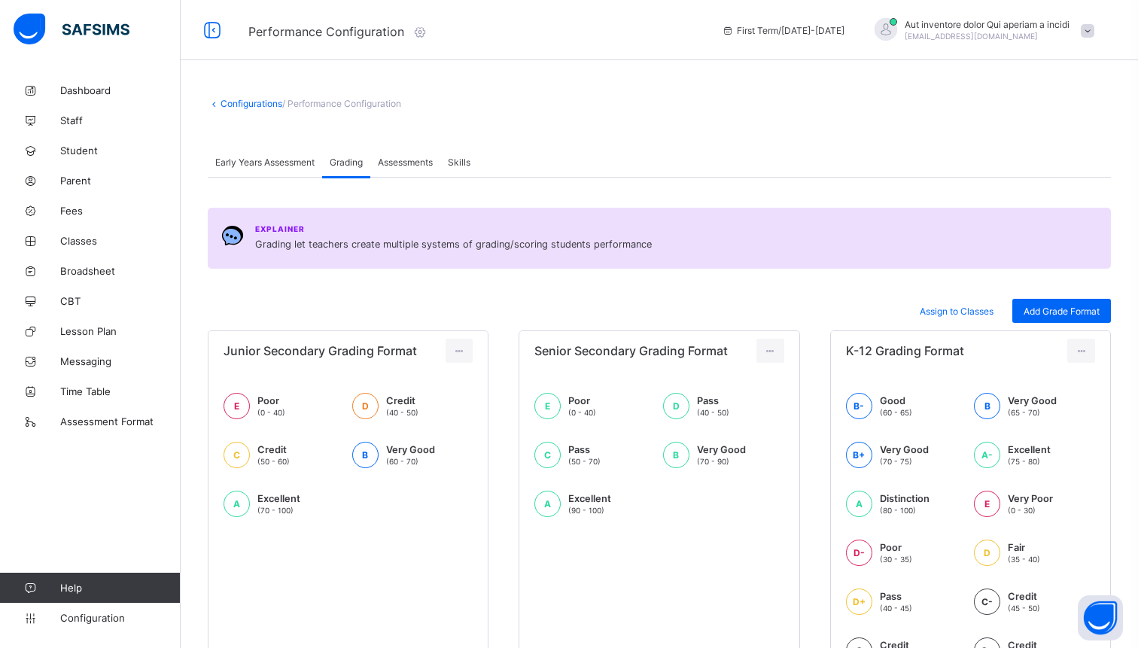
click at [417, 172] on div "Assessments" at bounding box center [405, 162] width 70 height 30
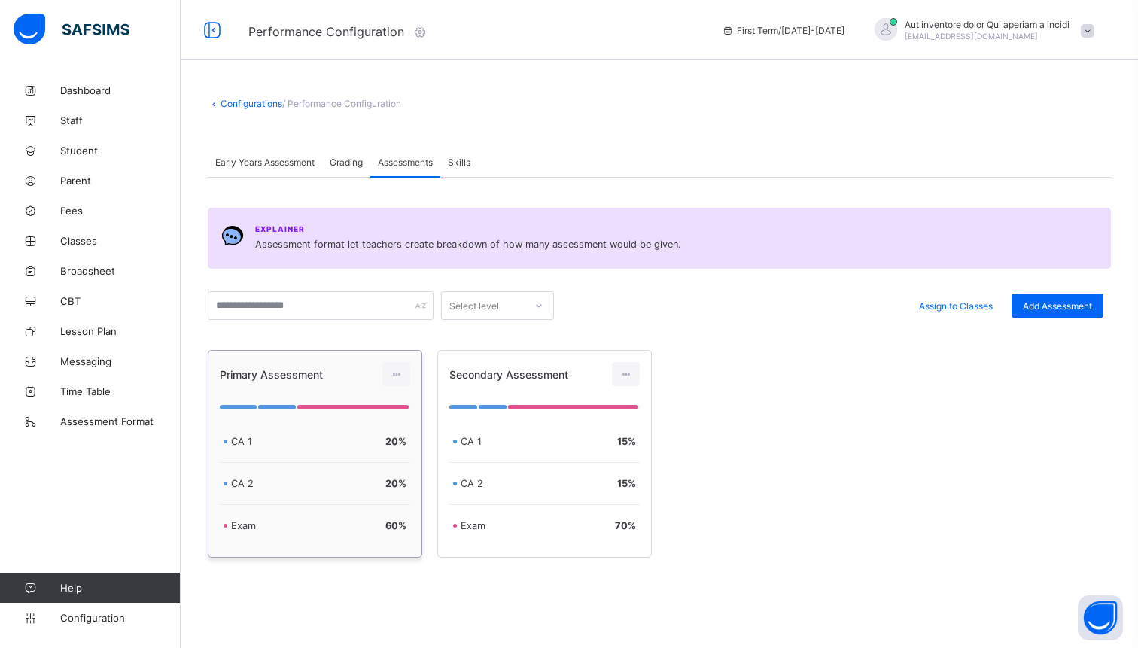
click at [232, 439] on span "CA 1" at bounding box center [241, 441] width 21 height 11
copy span "CA"
click at [266, 445] on div "CA 1" at bounding box center [275, 441] width 88 height 11
click at [394, 369] on icon at bounding box center [396, 374] width 13 height 11
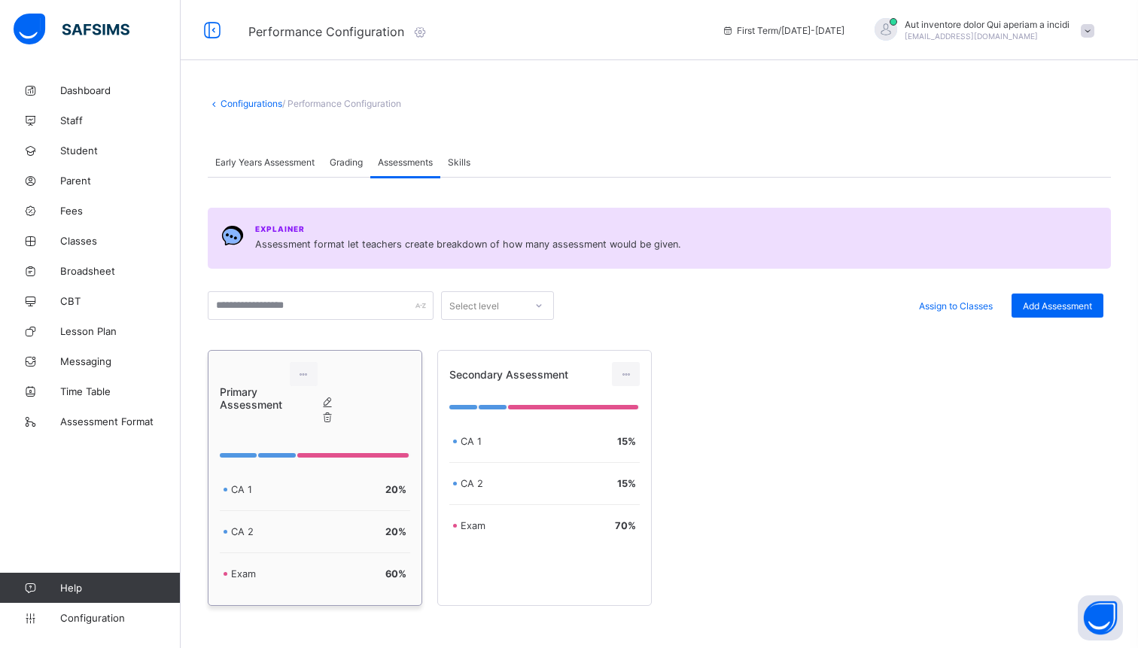
click at [342, 409] on div "Edit Assessment" at bounding box center [342, 402] width 0 height 15
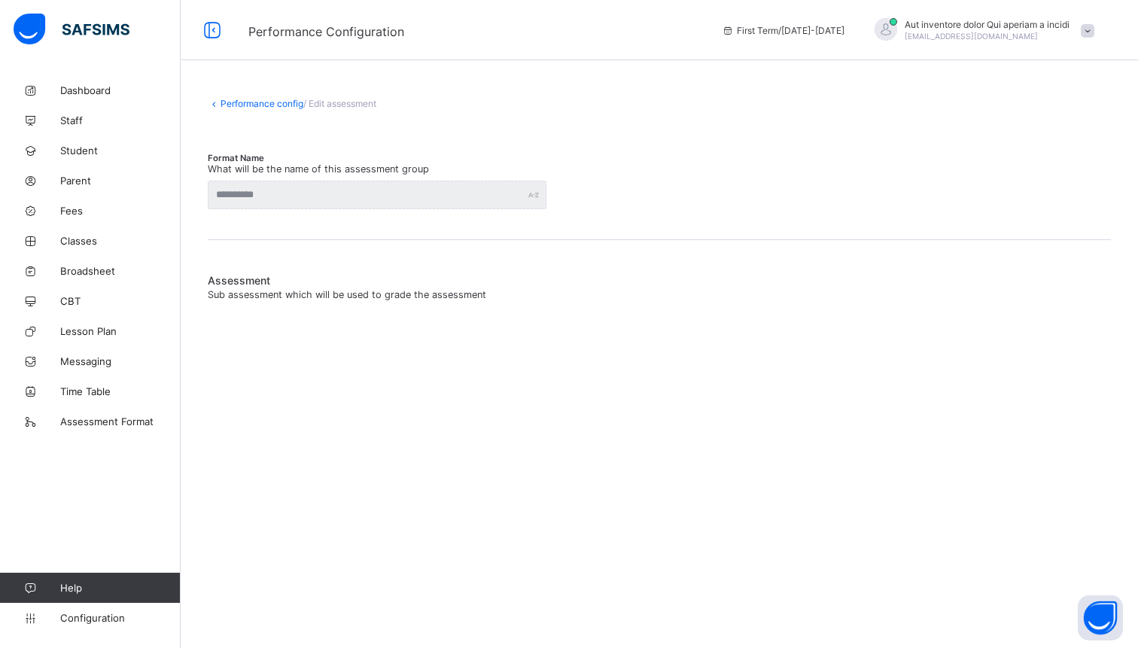
type input "**********"
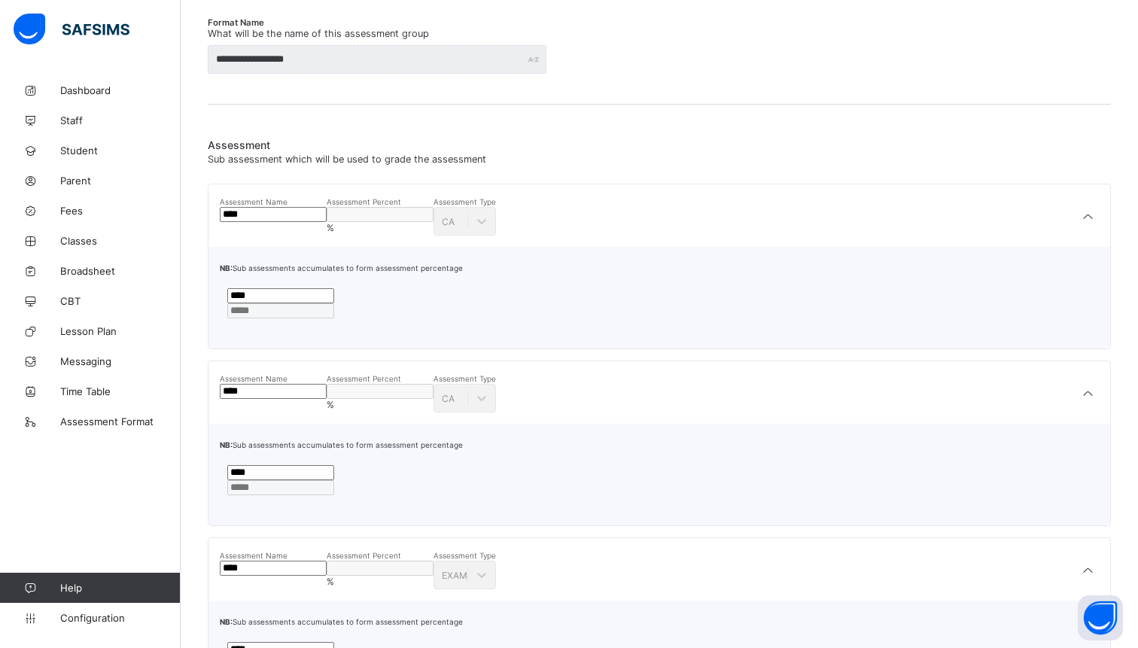
scroll to position [134, 0]
click at [235, 223] on input "****" at bounding box center [273, 215] width 107 height 15
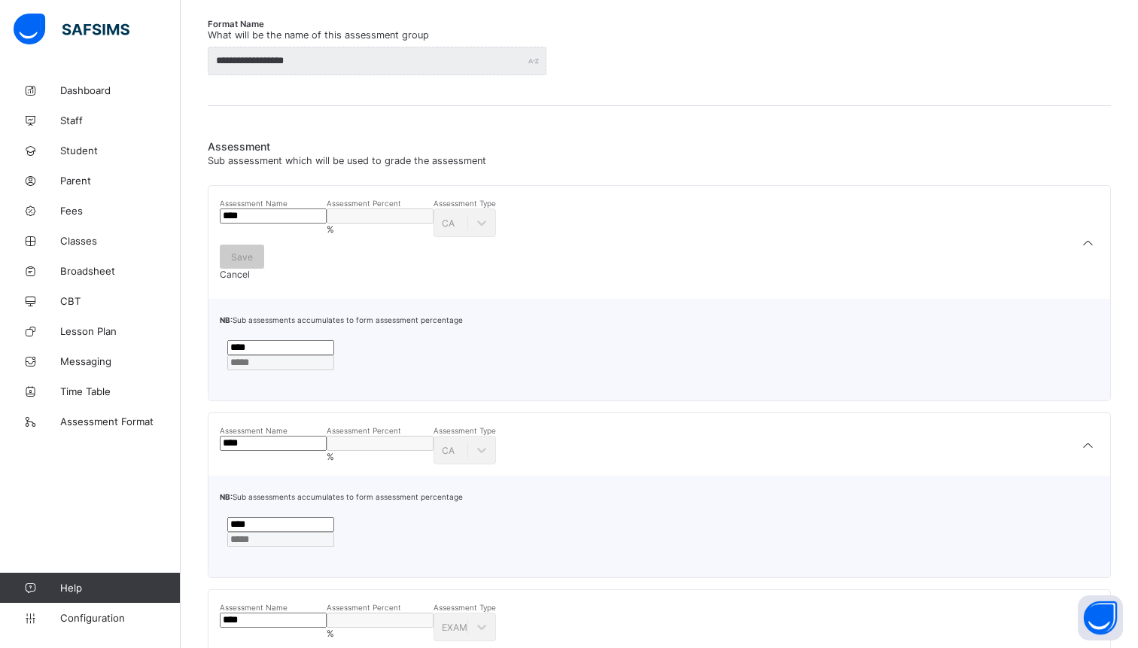
click at [235, 223] on input "****" at bounding box center [273, 215] width 107 height 15
click at [271, 223] on input "****" at bounding box center [273, 215] width 107 height 15
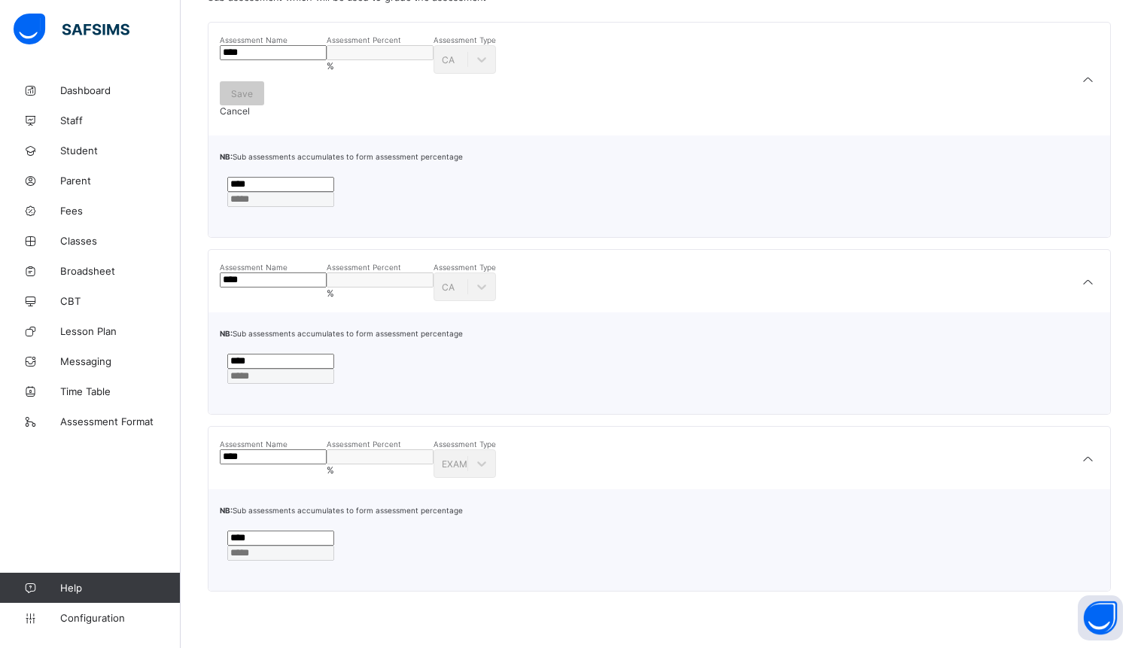
scroll to position [233, 0]
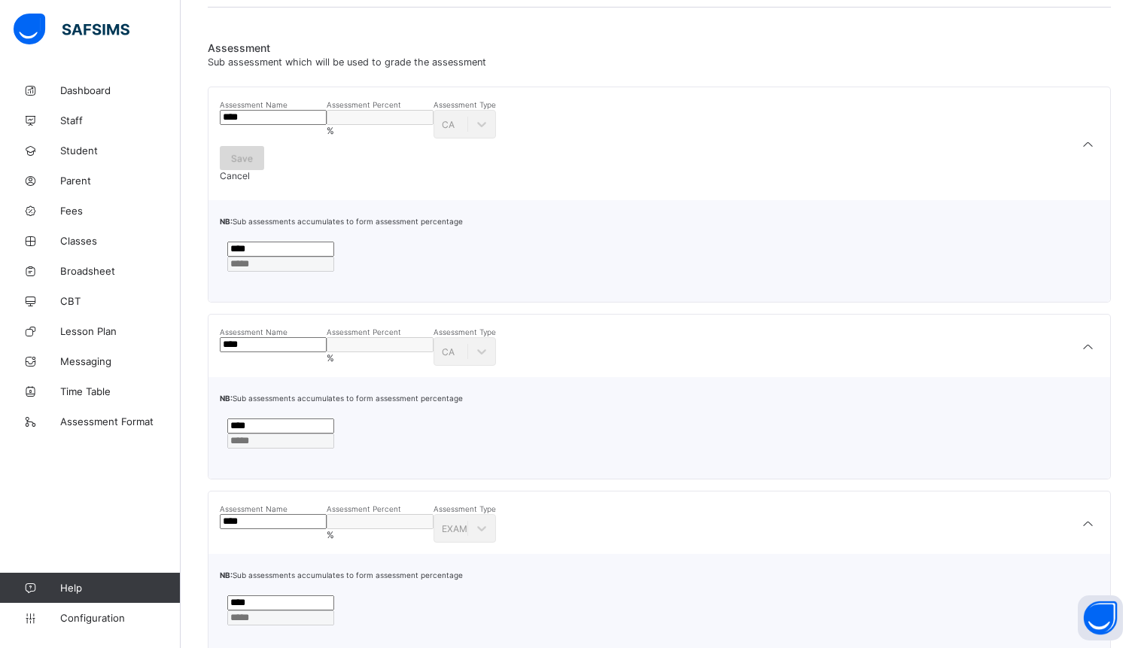
click at [254, 170] on div "Save" at bounding box center [242, 158] width 44 height 24
click at [290, 125] on input "****" at bounding box center [273, 117] width 107 height 15
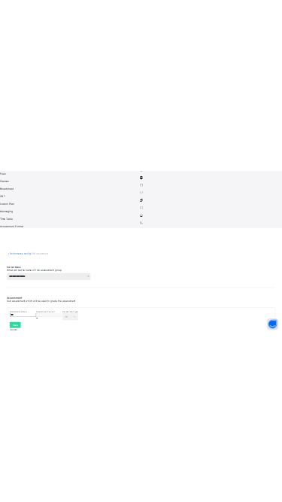
scroll to position [29, 0]
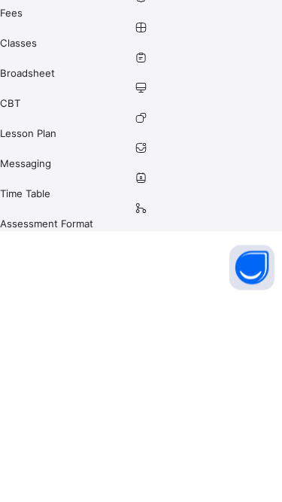
type input "****"
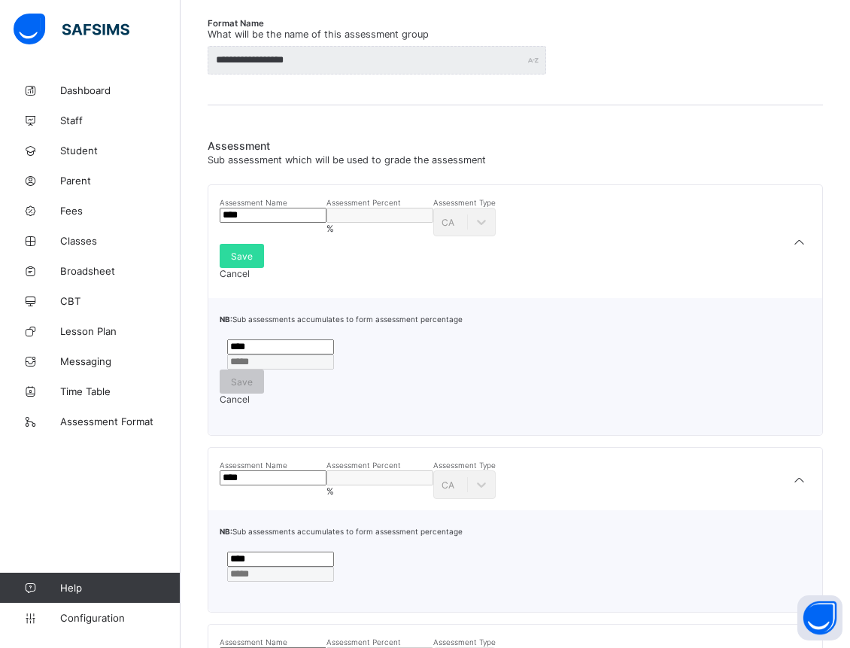
scroll to position [112, 0]
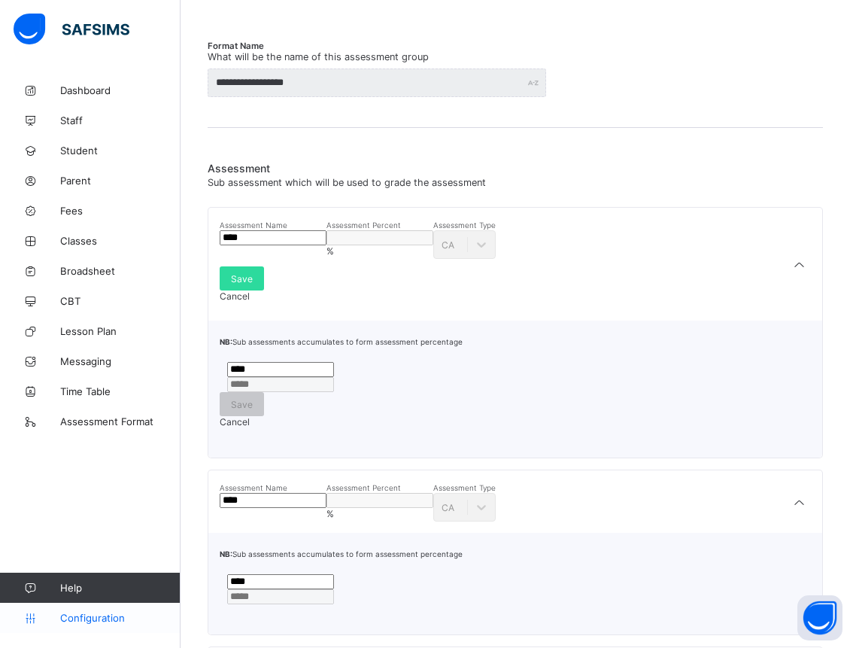
click at [95, 620] on span "Configuration" at bounding box center [120, 618] width 120 height 12
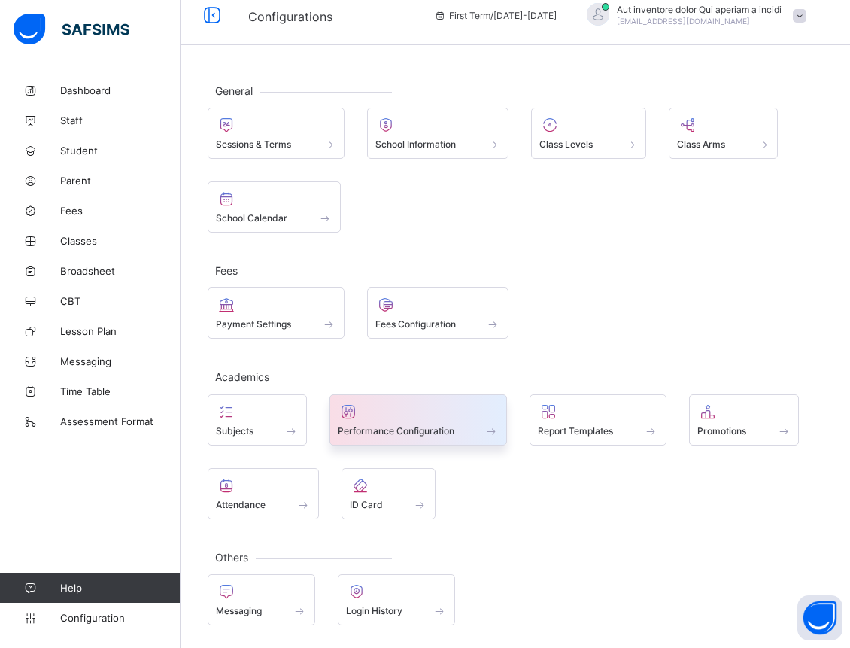
click at [465, 435] on div "Performance Configuration" at bounding box center [419, 430] width 162 height 13
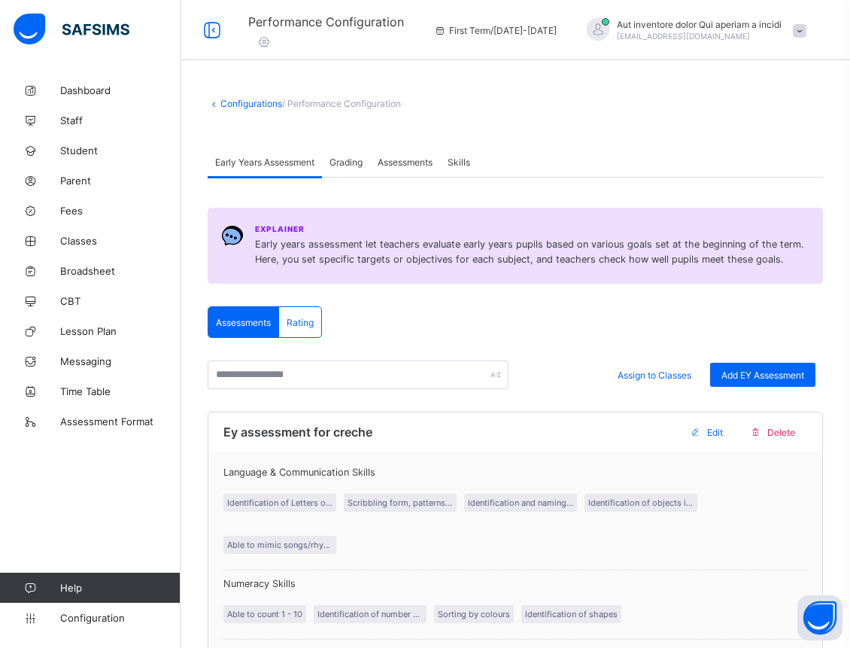
click at [412, 160] on span "Assessments" at bounding box center [405, 162] width 55 height 11
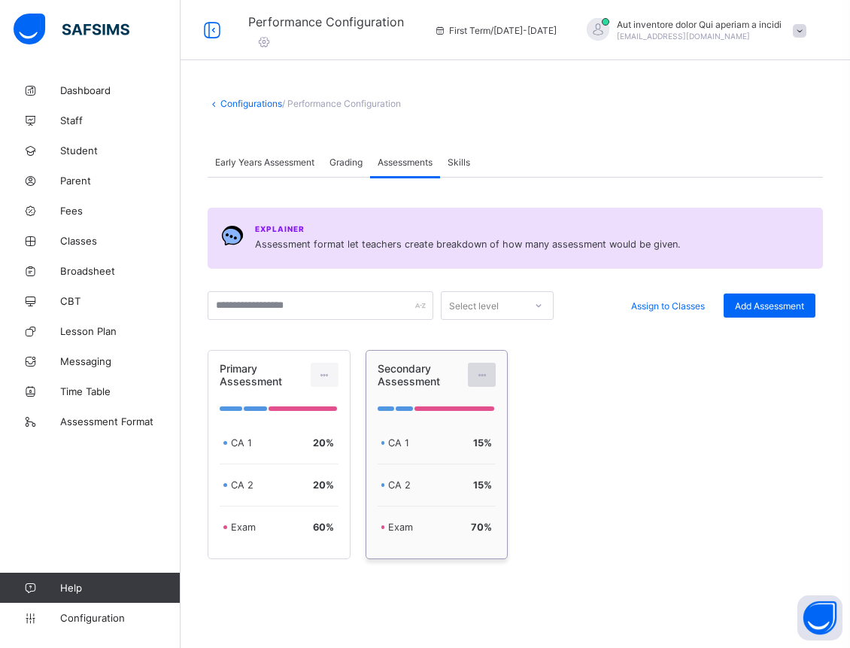
click at [490, 366] on div at bounding box center [482, 375] width 28 height 24
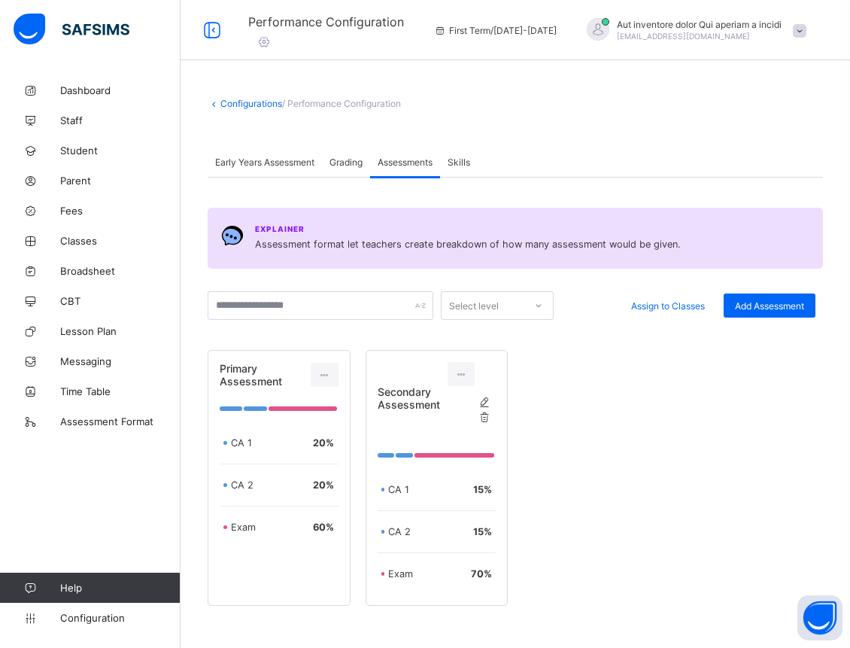
click at [603, 364] on div "Primary Assessment CA 1 20 % CA 2 20 % Exam 60 % Secondary Assessment Edit Asse…" at bounding box center [516, 478] width 616 height 256
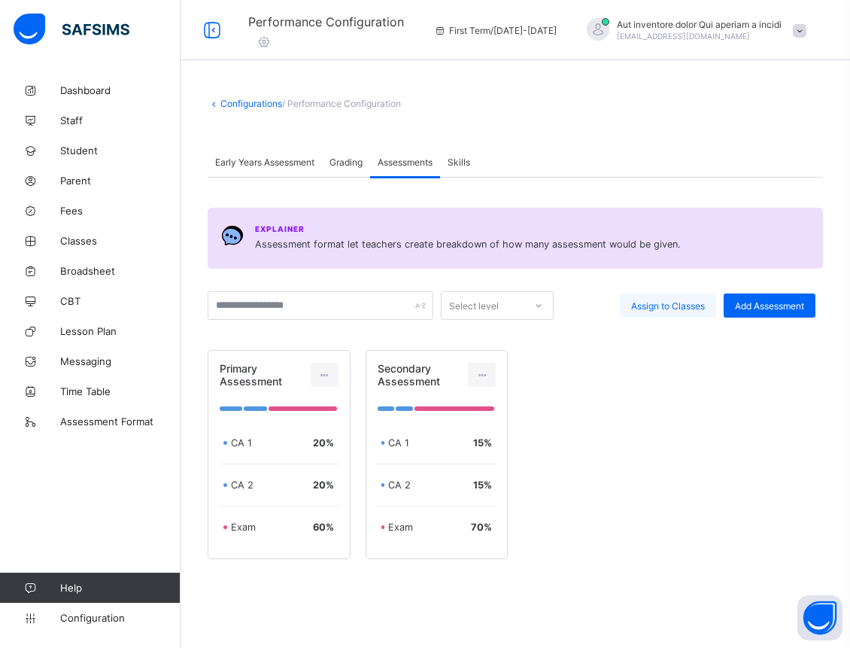
click at [655, 307] on span "Assign to Classes" at bounding box center [668, 305] width 74 height 11
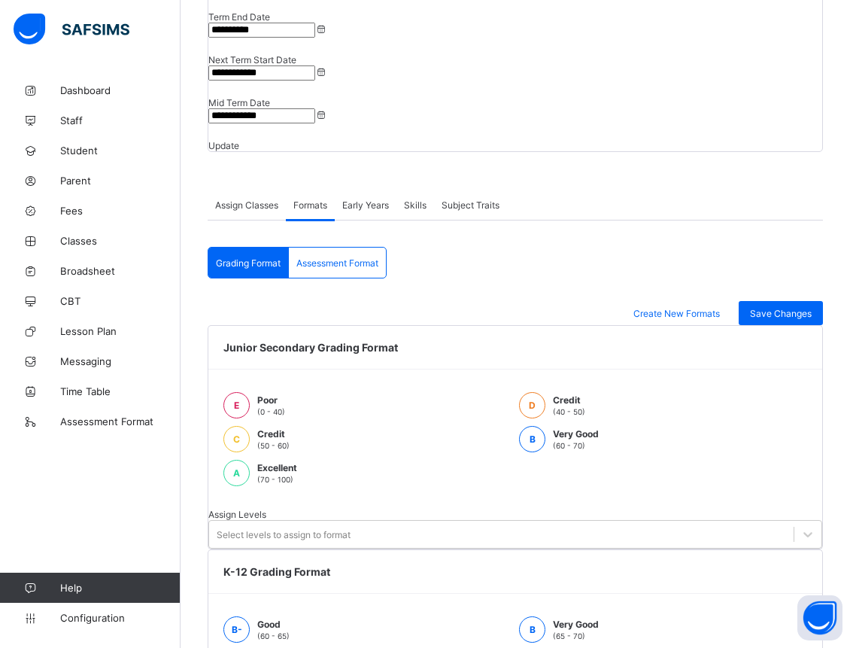
scroll to position [236, 0]
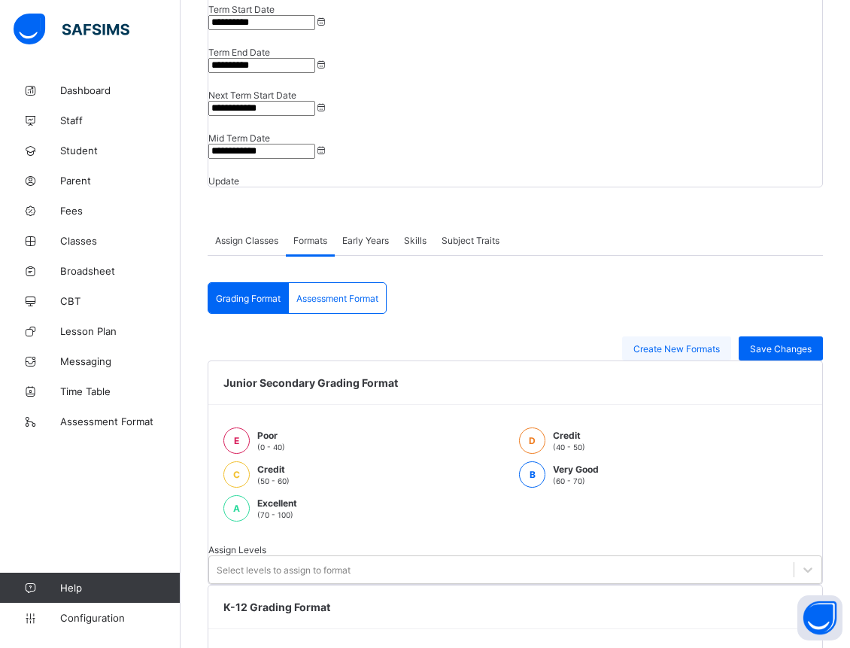
click at [652, 343] on span "Create New Formats" at bounding box center [677, 348] width 87 height 11
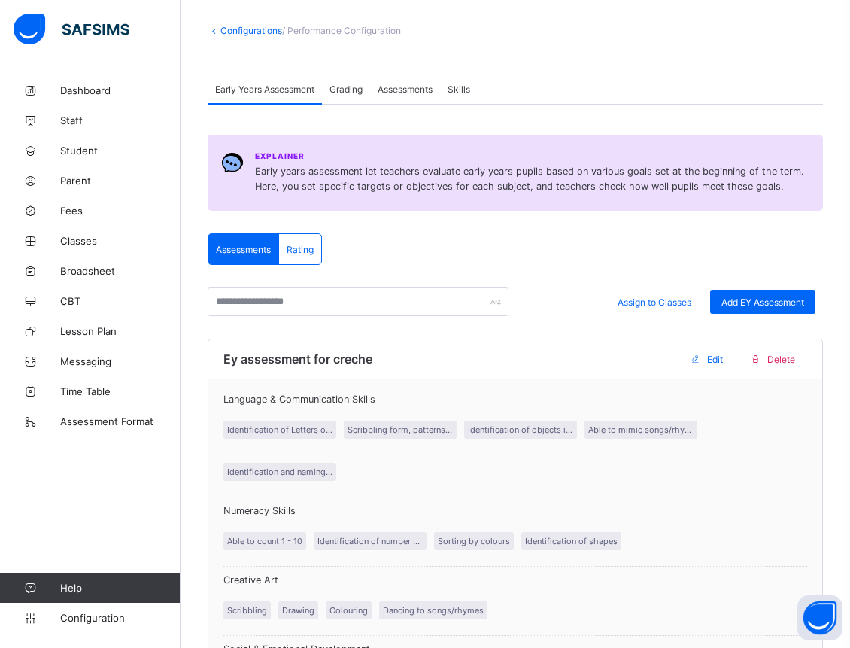
scroll to position [98, 0]
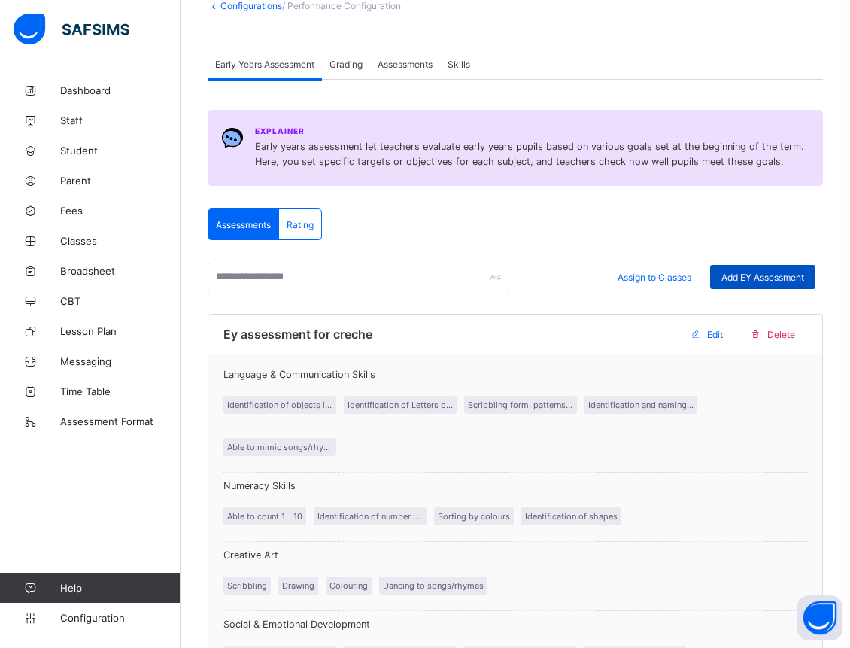
click at [748, 273] on span "Add EY Assessment" at bounding box center [763, 277] width 83 height 11
click at [299, 238] on div "Rating" at bounding box center [300, 224] width 42 height 30
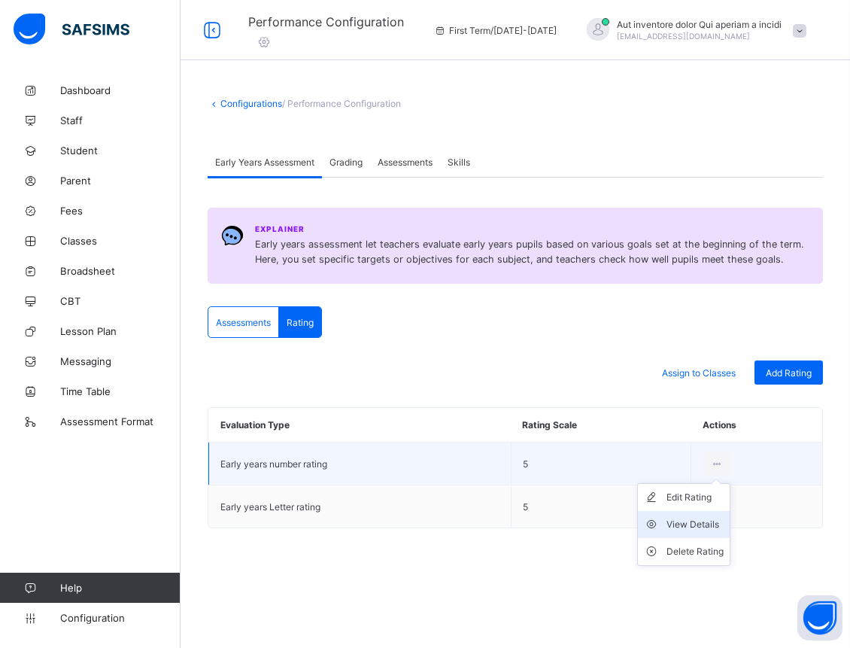
click at [701, 518] on div "View Details" at bounding box center [695, 524] width 57 height 15
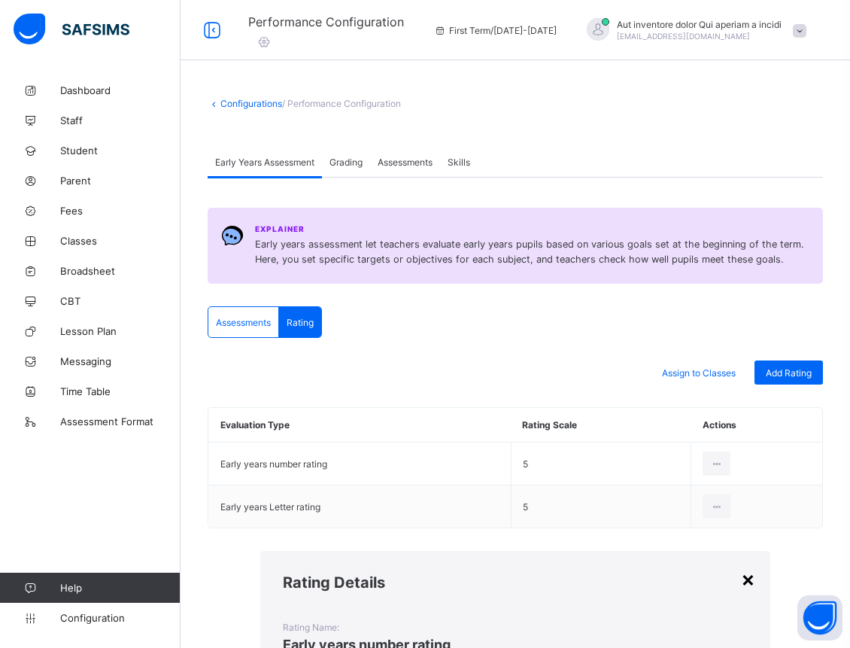
click at [741, 566] on div "×" at bounding box center [748, 579] width 14 height 26
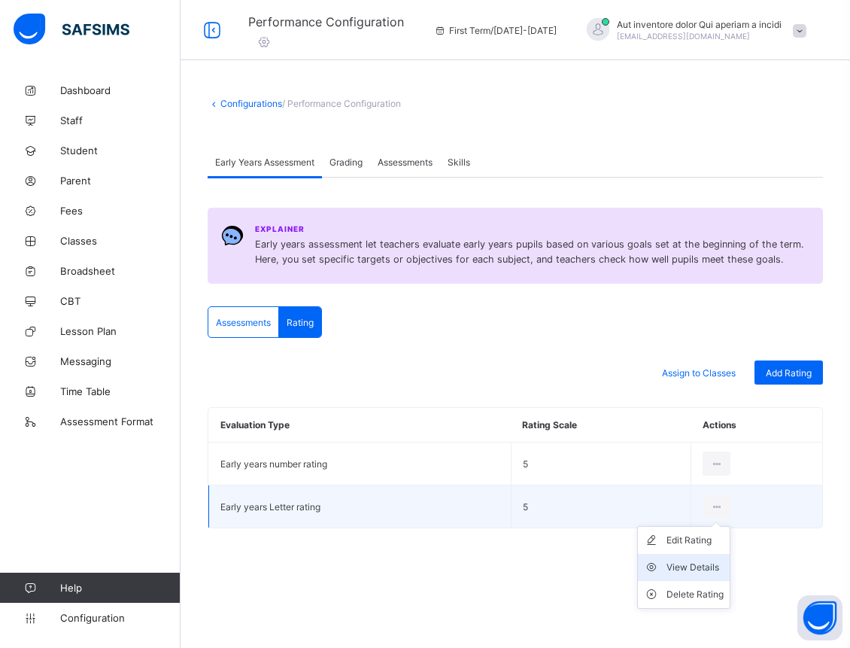
click at [686, 564] on div "View Details" at bounding box center [695, 567] width 57 height 15
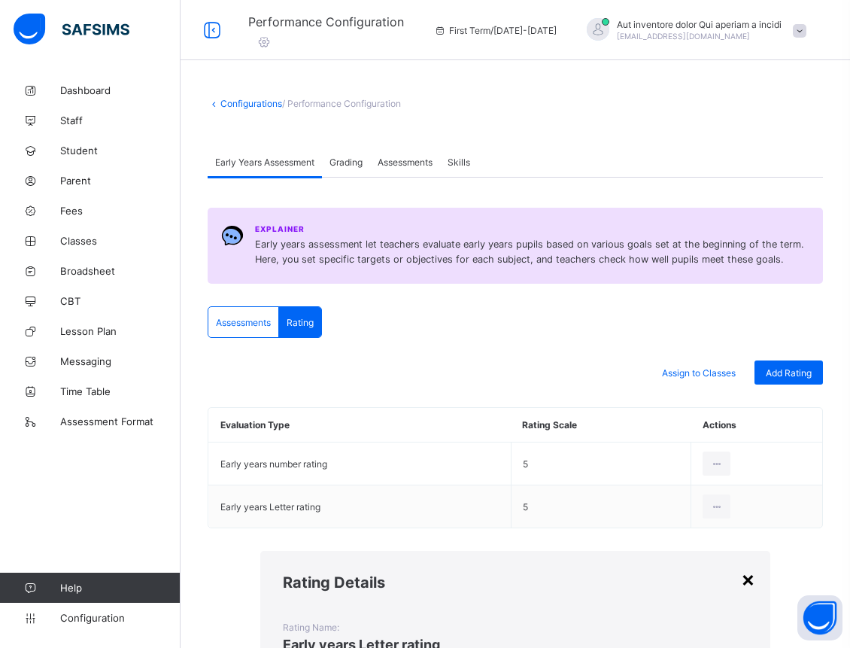
click at [741, 566] on div "×" at bounding box center [748, 579] width 14 height 26
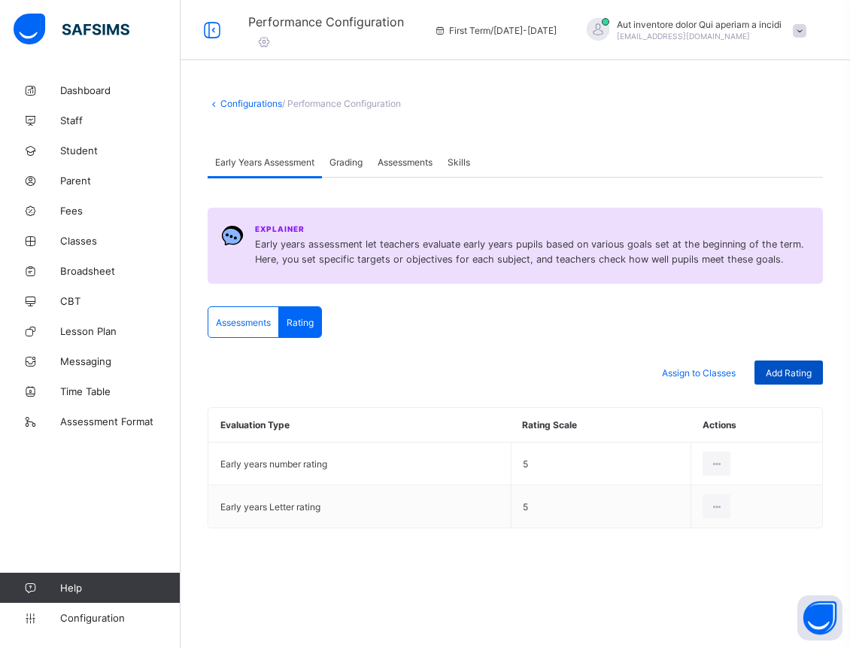
click at [787, 373] on span "Add Rating" at bounding box center [789, 372] width 46 height 11
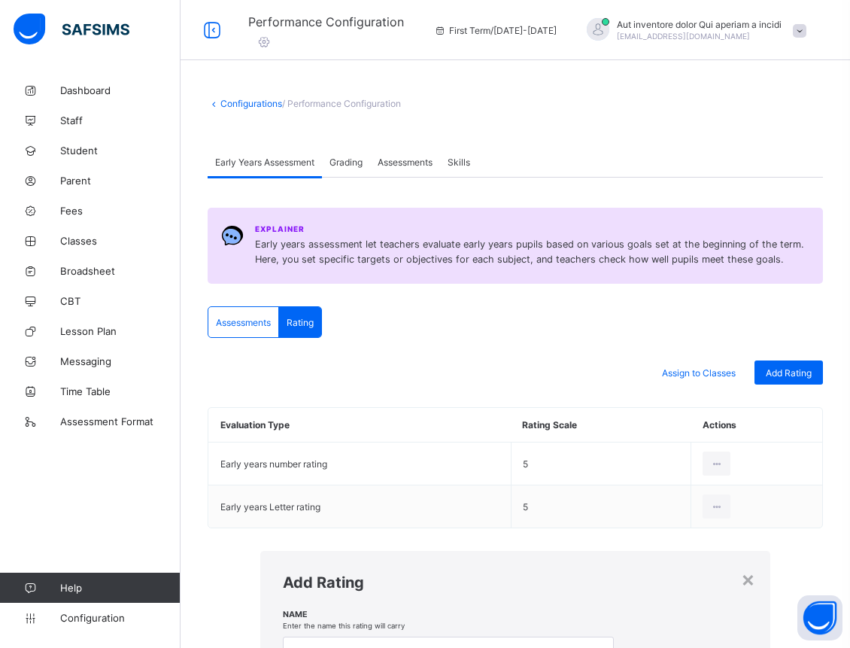
click at [741, 566] on div "×" at bounding box center [748, 579] width 14 height 26
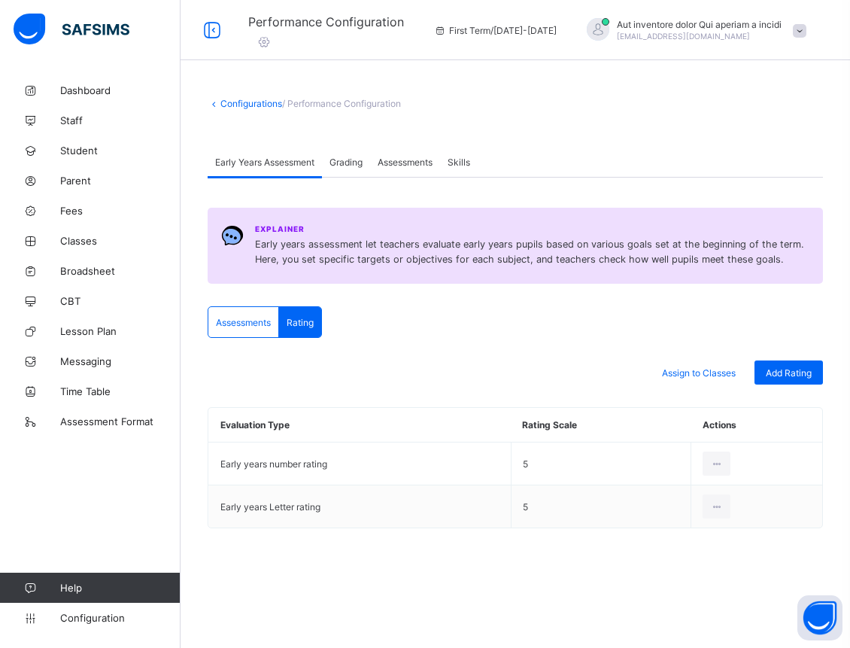
click at [263, 318] on span "Assessments" at bounding box center [243, 322] width 55 height 11
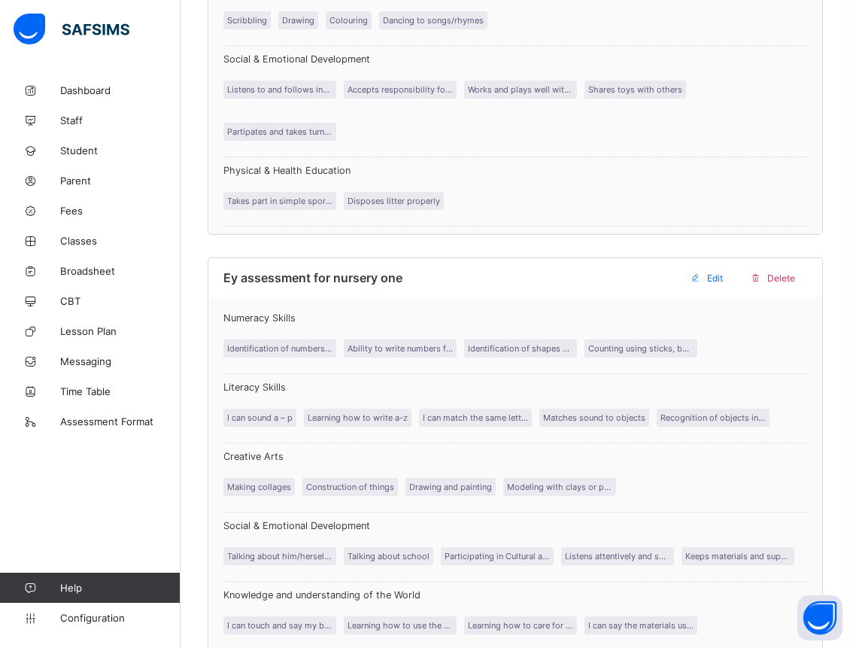
scroll to position [669, 0]
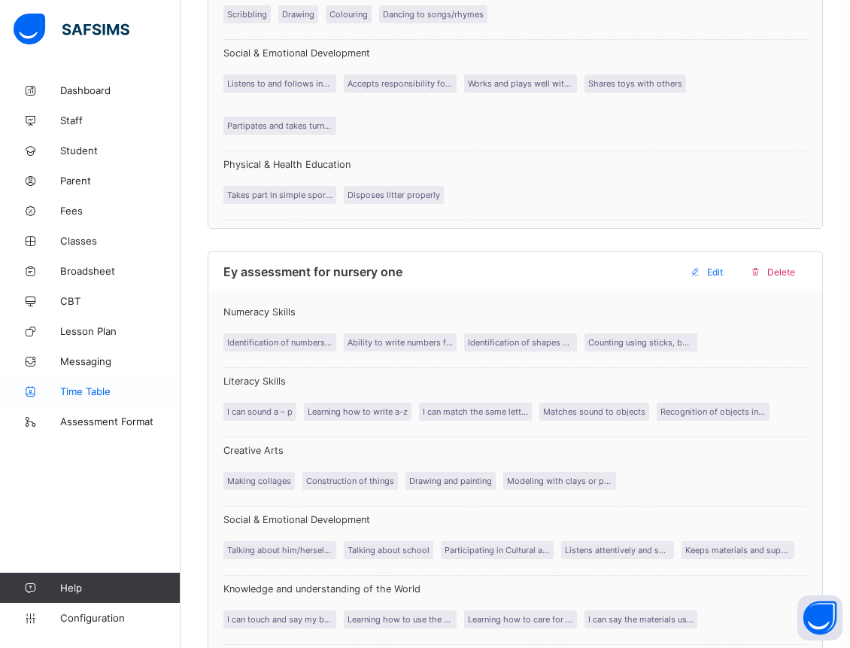
click at [74, 396] on span "Time Table" at bounding box center [120, 391] width 120 height 12
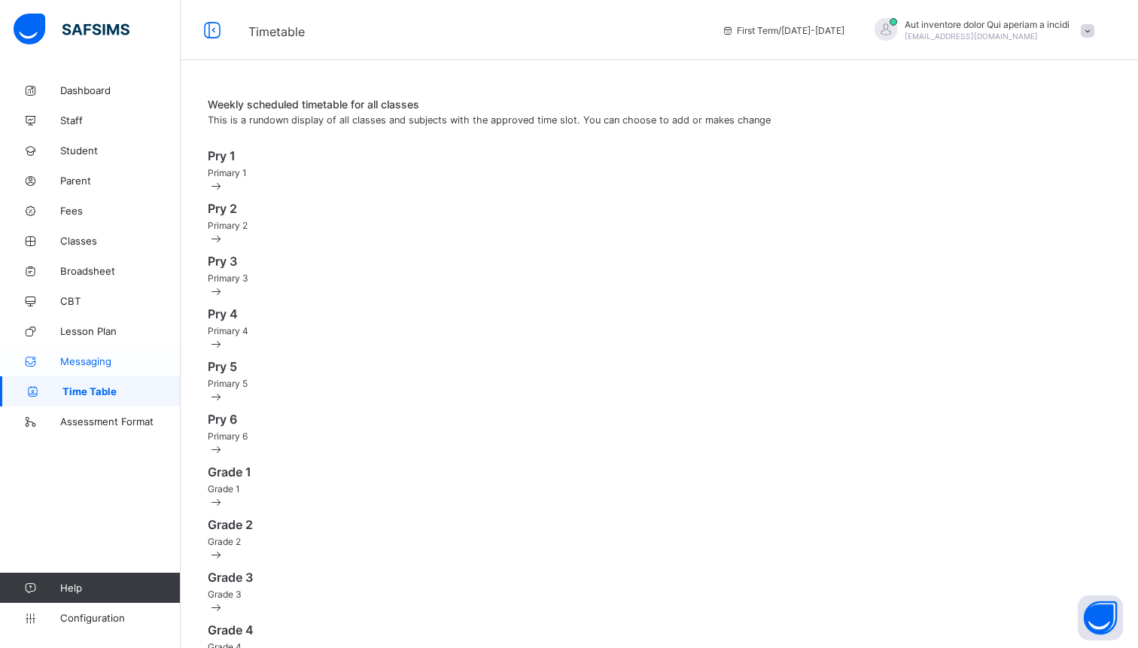
click at [85, 362] on span "Messaging" at bounding box center [120, 361] width 120 height 12
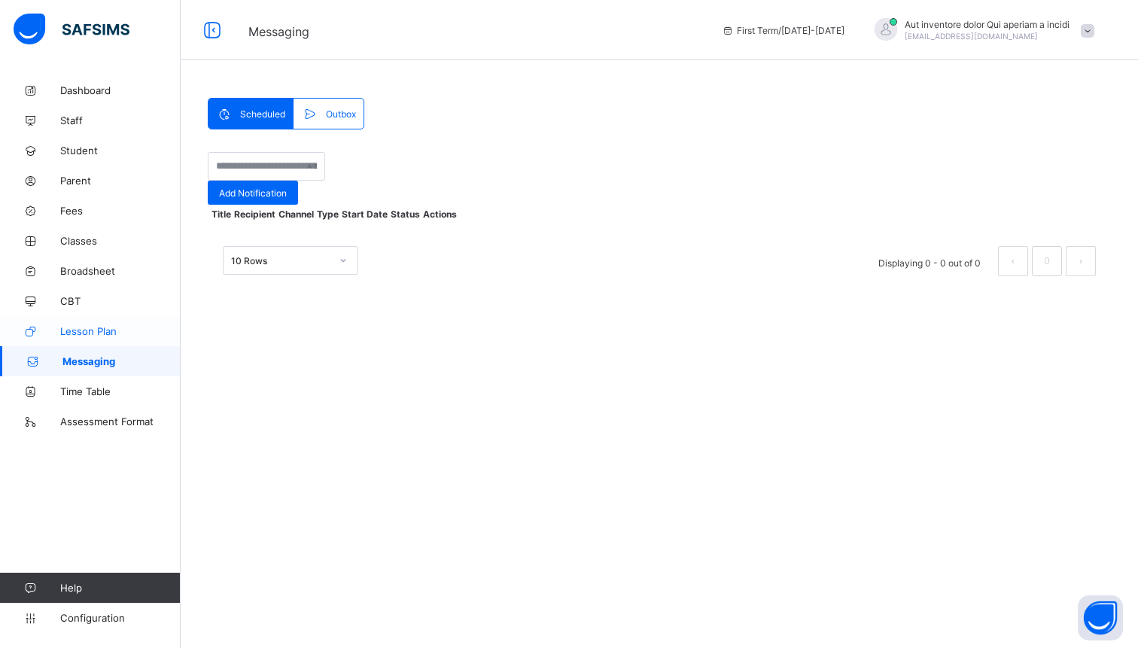
click at [94, 330] on span "Lesson Plan" at bounding box center [120, 331] width 120 height 12
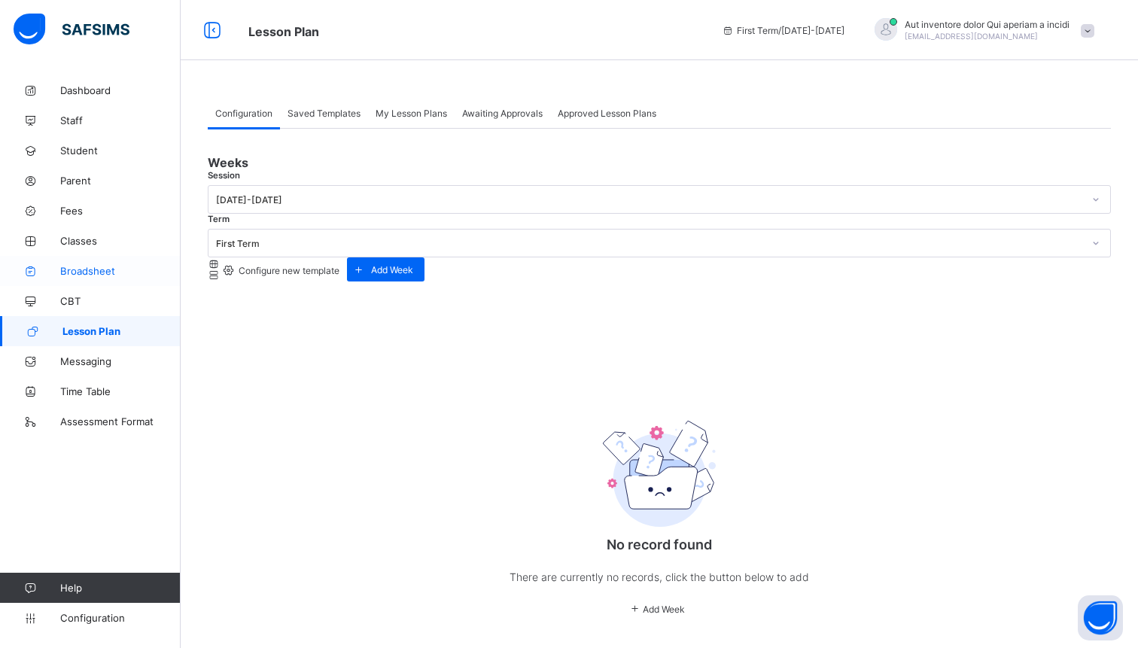
click at [93, 267] on span "Broadsheet" at bounding box center [120, 271] width 120 height 12
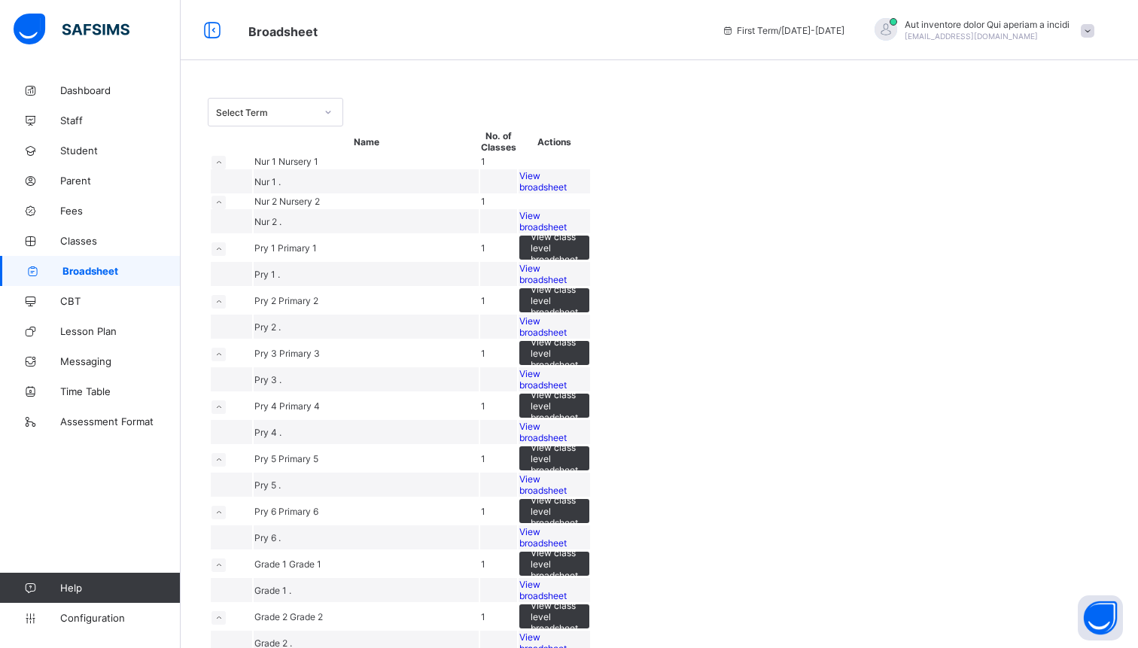
click at [567, 193] on span "View broadsheet" at bounding box center [542, 181] width 47 height 23
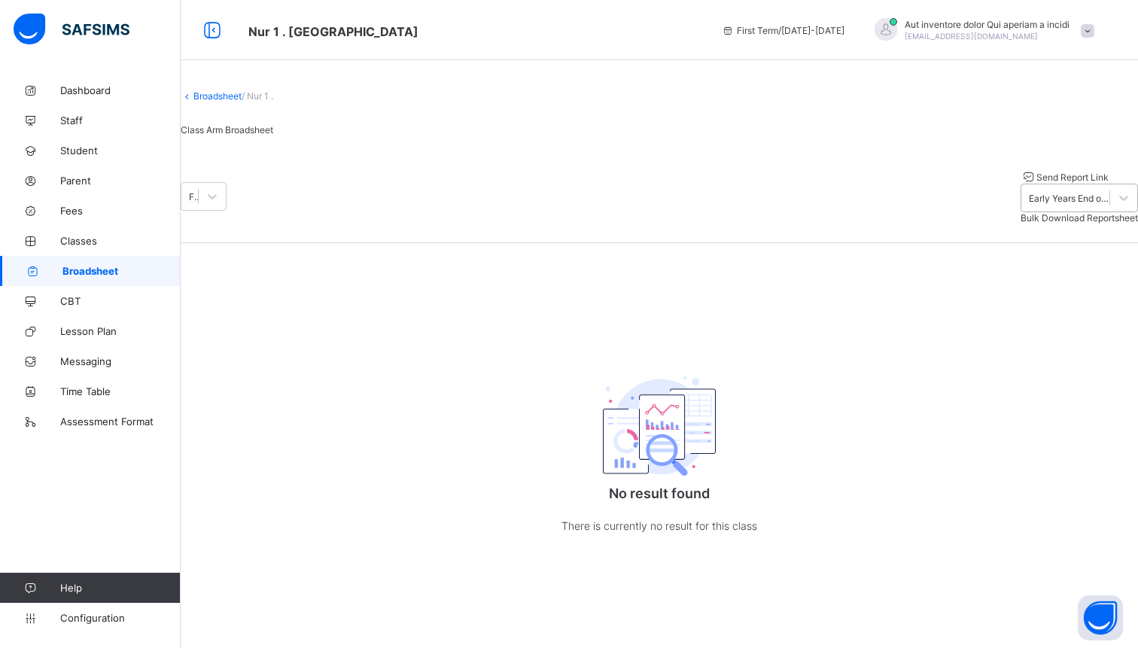
click at [1029, 204] on div "Early Years End of Term Report" at bounding box center [1070, 198] width 82 height 11
click at [1020, 244] on div "Early Years End of Term Report" at bounding box center [1078, 232] width 117 height 23
click at [226, 210] on div at bounding box center [212, 196] width 27 height 27
click at [227, 277] on div "Second Term [DATE]-[DATE]" at bounding box center [204, 305] width 46 height 57
click at [227, 208] on div "Second Term [DATE]-[DATE]" at bounding box center [204, 196] width 46 height 29
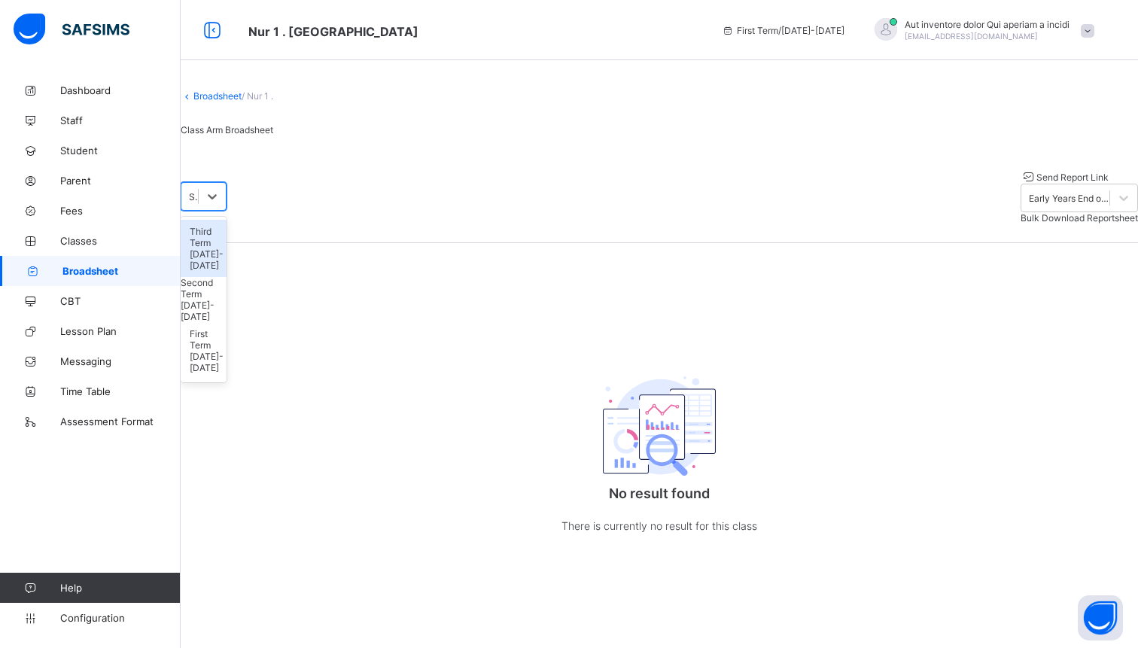
click at [227, 249] on div "Third Term [DATE]-[DATE]" at bounding box center [204, 248] width 46 height 57
click at [75, 249] on link "Classes" at bounding box center [90, 241] width 181 height 30
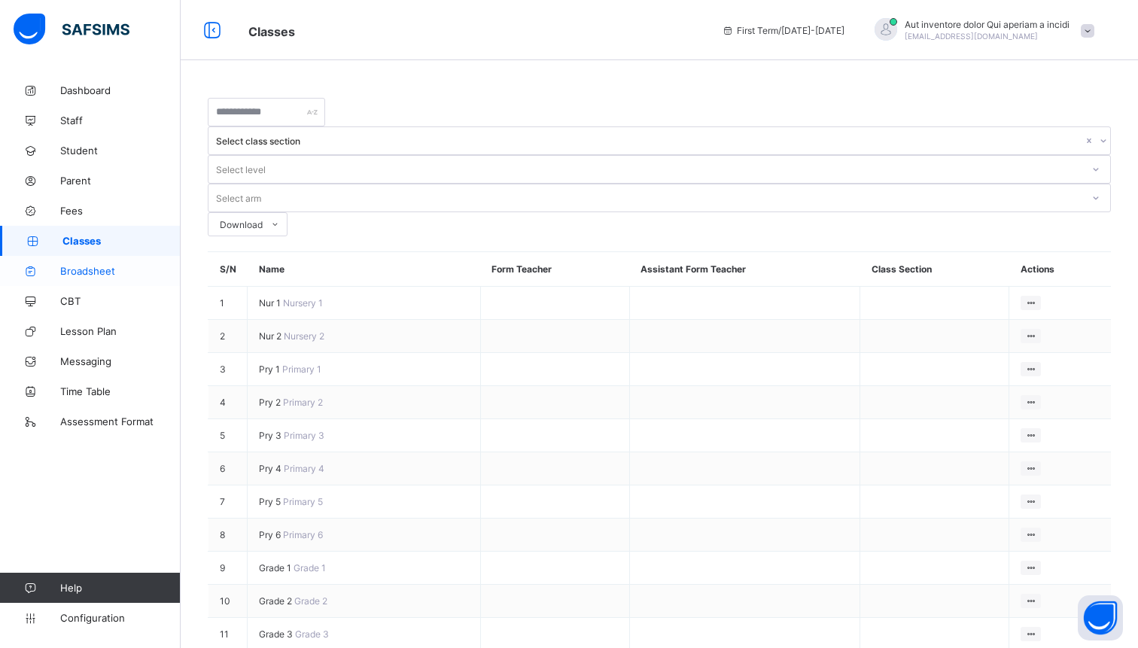
click at [90, 271] on span "Broadsheet" at bounding box center [120, 271] width 120 height 12
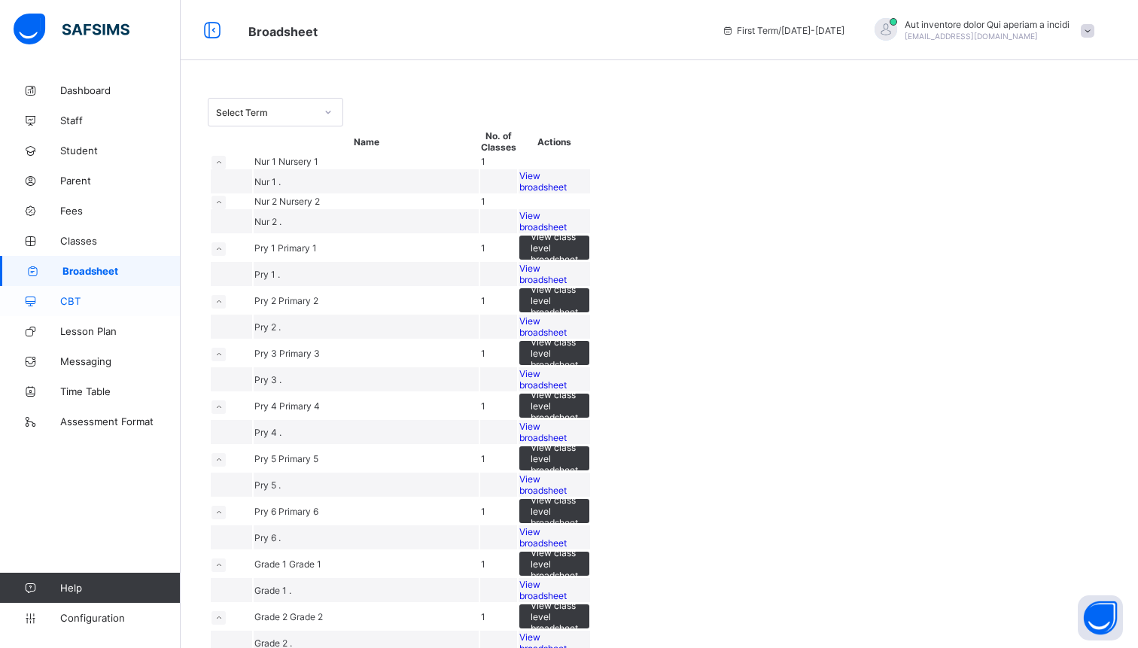
click at [79, 299] on span "CBT" at bounding box center [120, 301] width 120 height 12
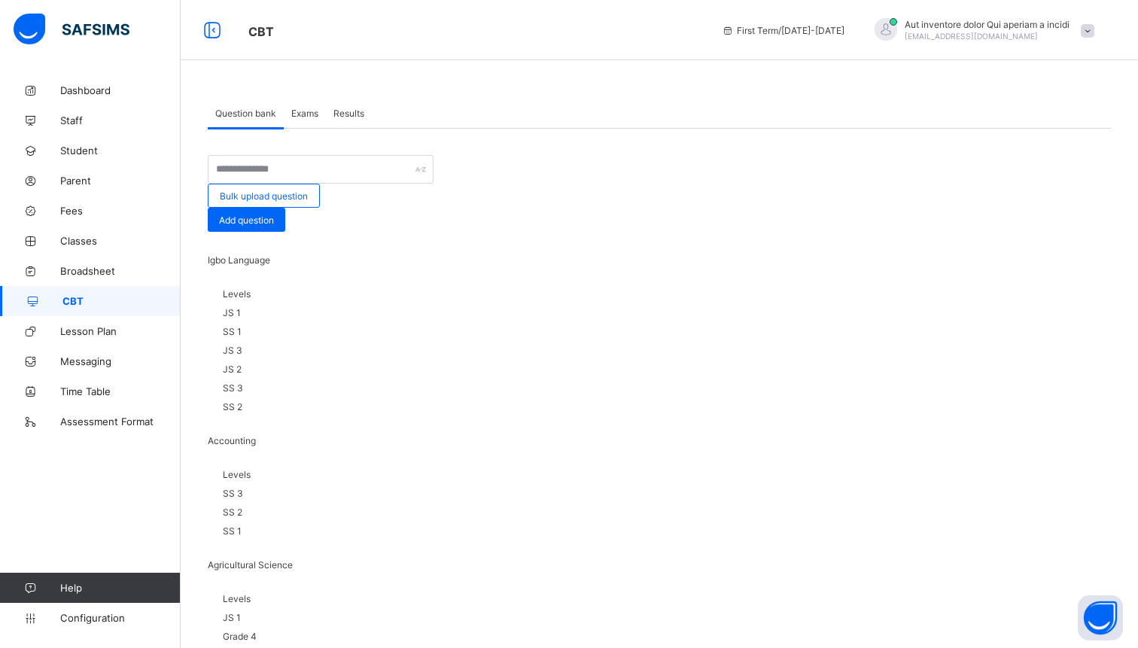
click at [312, 342] on div "Levels JS 1 SS 1 JS 3 JS 2 SS 3 SS 2" at bounding box center [659, 354] width 903 height 162
click at [270, 254] on span "Igbo Language" at bounding box center [239, 259] width 62 height 11
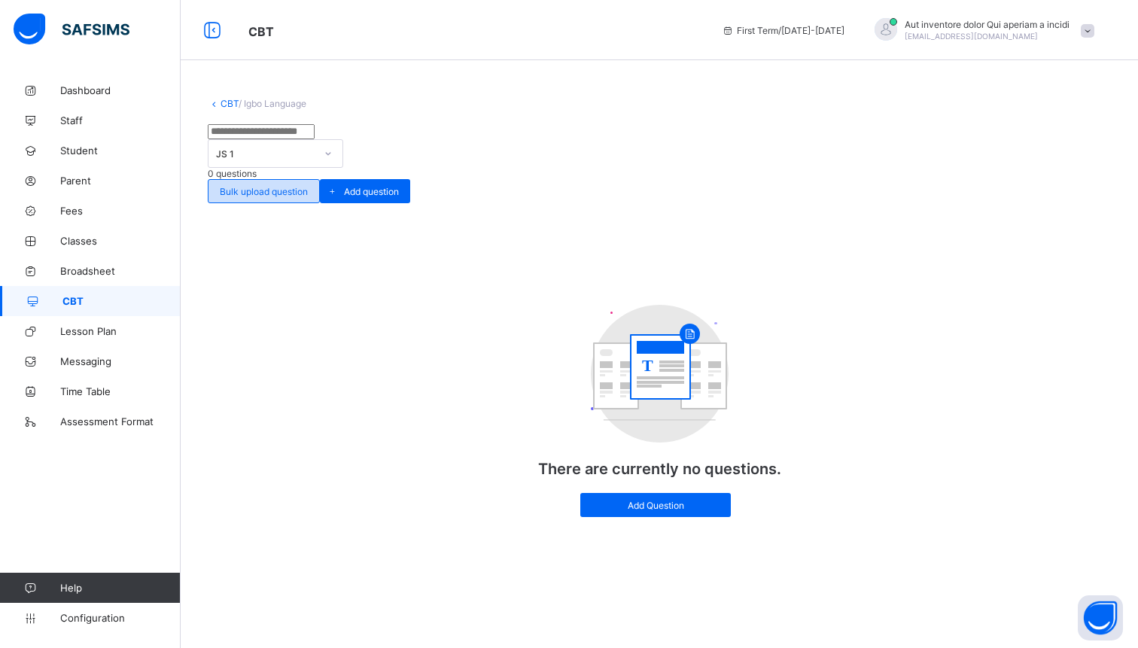
click at [308, 186] on span "Bulk upload question" at bounding box center [264, 191] width 88 height 11
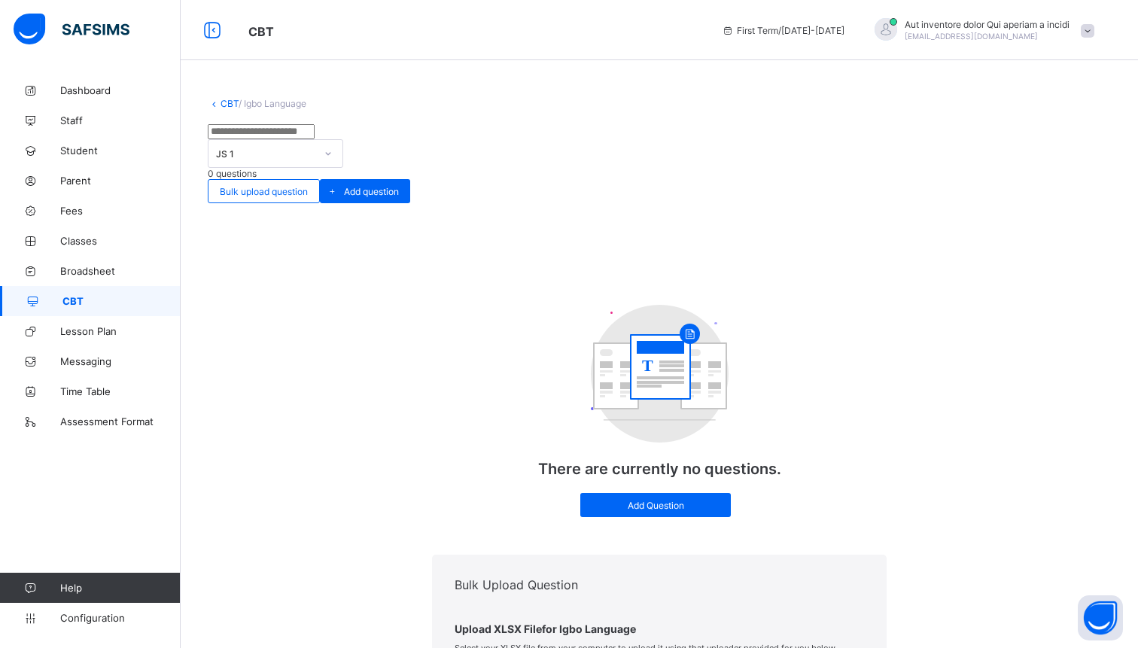
scroll to position [372, 0]
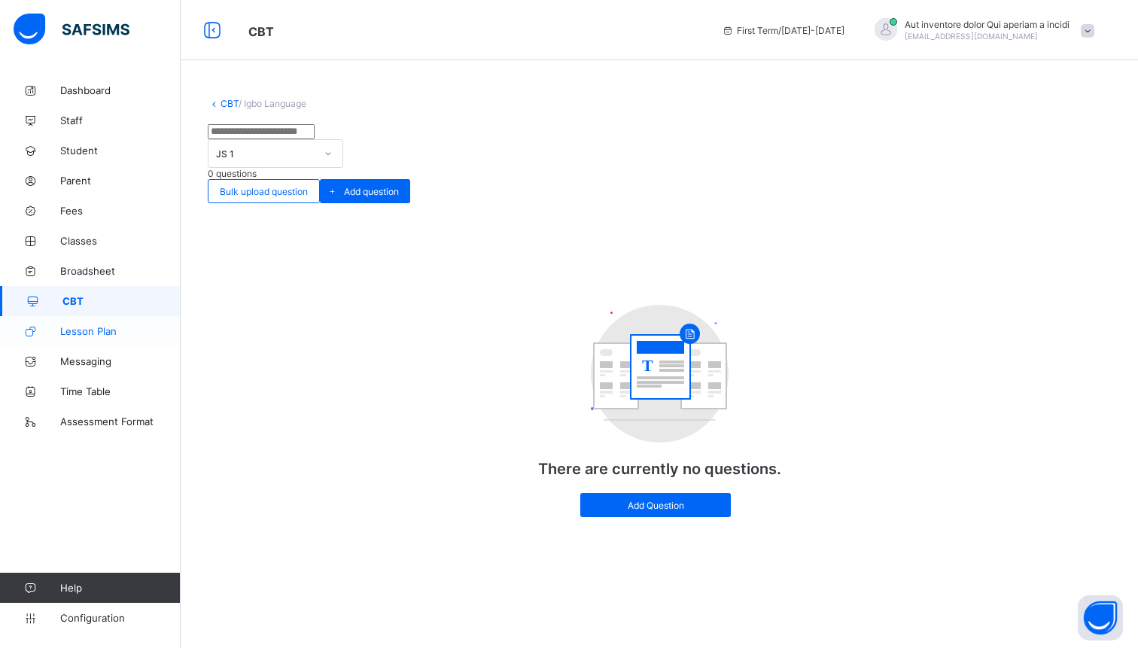
click at [114, 327] on span "Lesson Plan" at bounding box center [120, 331] width 120 height 12
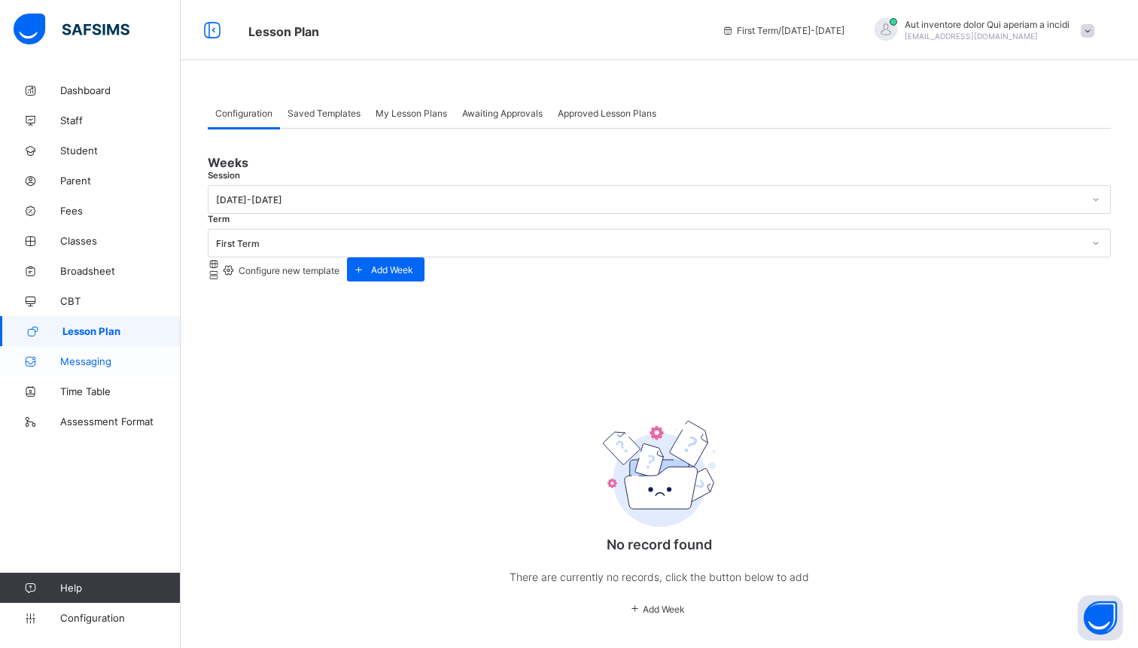
click at [93, 365] on span "Messaging" at bounding box center [120, 361] width 120 height 12
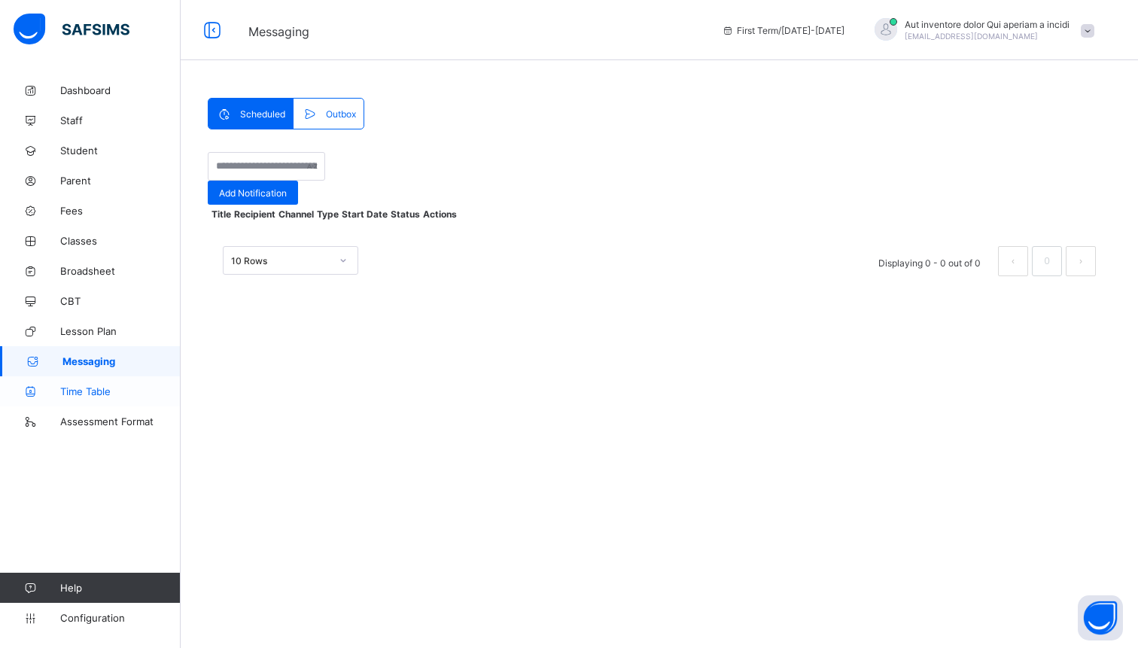
click at [90, 380] on link "Time Table" at bounding box center [90, 391] width 181 height 30
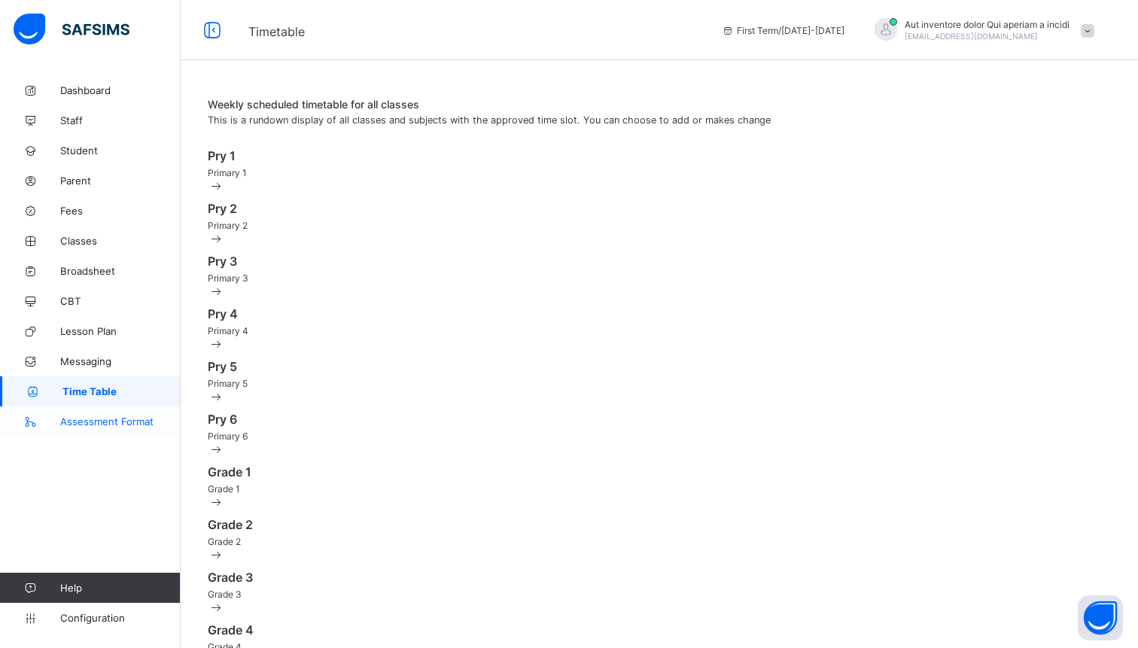
click at [91, 415] on span "Assessment Format" at bounding box center [120, 421] width 120 height 12
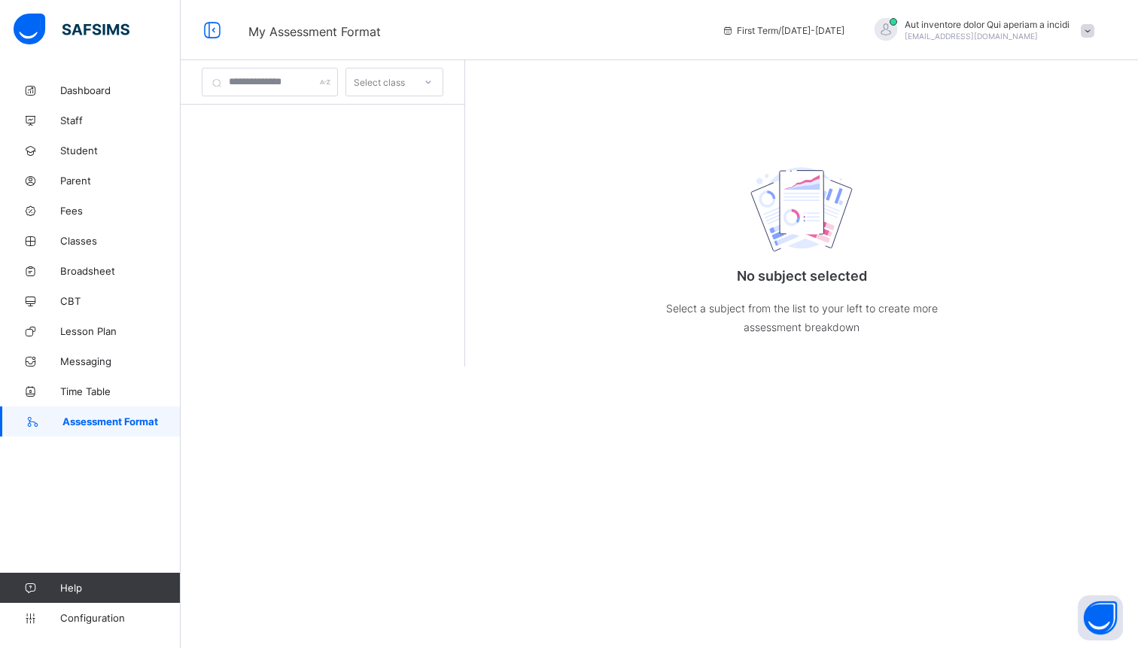
click at [381, 85] on div "Select class" at bounding box center [379, 82] width 51 height 29
click at [279, 81] on input "text" at bounding box center [270, 82] width 136 height 29
click at [430, 76] on icon at bounding box center [428, 81] width 9 height 15
click at [275, 89] on input "text" at bounding box center [270, 82] width 136 height 29
type input "*"
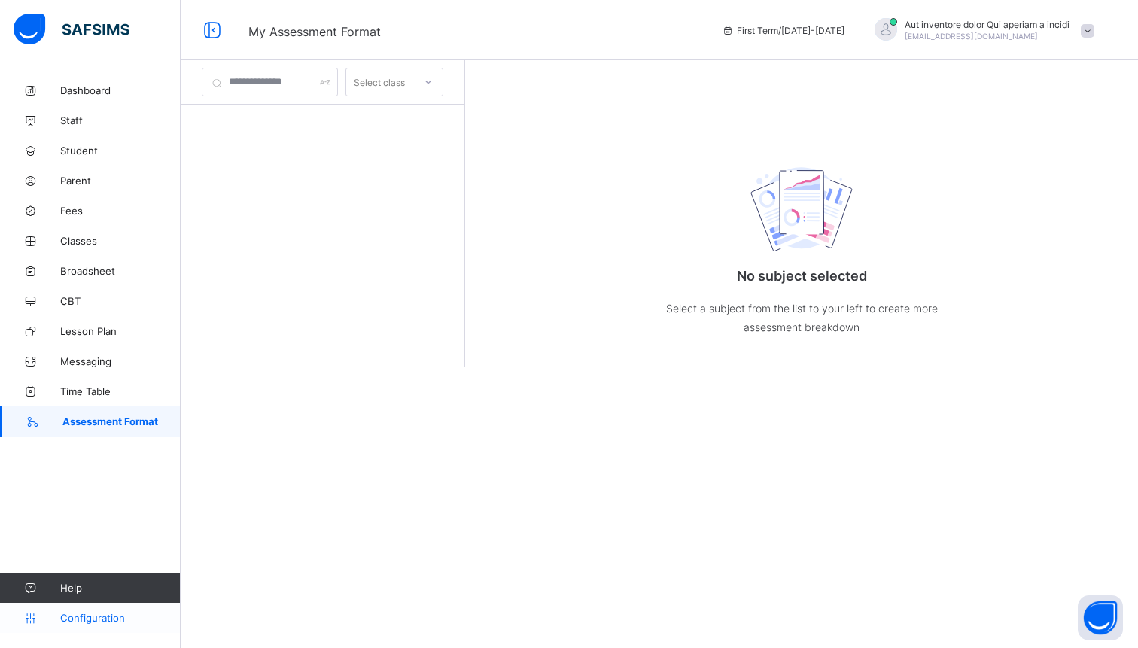
click at [78, 621] on span "Configuration" at bounding box center [120, 618] width 120 height 12
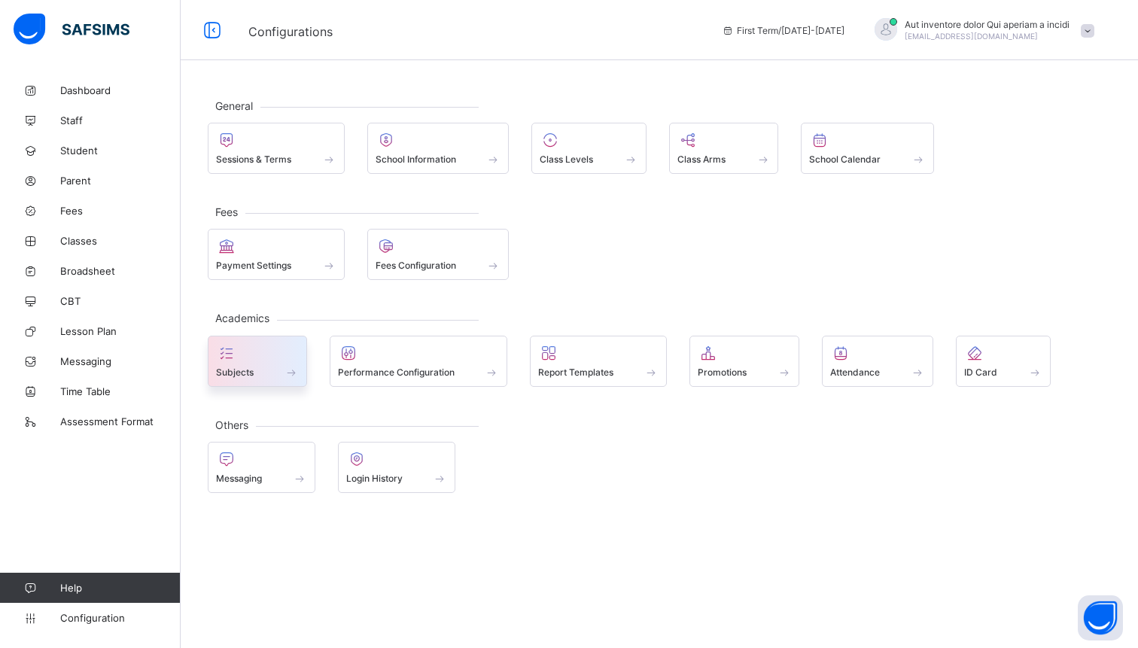
click at [254, 374] on div "Subjects" at bounding box center [257, 372] width 83 height 13
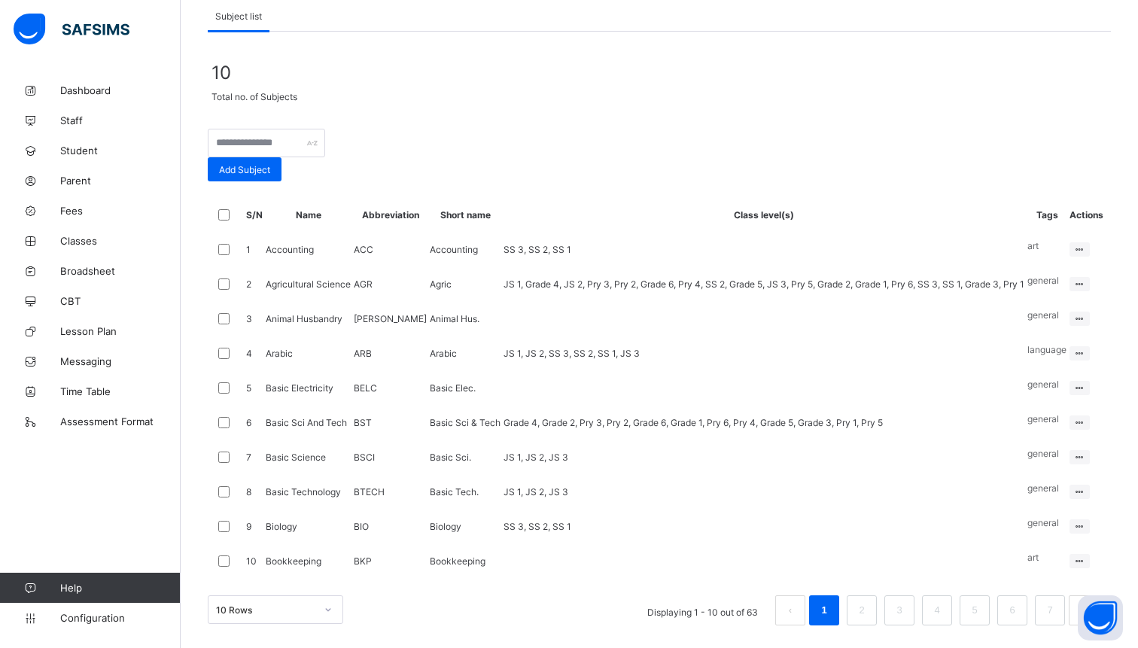
scroll to position [290, 0]
click at [1071, 264] on ul "Edit Subject Assign to Level Delete Subject" at bounding box center [1040, 305] width 100 height 83
click at [1039, 298] on div "Assign to Level" at bounding box center [1051, 305] width 64 height 15
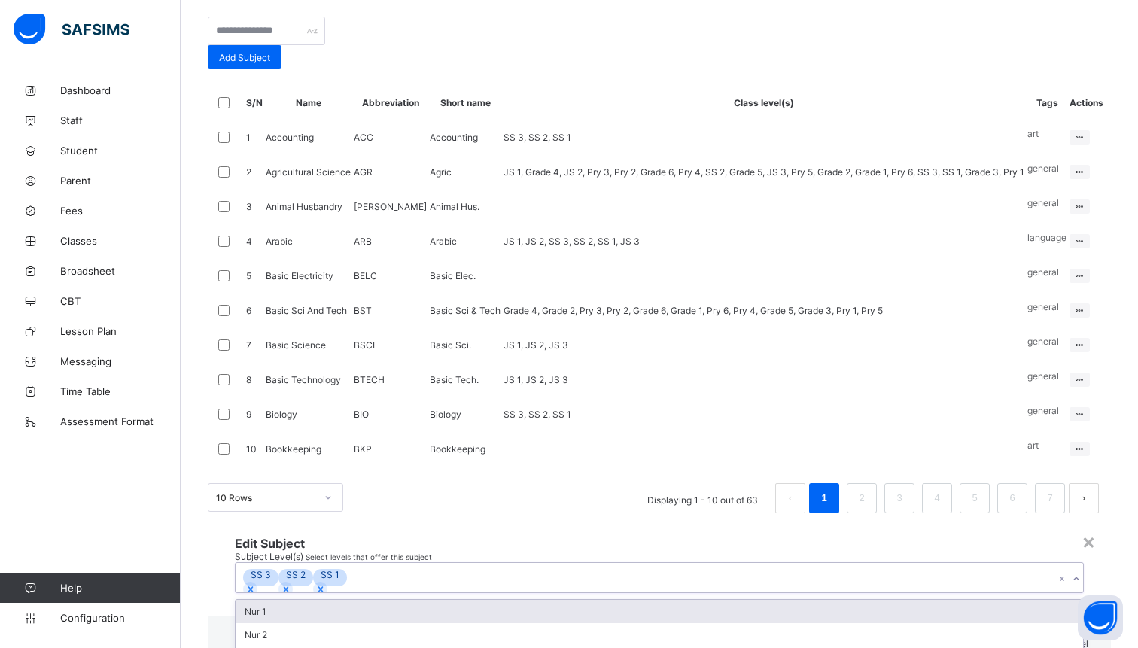
click at [679, 563] on div "SS 3 SS 2 SS 1" at bounding box center [645, 577] width 819 height 29
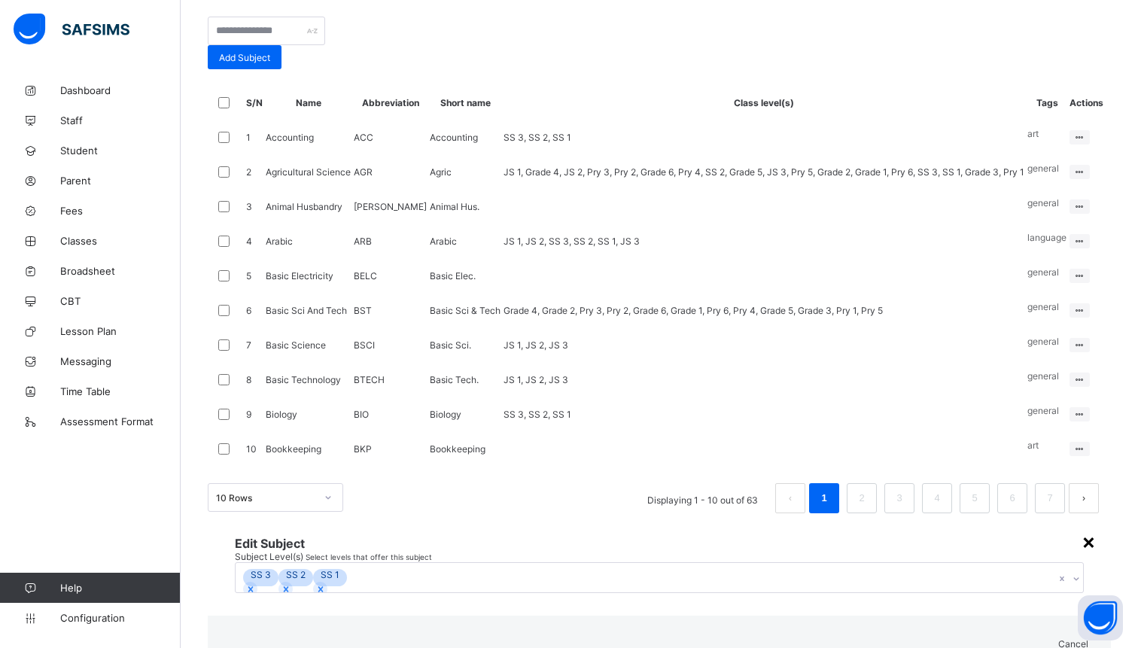
click at [1081, 528] on div "×" at bounding box center [1088, 541] width 14 height 26
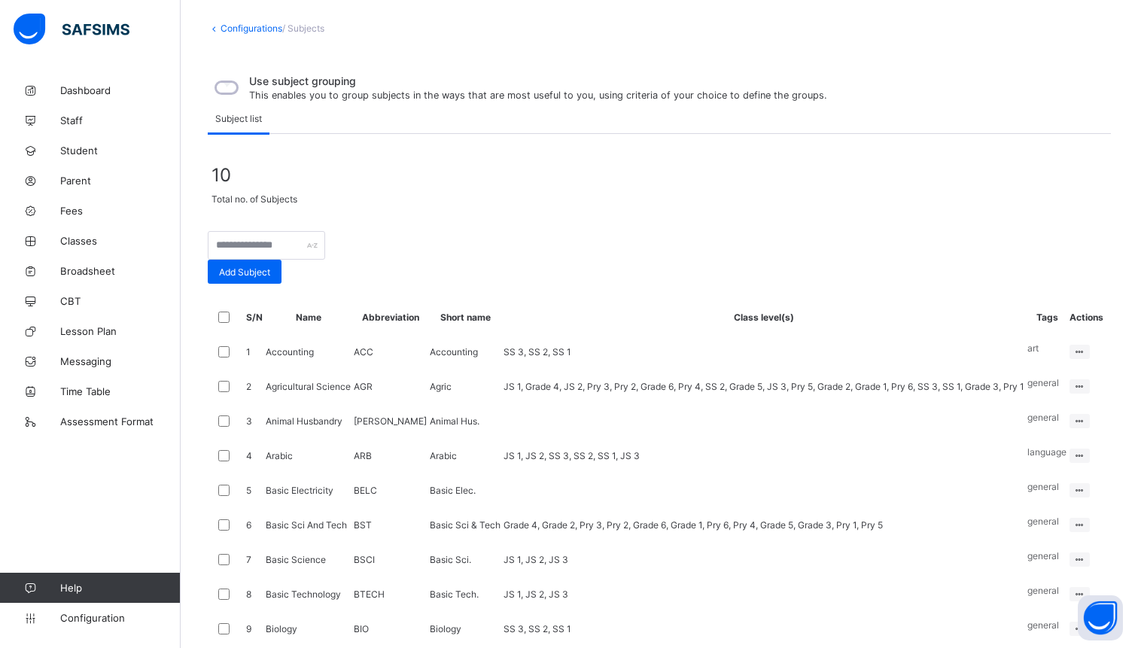
scroll to position [40, 0]
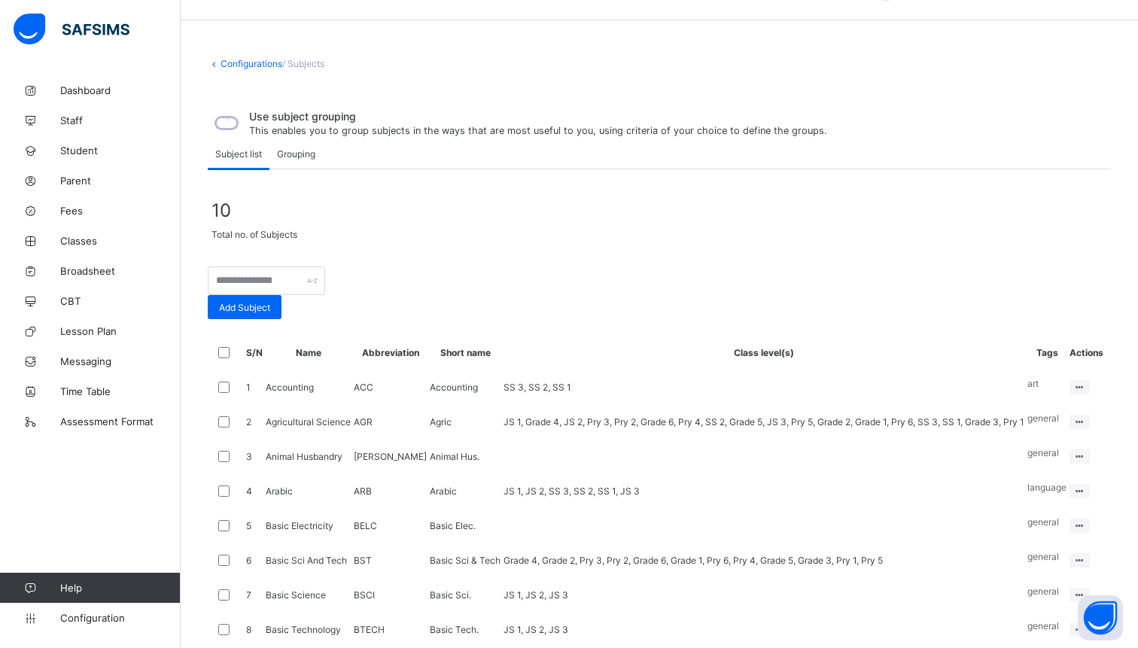
click at [293, 160] on span "Grouping" at bounding box center [296, 153] width 38 height 11
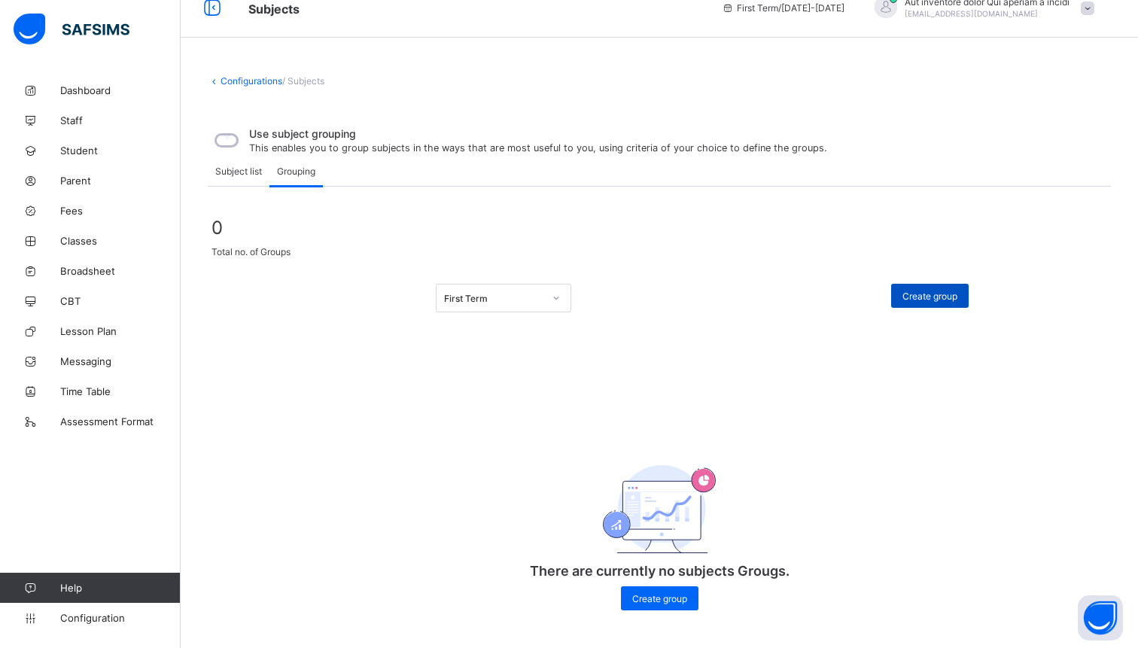
click at [918, 302] on span "Create group" at bounding box center [929, 295] width 55 height 11
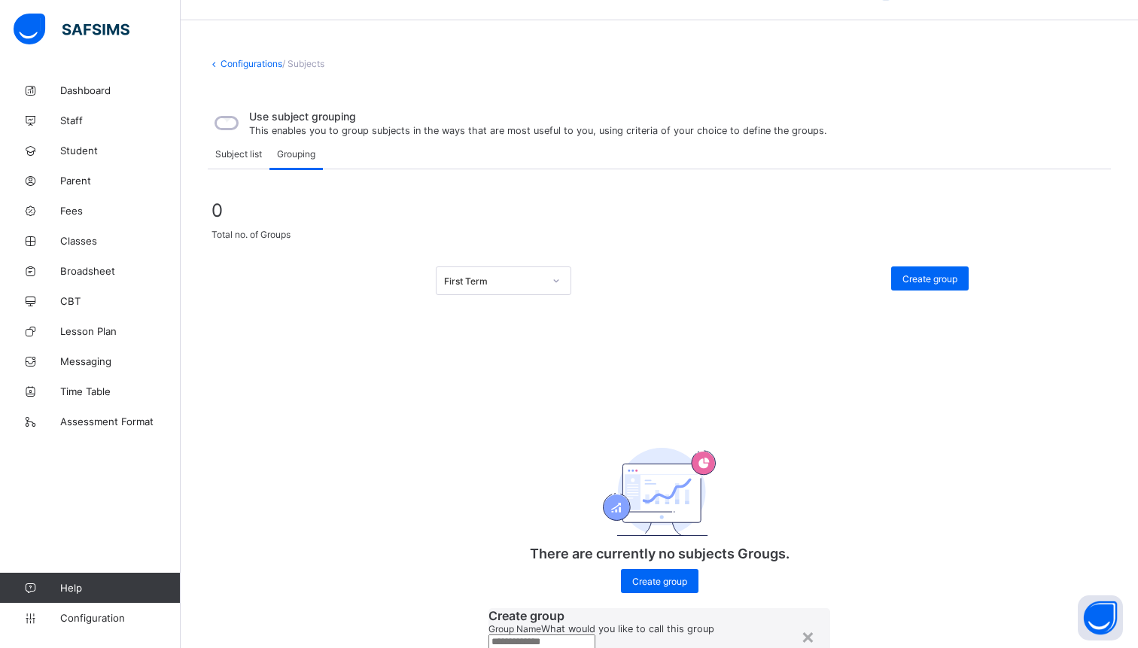
click at [595, 634] on input "text" at bounding box center [541, 641] width 107 height 15
type input "**"
click at [801, 623] on div "×" at bounding box center [808, 636] width 14 height 26
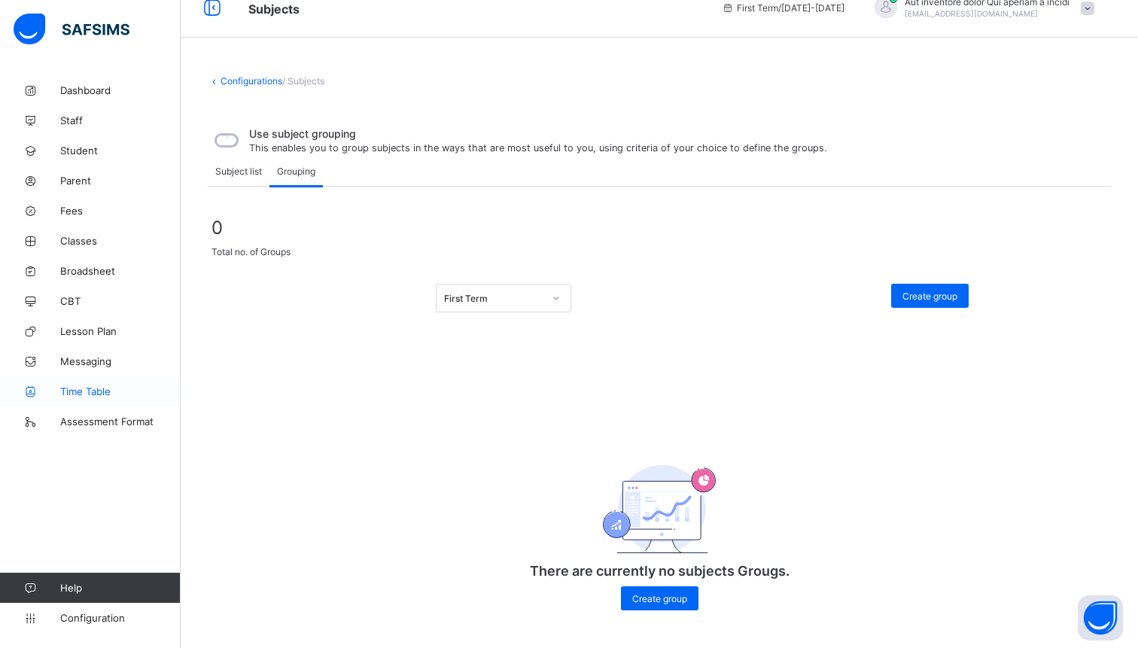
click at [104, 385] on span "Time Table" at bounding box center [120, 391] width 120 height 12
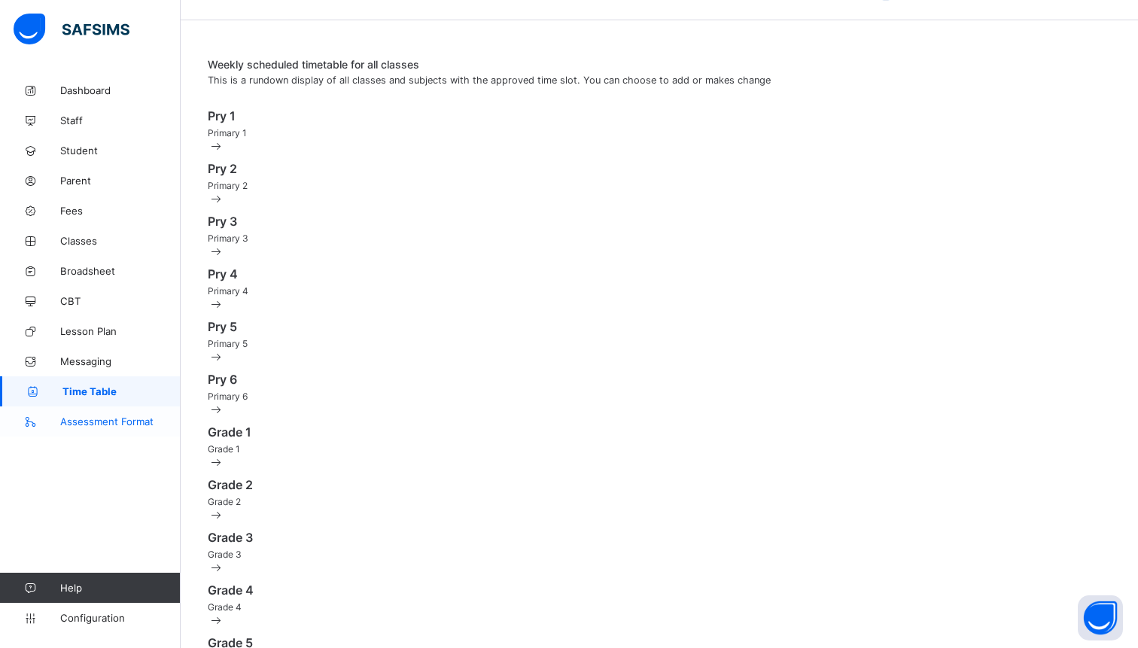
click at [107, 424] on span "Assessment Format" at bounding box center [120, 421] width 120 height 12
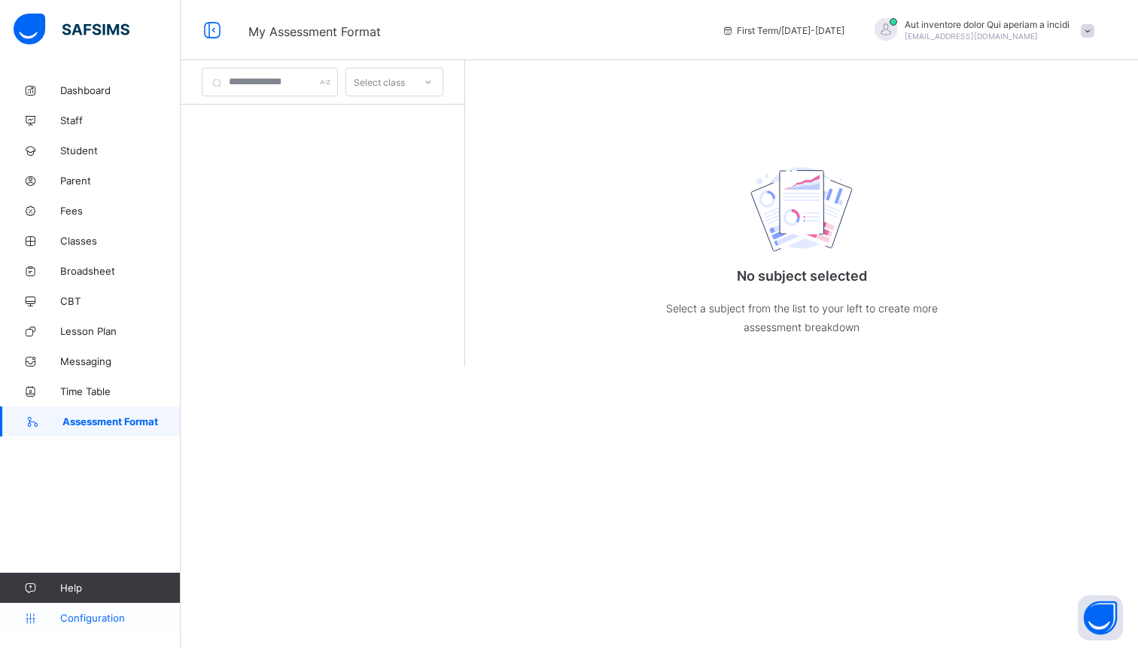
click at [103, 620] on span "Configuration" at bounding box center [120, 618] width 120 height 12
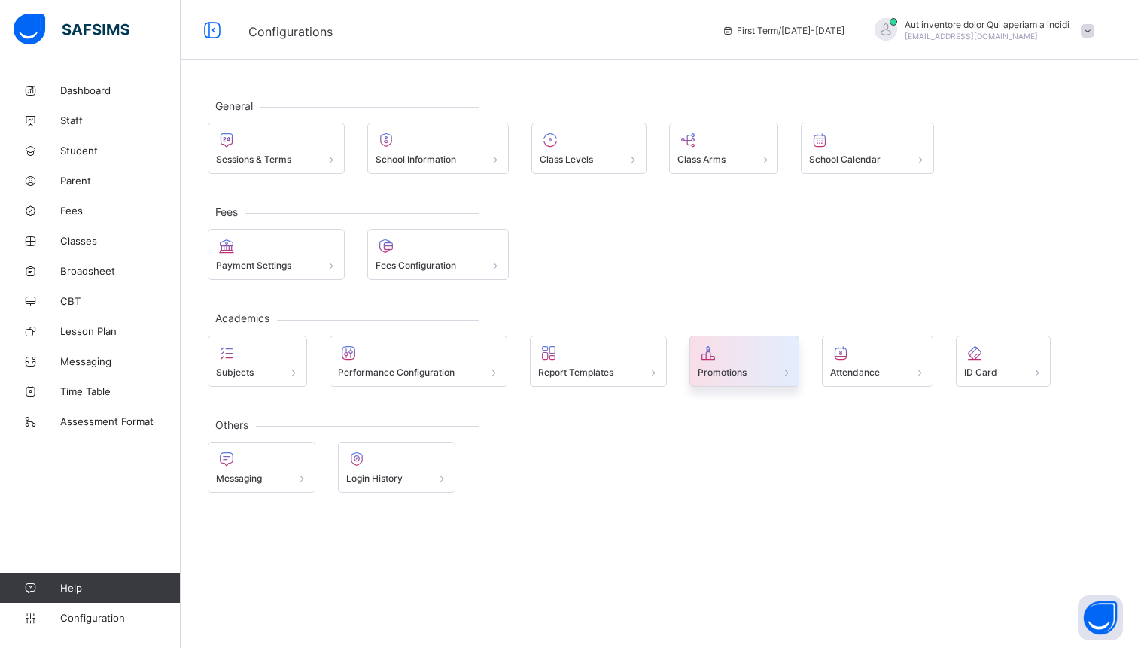
click at [730, 365] on span at bounding box center [745, 364] width 94 height 4
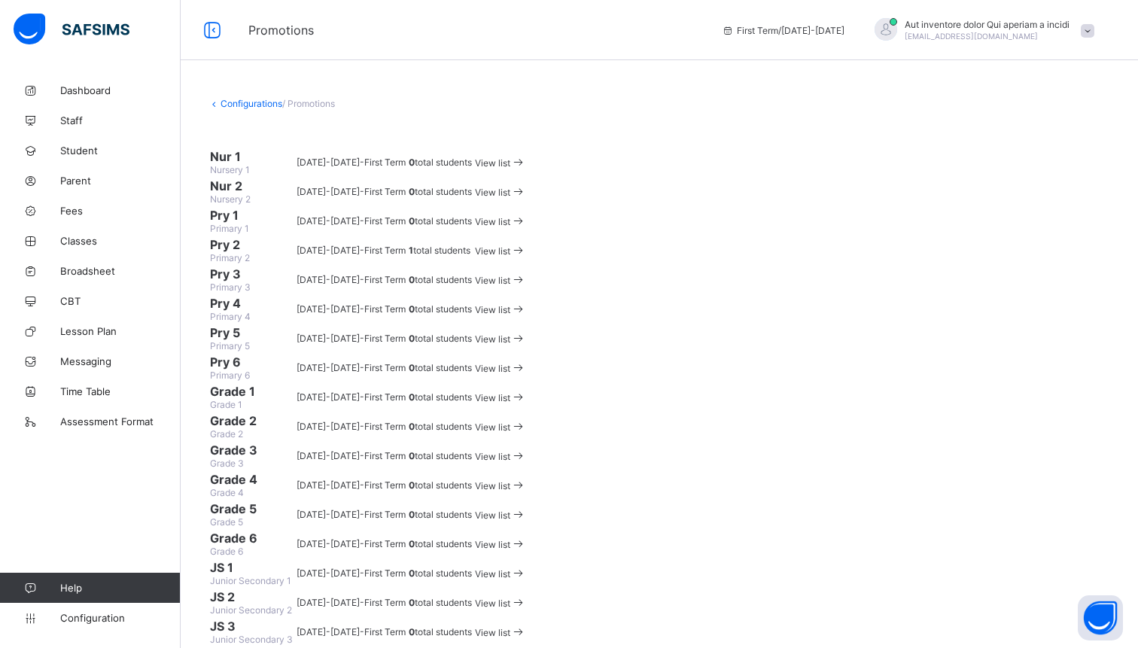
click at [526, 257] on div "View list" at bounding box center [500, 250] width 51 height 14
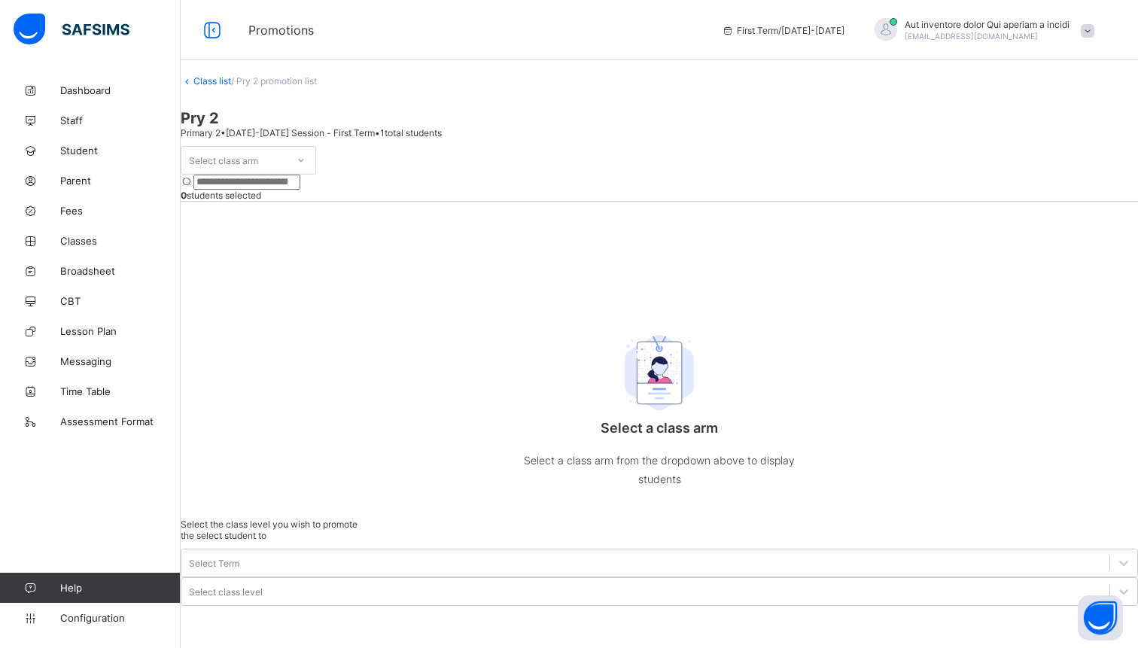
click at [227, 87] on link "Class list" at bounding box center [212, 80] width 38 height 11
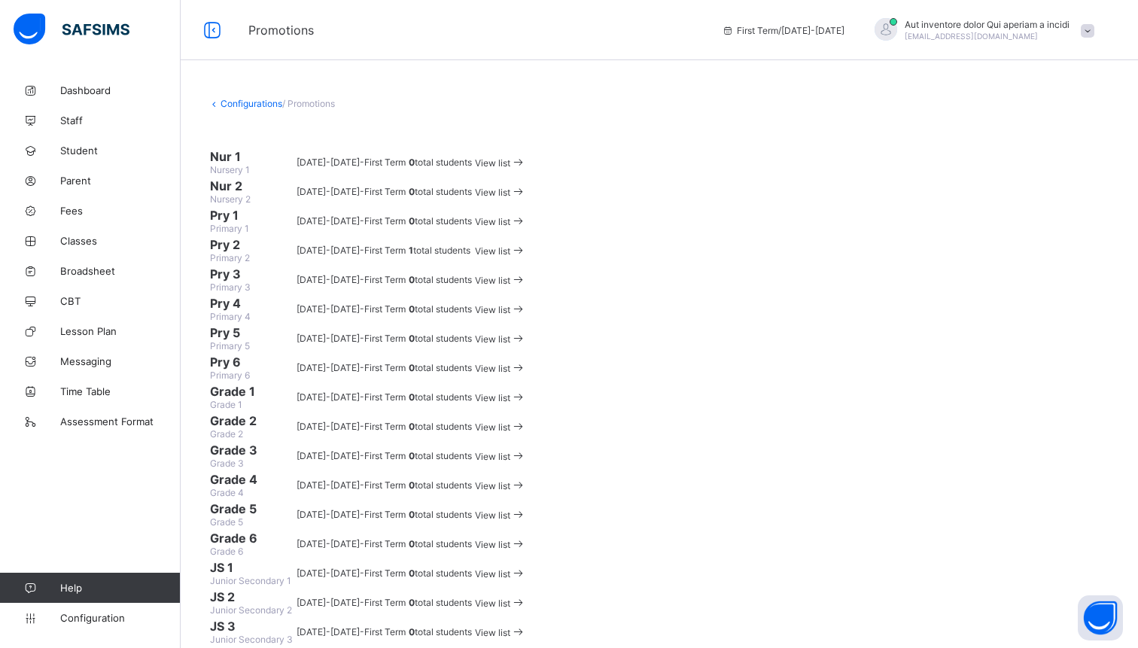
click at [269, 105] on link "Configurations" at bounding box center [251, 103] width 62 height 11
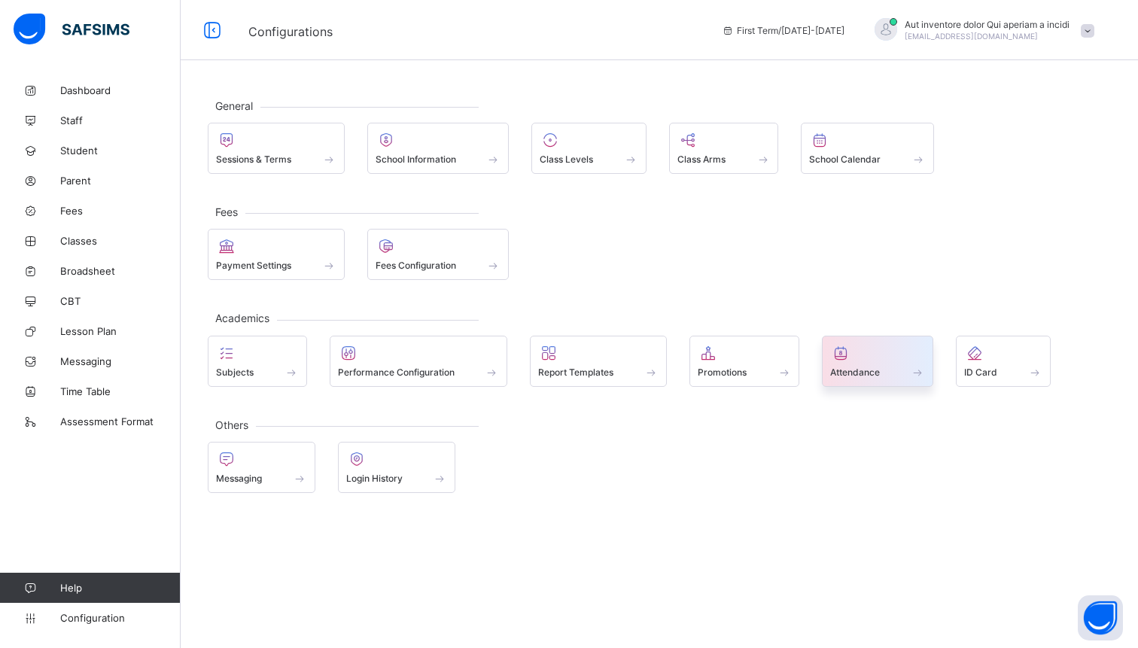
click at [859, 369] on span "Attendance" at bounding box center [855, 371] width 50 height 11
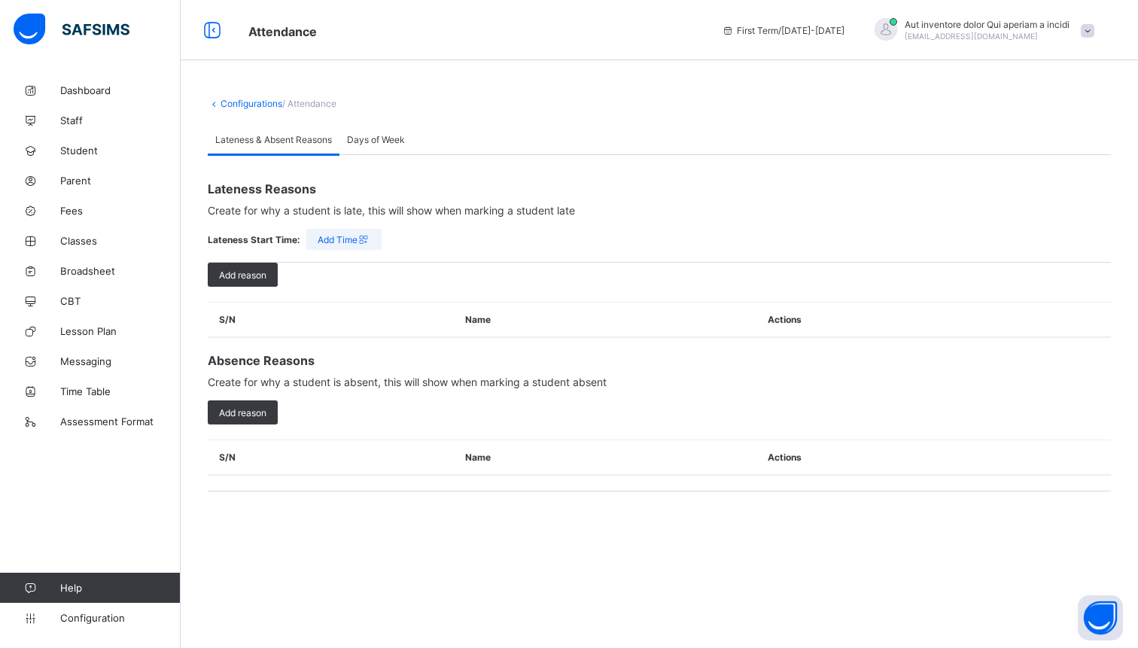
click at [384, 135] on span "Days of Week" at bounding box center [376, 139] width 58 height 11
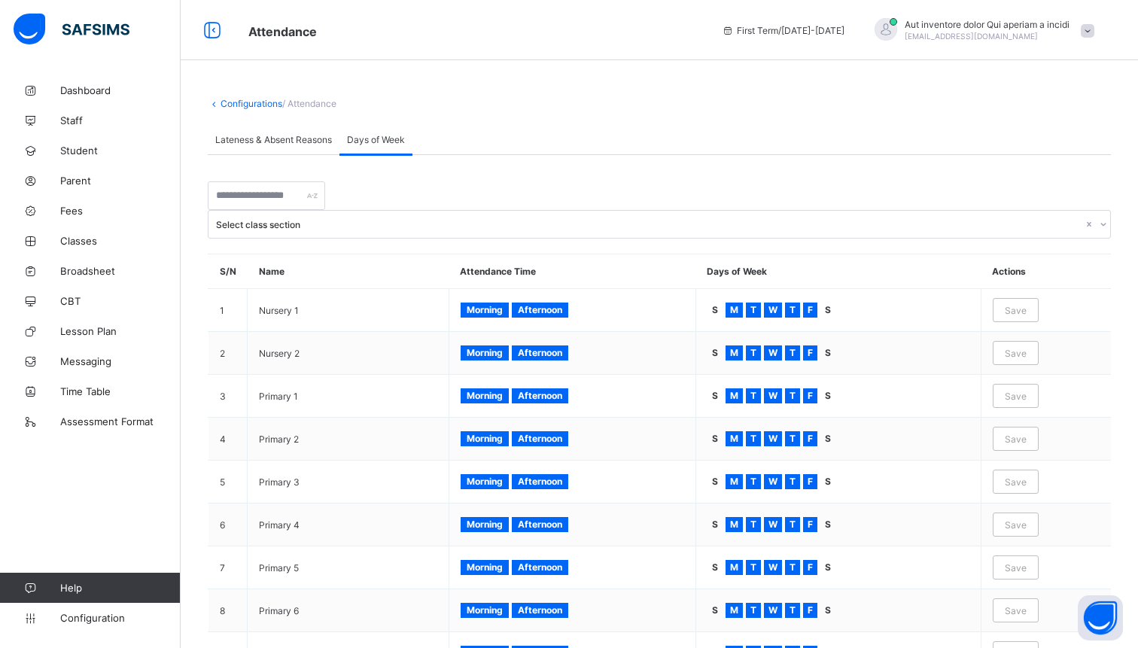
click at [254, 102] on link "Configurations" at bounding box center [251, 103] width 62 height 11
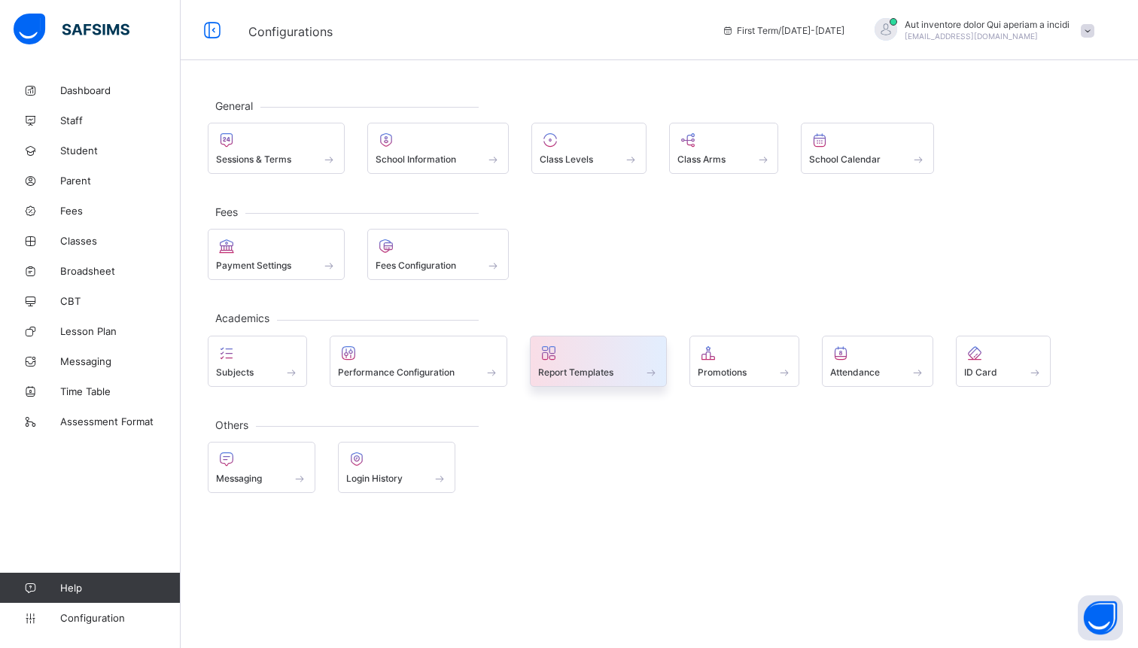
click at [564, 354] on div at bounding box center [598, 353] width 120 height 18
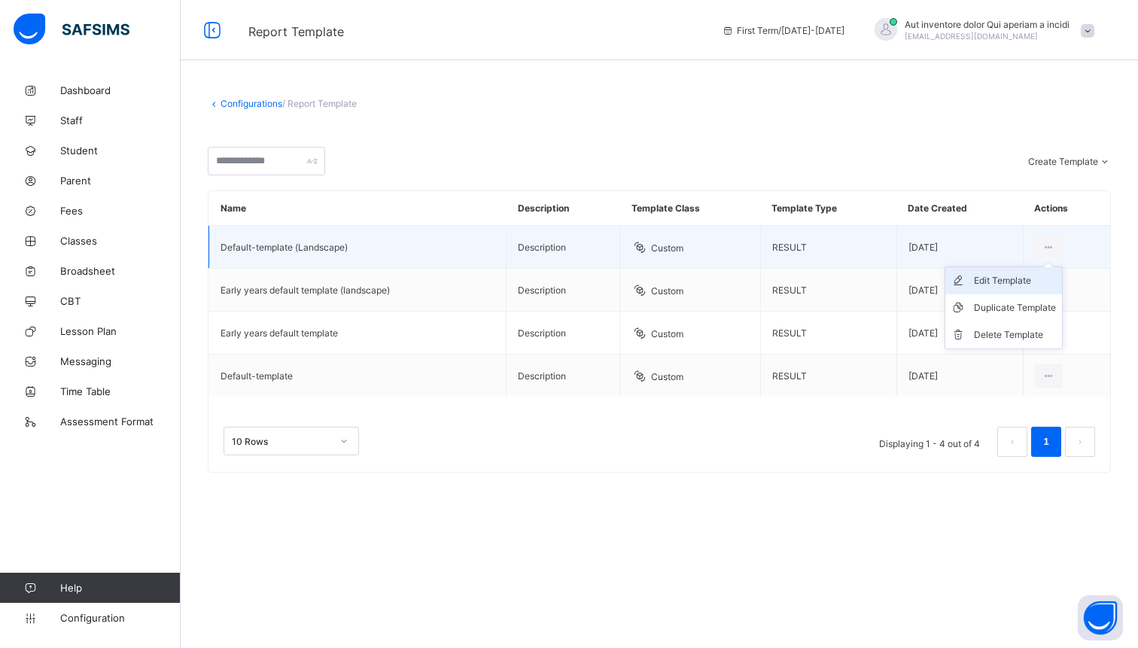
click at [1005, 283] on div "Edit Template" at bounding box center [1015, 280] width 82 height 15
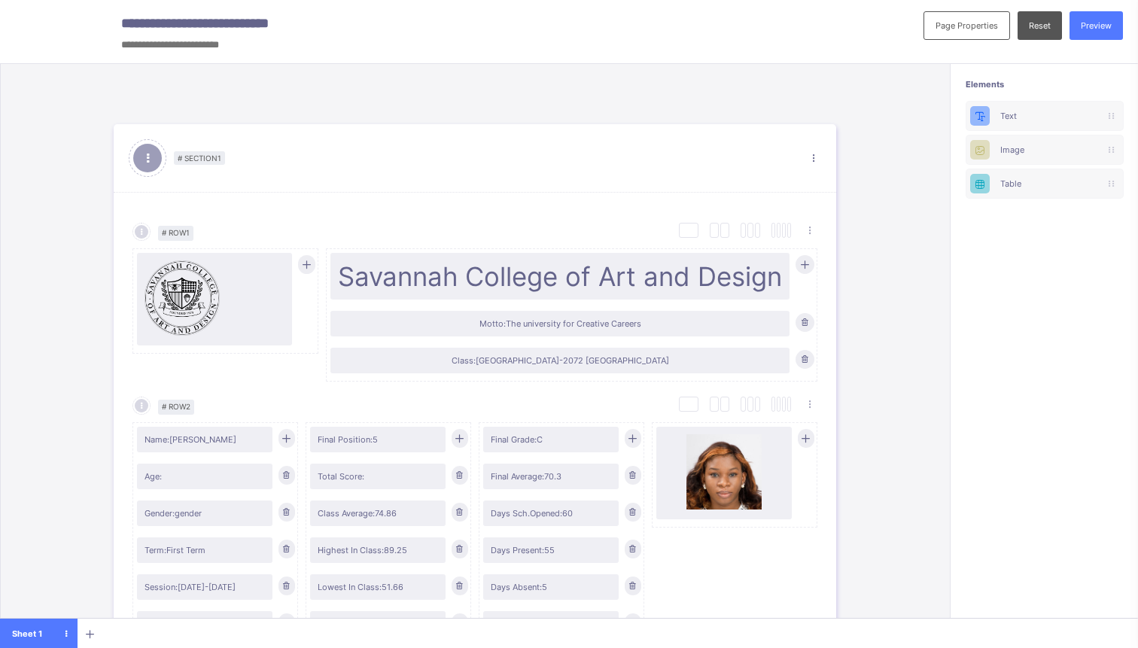
click at [29, 628] on div "Sheet 1" at bounding box center [39, 634] width 78 height 30
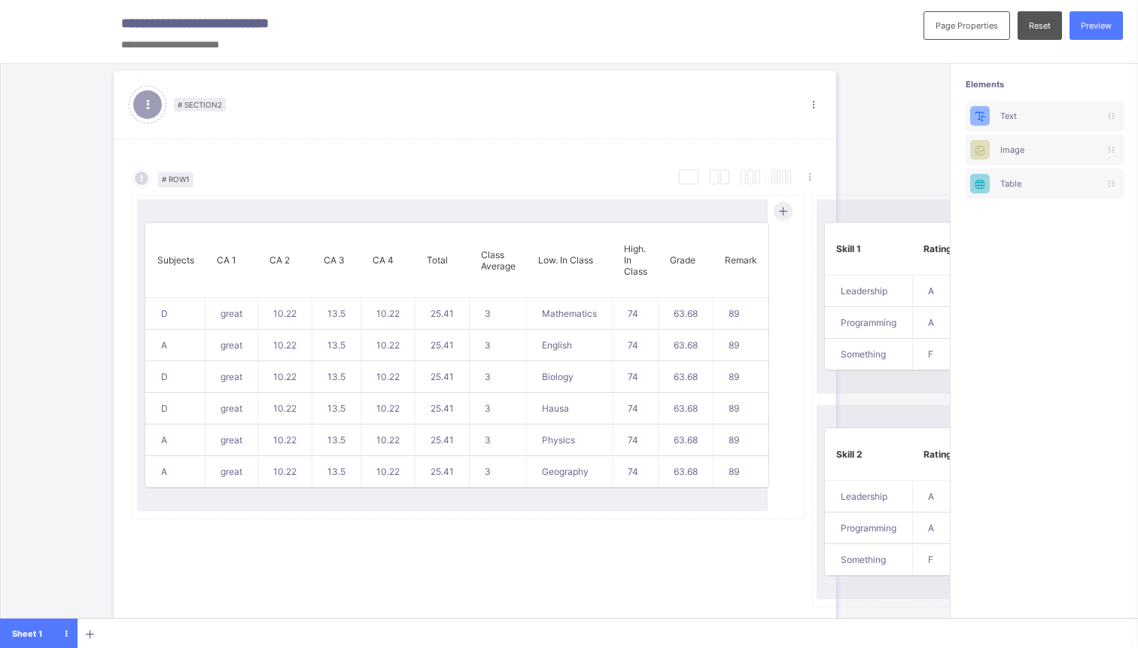
scroll to position [693, 0]
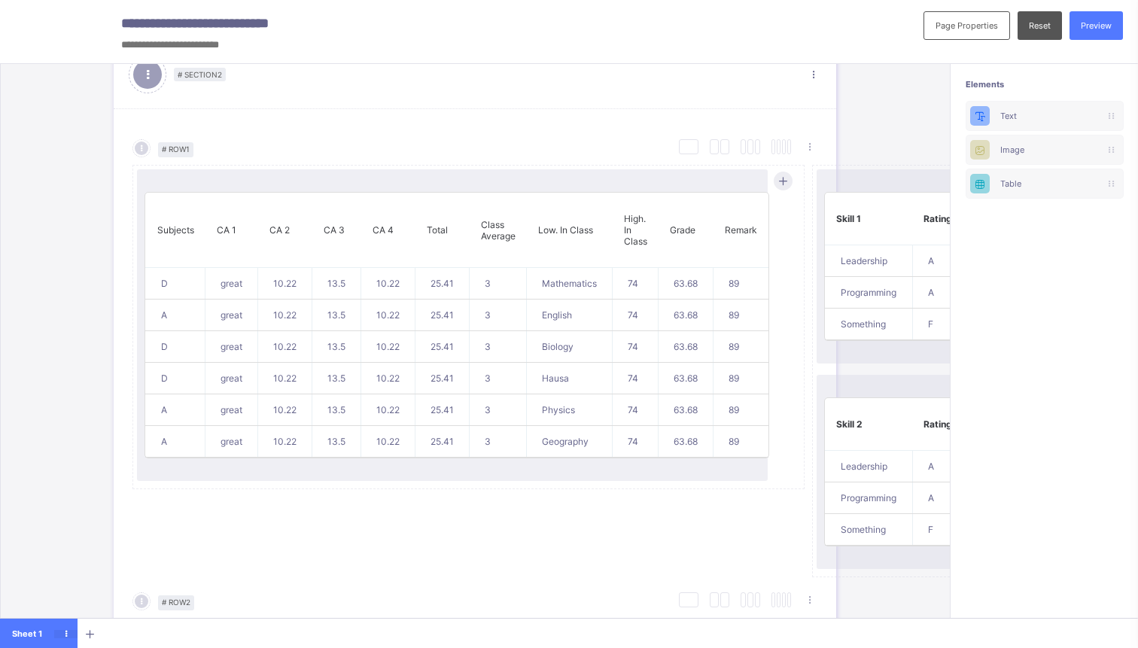
click at [62, 631] on icon at bounding box center [65, 634] width 23 height 8
click at [33, 583] on li "Sheet Properties" at bounding box center [38, 586] width 78 height 23
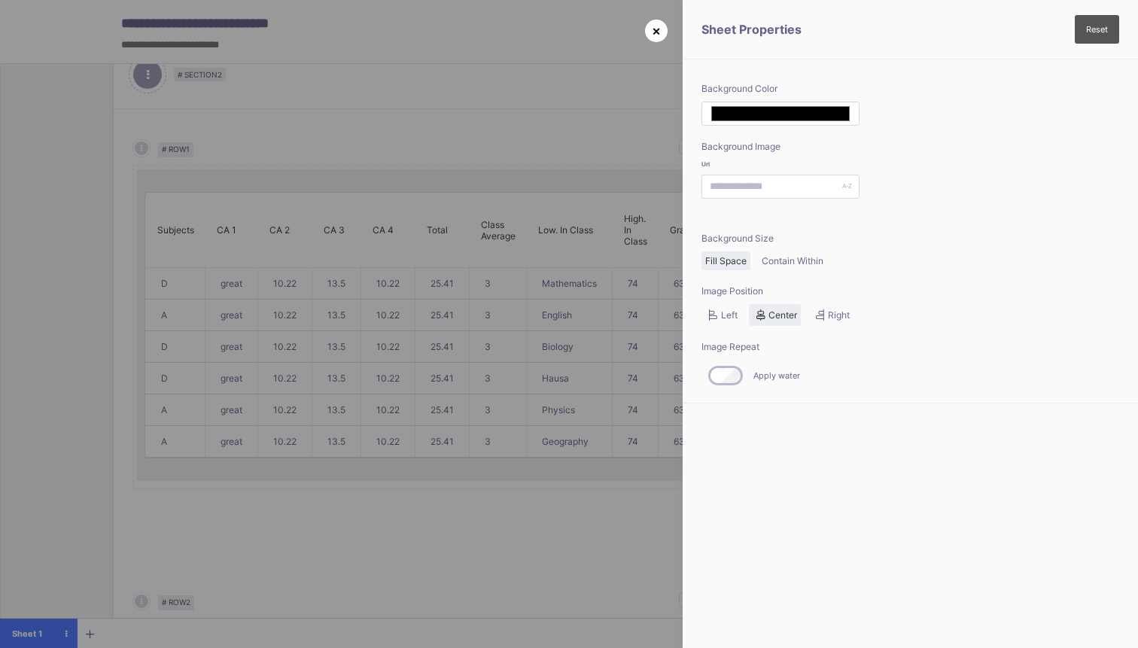
click at [654, 35] on span "×" at bounding box center [656, 31] width 9 height 16
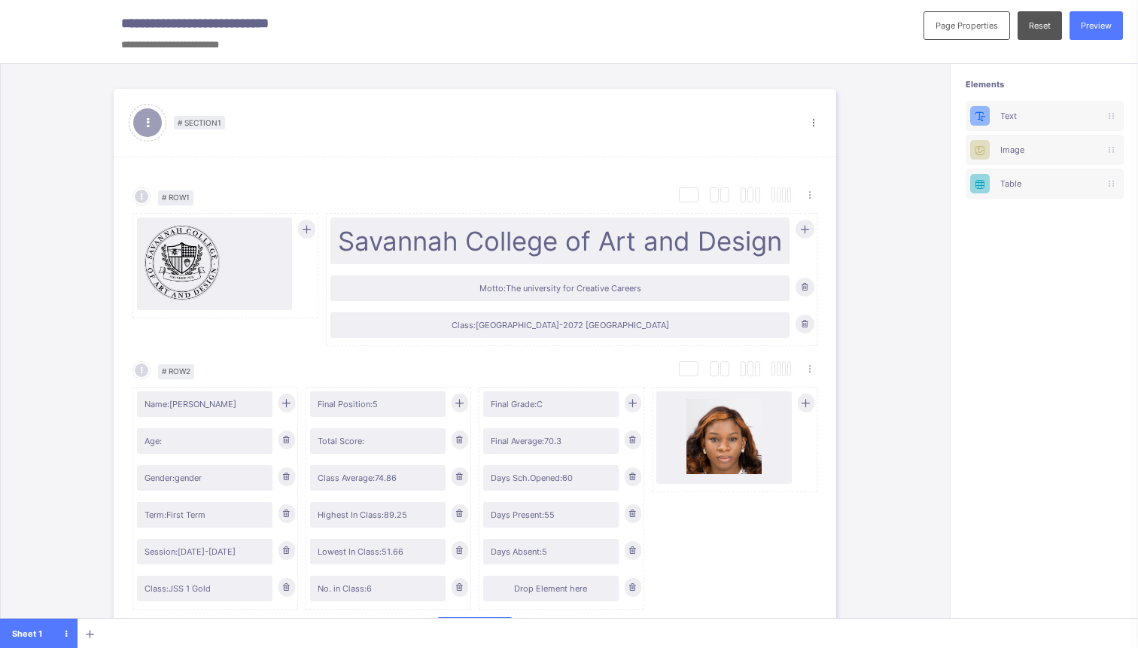
scroll to position [0, 0]
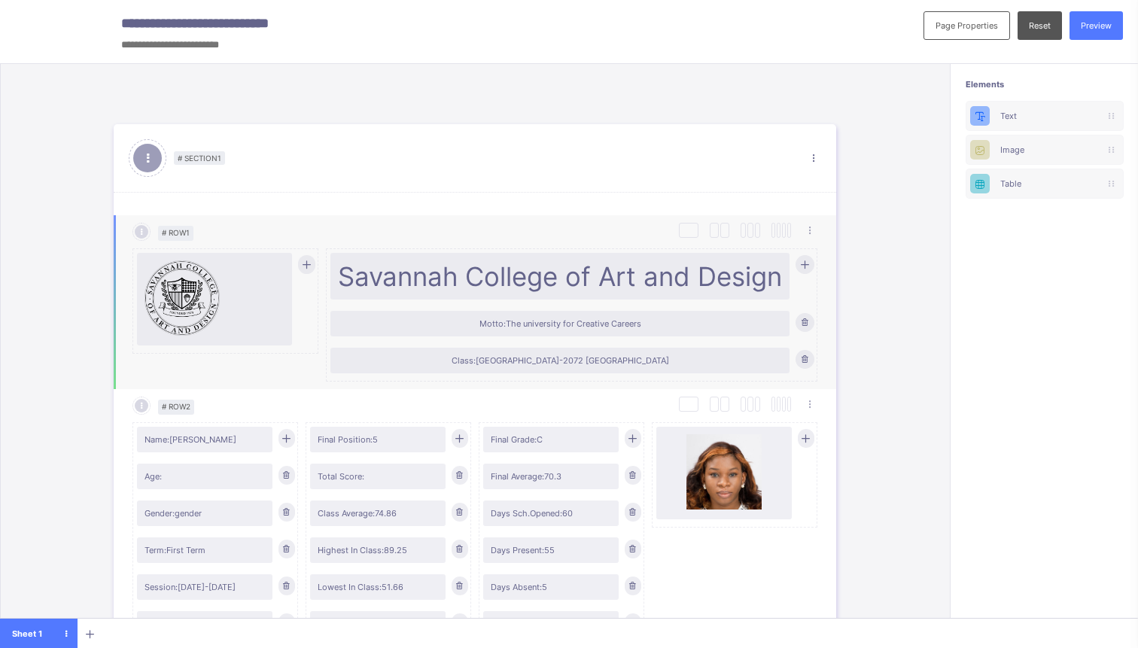
click at [227, 309] on div at bounding box center [214, 299] width 140 height 78
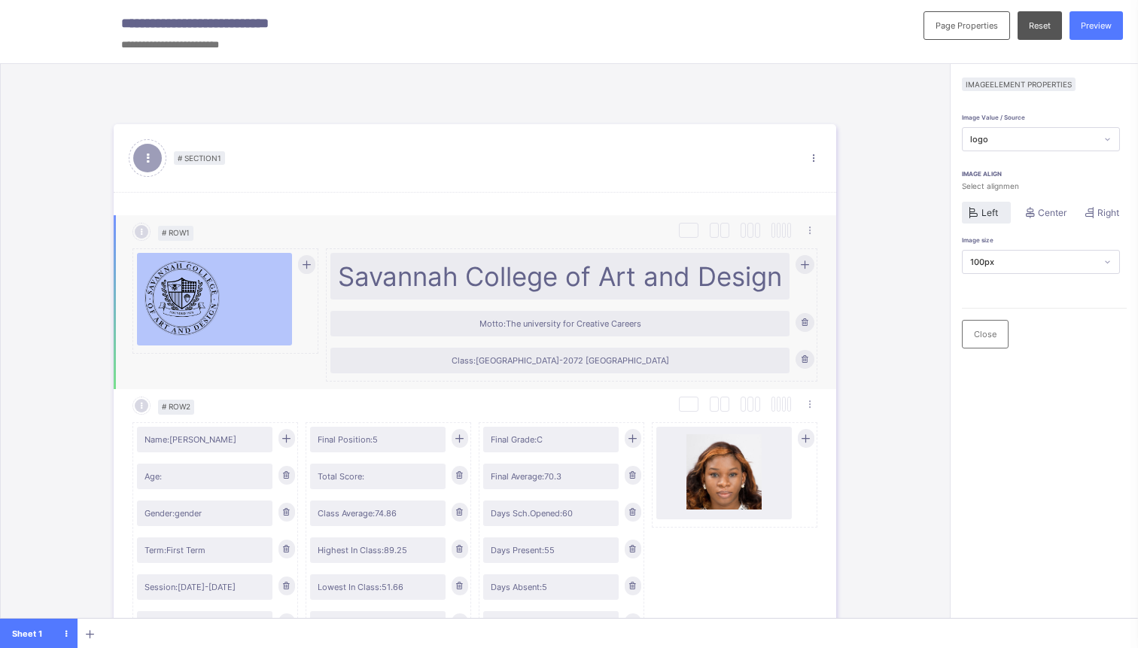
click at [308, 271] on div at bounding box center [306, 264] width 17 height 19
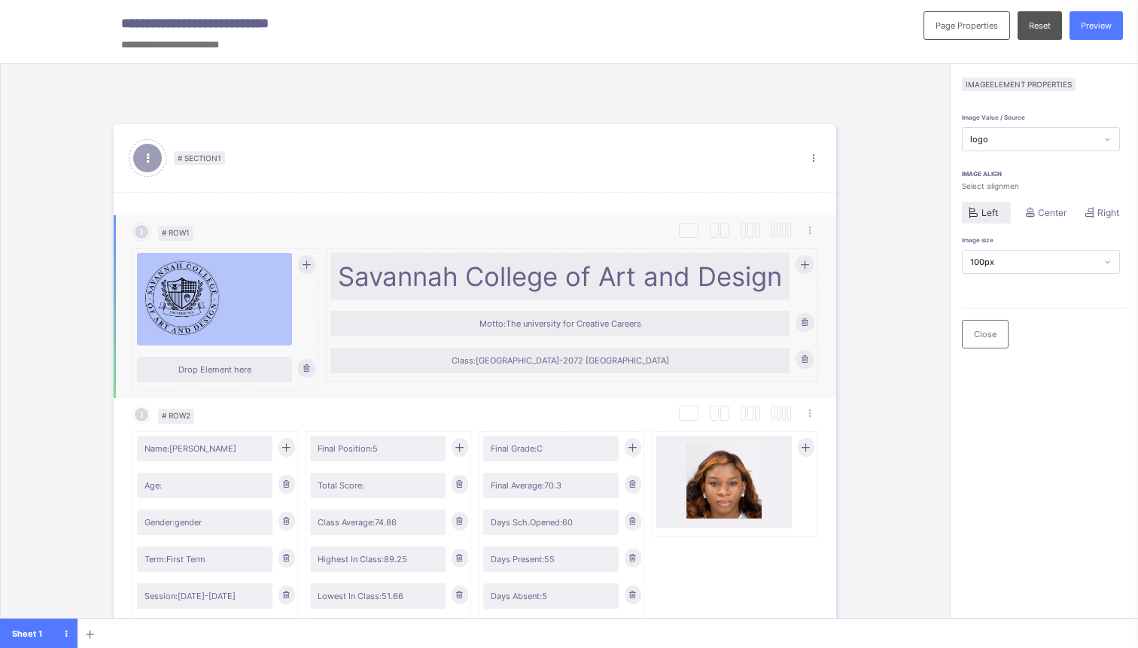
click at [307, 368] on icon at bounding box center [306, 368] width 11 height 11
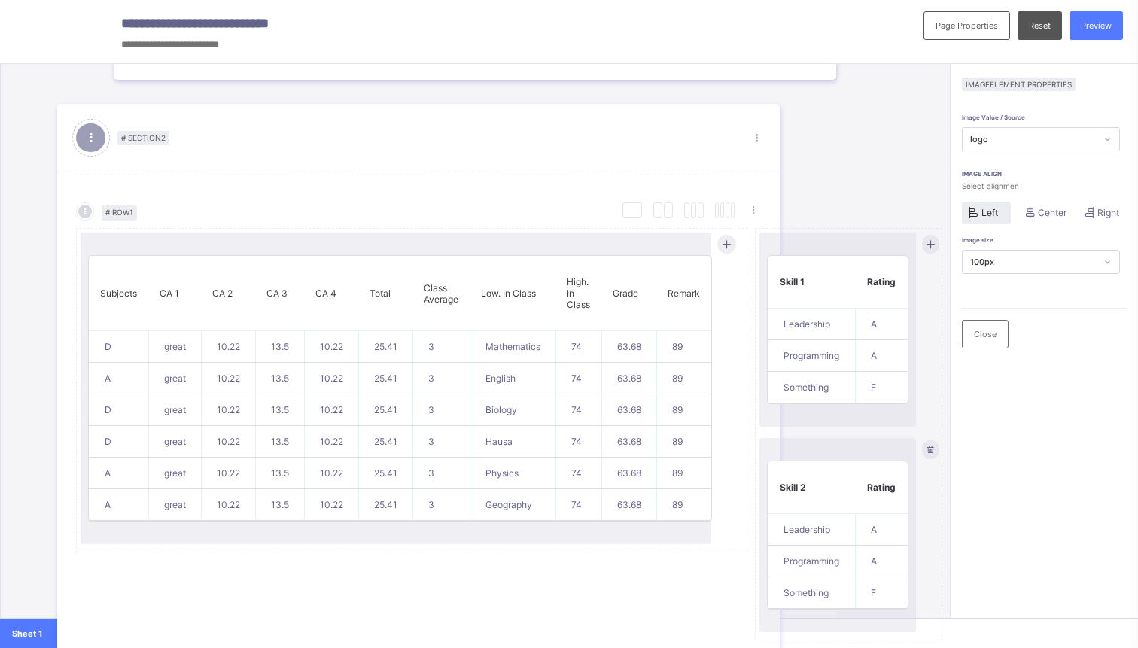
scroll to position [624, 0]
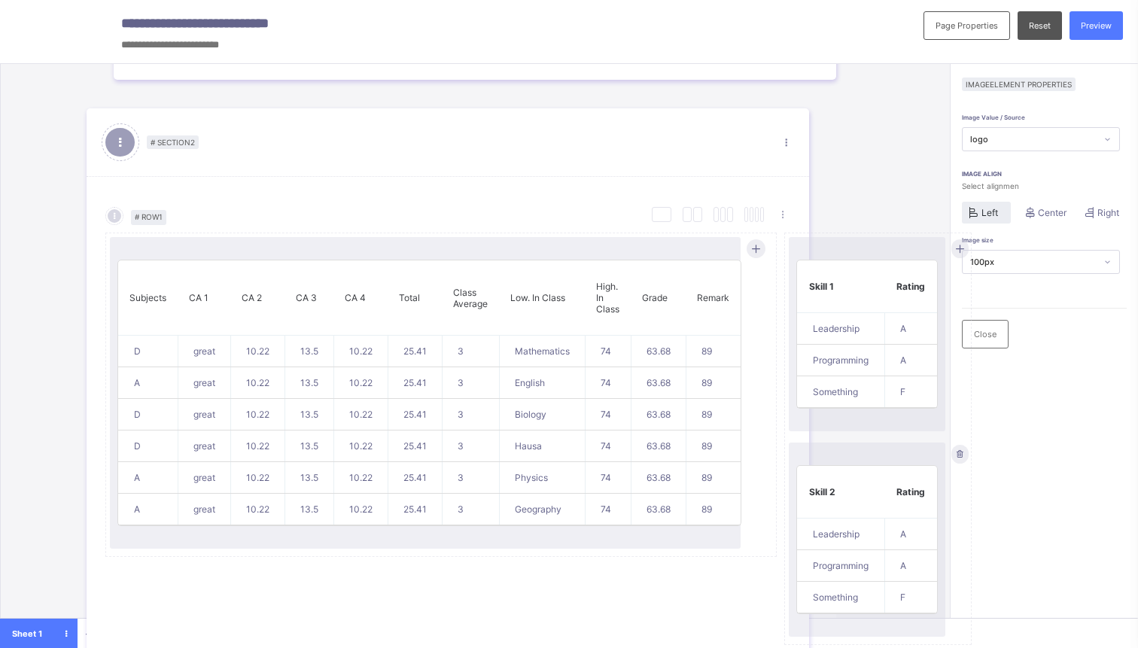
drag, startPoint x: 850, startPoint y: 245, endPoint x: 868, endPoint y: 250, distance: 17.9
click at [868, 250] on div "# Section 1 Section Properties Duplicate Section Delete Section Select Column L…" at bounding box center [474, 421] width 813 height 1903
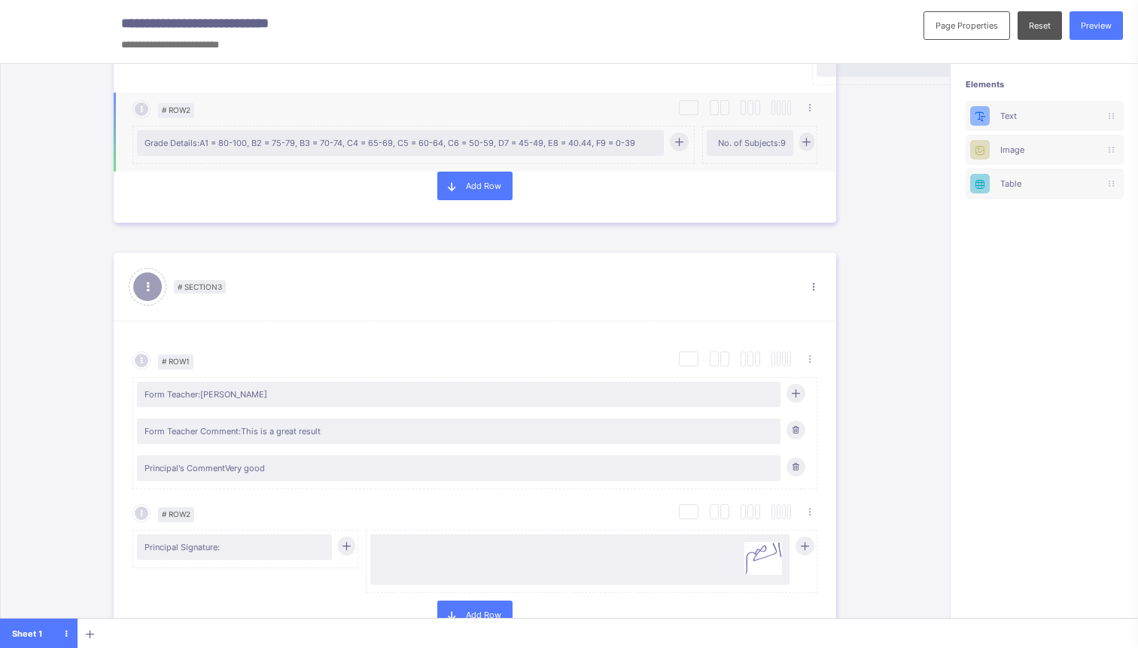
scroll to position [1186, 0]
